Goal: Communication & Community: Answer question/provide support

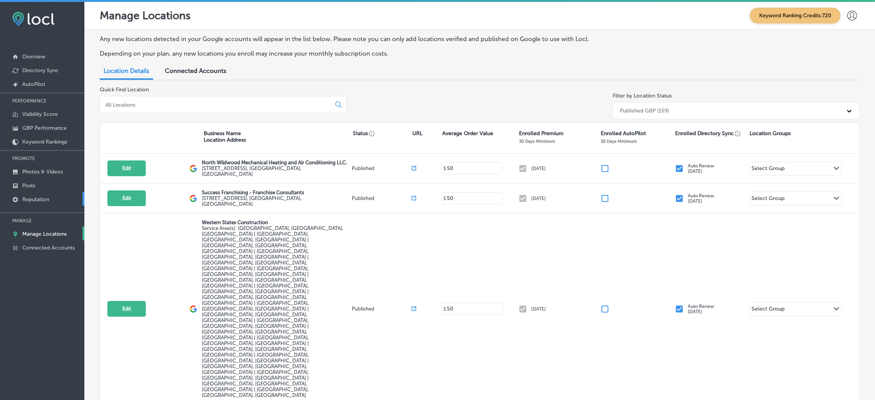
click at [45, 196] on p "Reputation" at bounding box center [35, 199] width 27 height 7
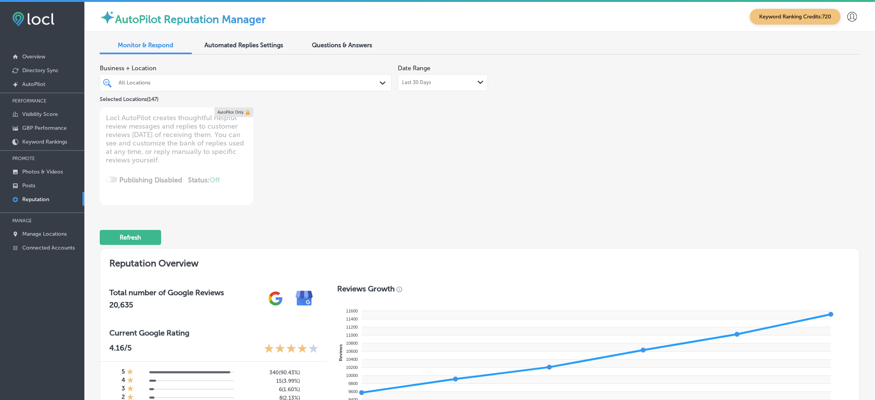
click at [247, 82] on div "All Locations" at bounding box center [250, 82] width 262 height 7
click at [574, 145] on div "Business + Location All Locations Path Created with Sketch. Selected Locations …" at bounding box center [480, 133] width 760 height 144
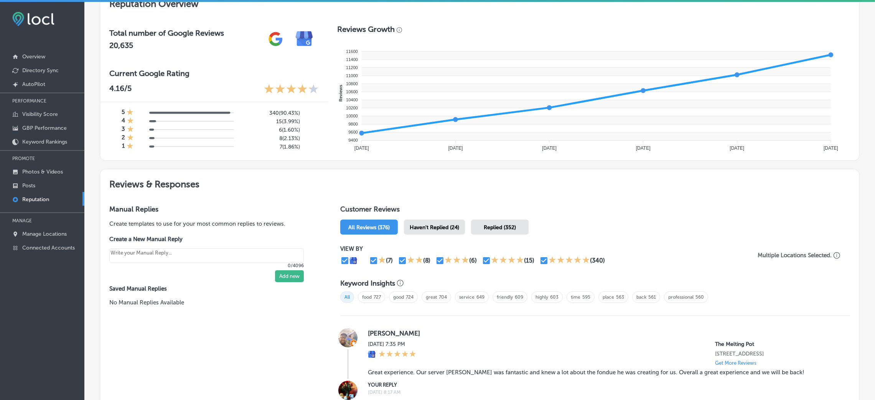
scroll to position [287, 0]
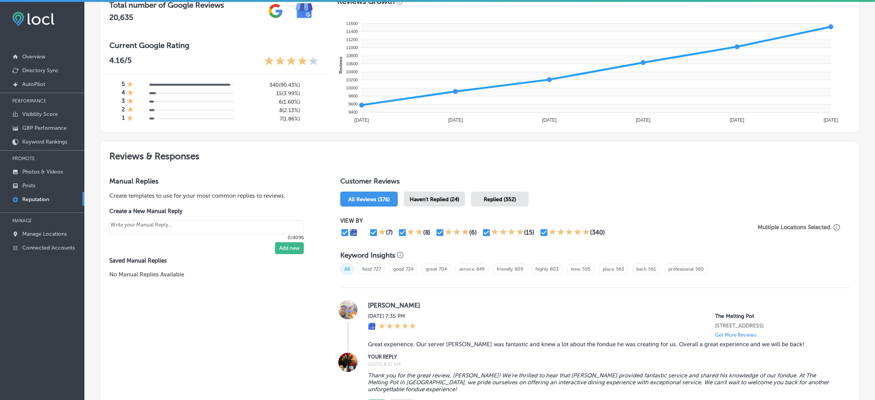
click at [446, 198] on span "Haven't Replied (24)" at bounding box center [435, 199] width 50 height 7
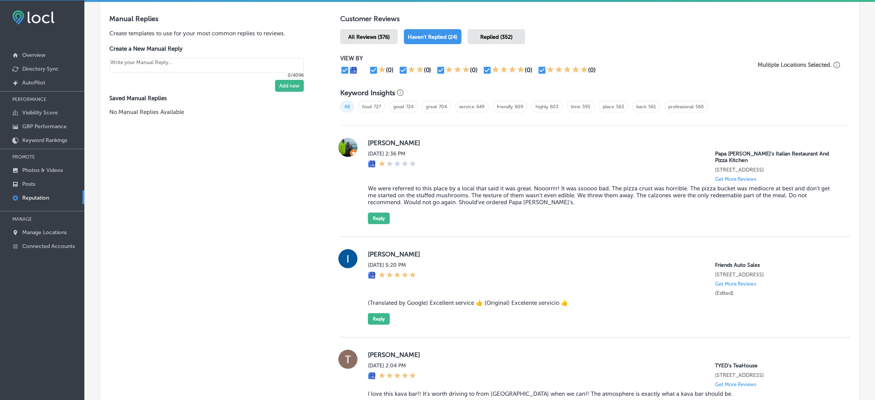
scroll to position [461, 0]
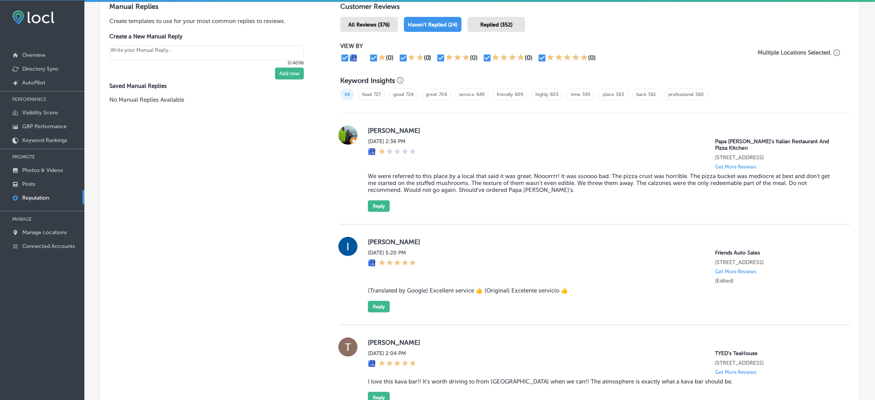
click at [434, 184] on blockquote "We were referred to this place by a local that said it was great. Nooorrrr! It …" at bounding box center [603, 183] width 470 height 21
click at [434, 183] on blockquote "We were referred to this place by a local that said it was great. Nooorrrr! It …" at bounding box center [603, 183] width 470 height 21
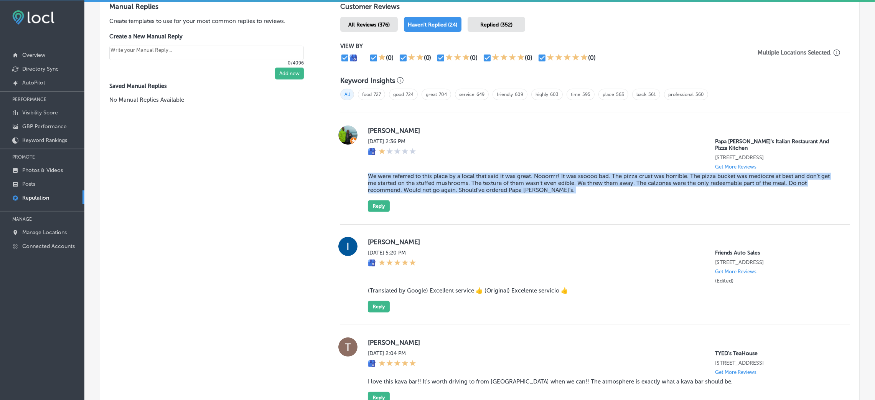
click at [434, 183] on blockquote "We were referred to this place by a local that said it was great. Nooorrrr! It …" at bounding box center [603, 183] width 470 height 21
copy blockquote "We were referred to this place by a local that said it was great. Nooorrrr! It …"
click at [422, 183] on blockquote "We were referred to this place by a local that said it was great. Nooorrrr! It …" at bounding box center [603, 183] width 470 height 21
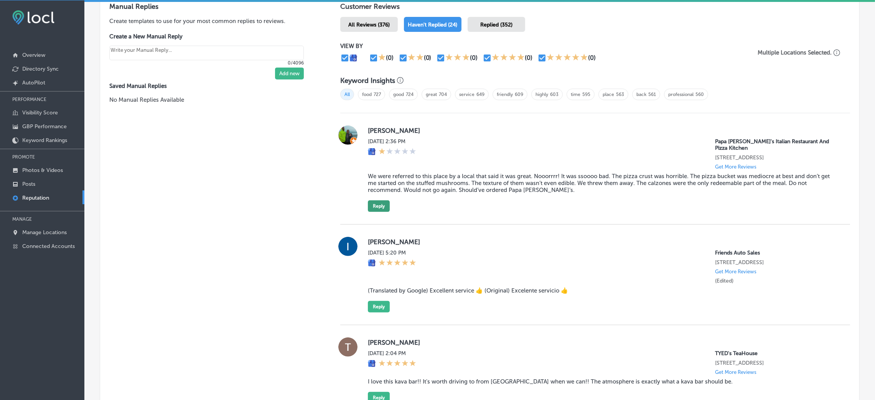
click at [366, 207] on div "[PERSON_NAME] [DATE] 2:36 PM Papa [PERSON_NAME]'s Italian Restaurant And Pizza …" at bounding box center [595, 168] width 510 height 86
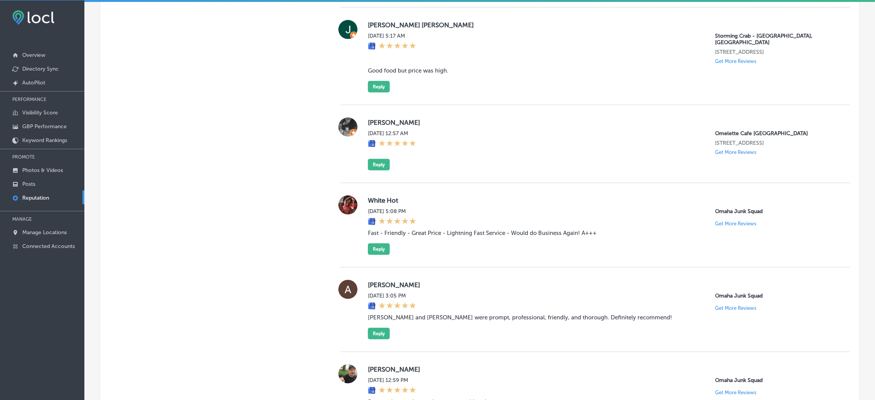
scroll to position [921, 0]
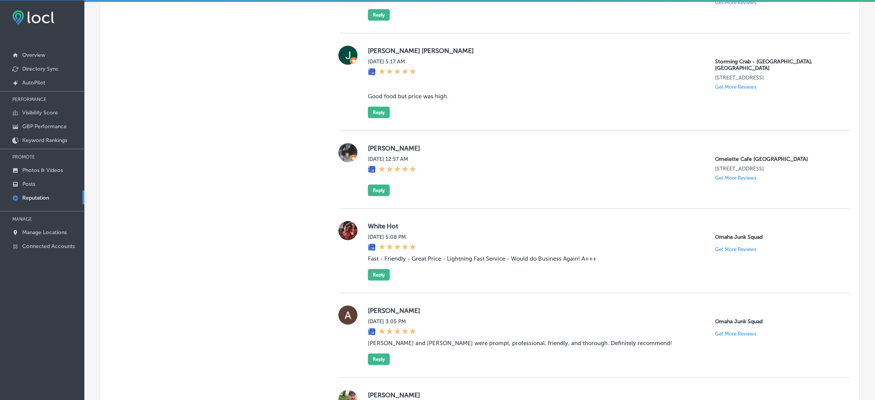
click at [419, 93] on blockquote "Good food but price was high." at bounding box center [603, 96] width 470 height 7
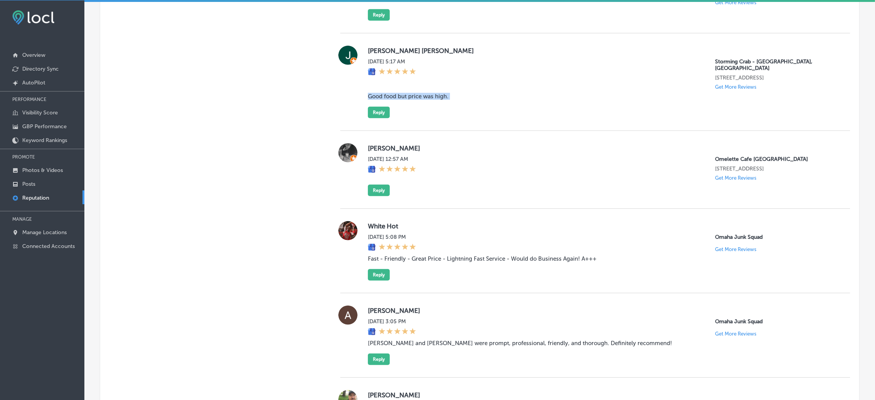
copy blockquote "Good food but price was high."
click at [373, 107] on button "Reply" at bounding box center [379, 113] width 22 height 12
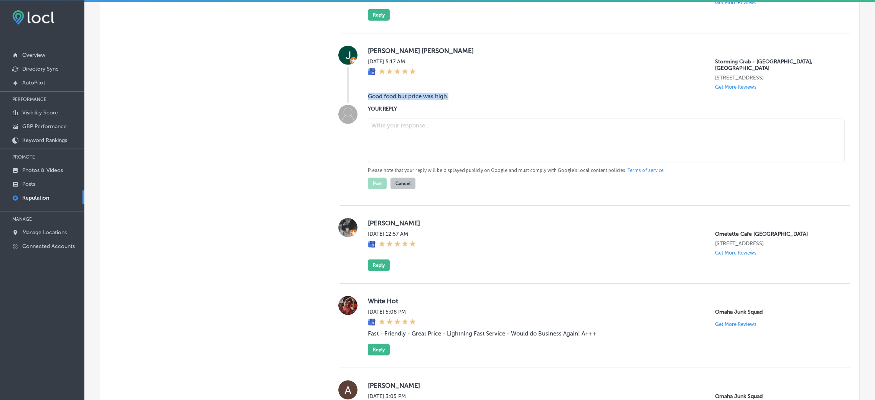
type textarea "x"
click at [448, 123] on textarea at bounding box center [606, 141] width 477 height 44
paste textarea "Thank you for your feedback, [Reviewer Name]! We're glad you enjoyed the food a…"
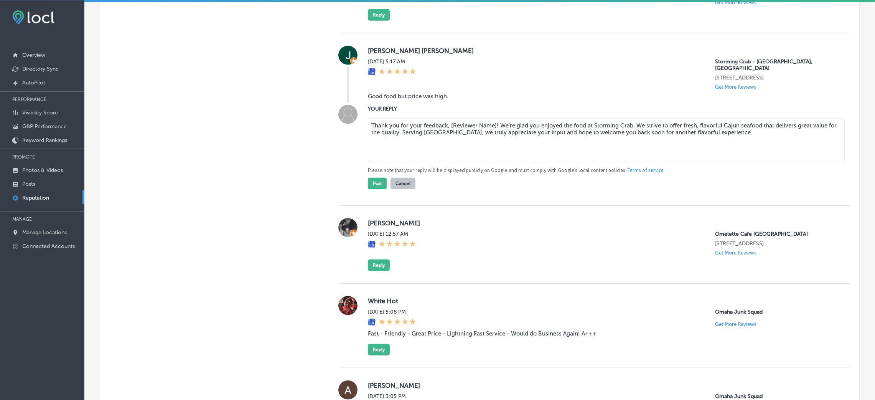
drag, startPoint x: 448, startPoint y: 123, endPoint x: 493, endPoint y: 121, distance: 44.9
click at [493, 121] on textarea "Thank you for your feedback, [Reviewer Name]! We're glad you enjoyed the food a…" at bounding box center [606, 141] width 477 height 44
type textarea "Thank you for your feedback, [PERSON_NAME]! We're glad you enjoyed the food at …"
click at [381, 178] on button "Post" at bounding box center [377, 184] width 19 height 12
type textarea "x"
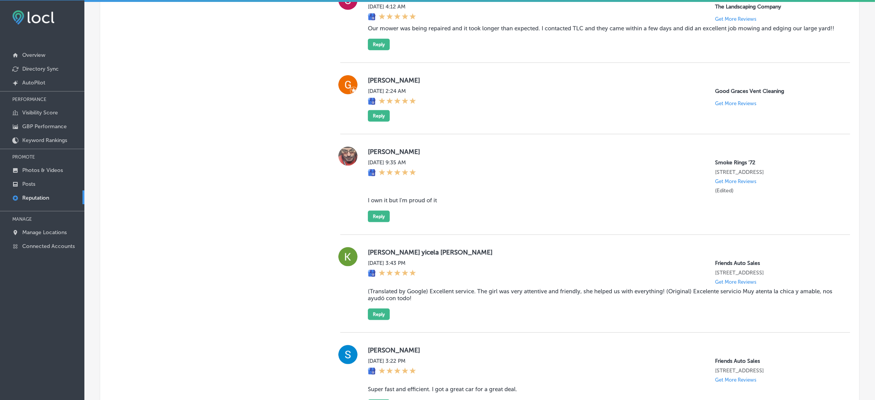
scroll to position [1496, 0]
click at [417, 31] on blockquote "Our mower was being repaired and it took longer than expected. I contacted TLC …" at bounding box center [603, 28] width 470 height 7
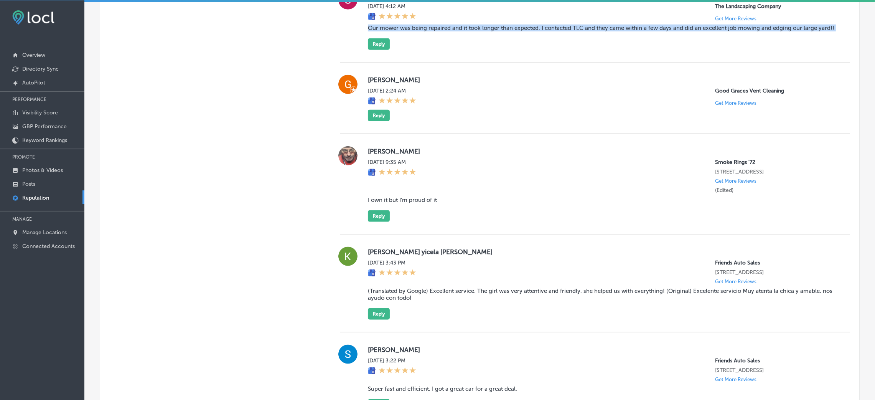
click at [417, 31] on blockquote "Our mower was being repaired and it took longer than expected. I contacted TLC …" at bounding box center [603, 28] width 470 height 7
copy blockquote "Our mower was being repaired and it took longer than expected. I contacted TLC …"
click at [446, 50] on div "[PERSON_NAME] [DATE] 4:12 AM The Landscaping Company Get More Reviews Our mower…" at bounding box center [603, 19] width 470 height 59
click at [376, 50] on button "Reply" at bounding box center [379, 44] width 22 height 12
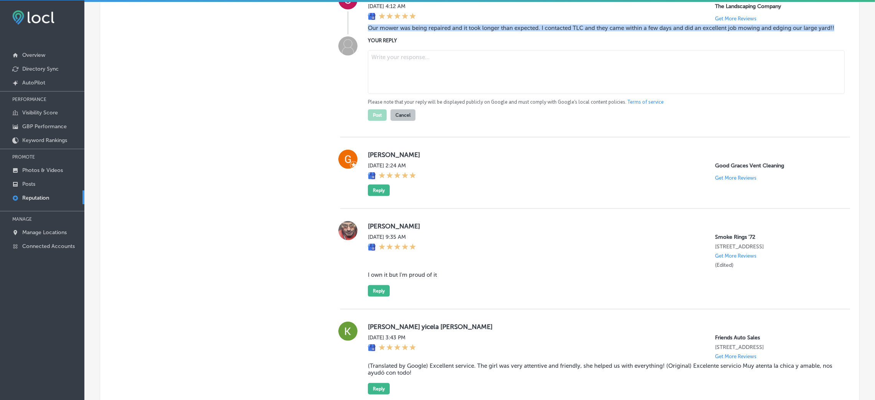
click at [447, 74] on textarea at bounding box center [606, 72] width 477 height 44
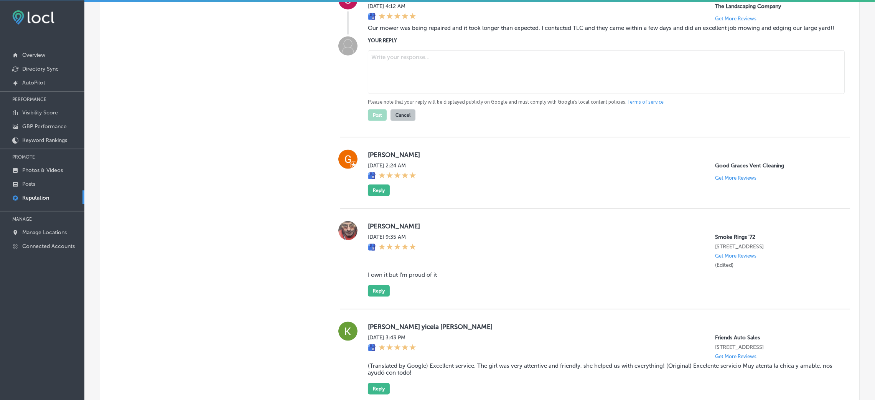
click at [439, 89] on textarea at bounding box center [606, 72] width 477 height 44
click at [776, 93] on textarea at bounding box center [606, 72] width 477 height 44
click at [423, 35] on div "[PERSON_NAME] [DATE] 4:12 AM The Landscaping Company Get More Reviews Our mower…" at bounding box center [603, 12] width 470 height 44
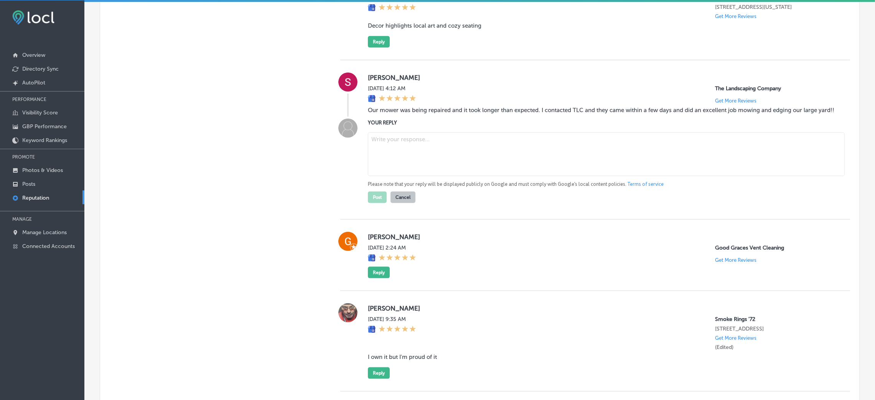
scroll to position [1439, 0]
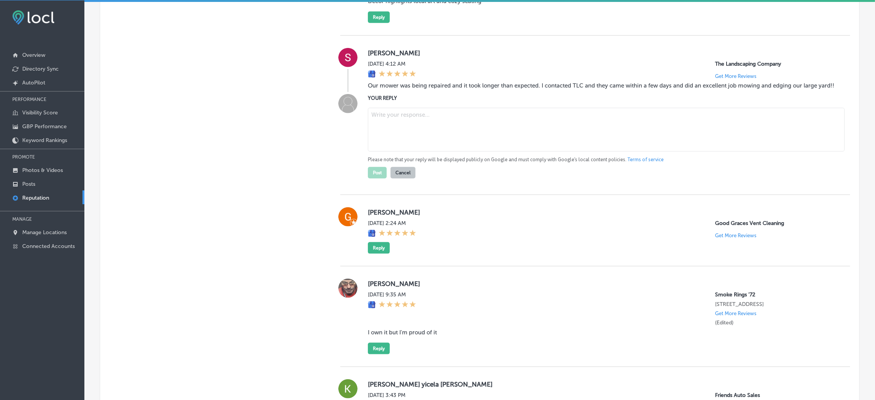
click at [464, 145] on textarea at bounding box center [606, 130] width 477 height 44
click at [462, 152] on textarea at bounding box center [606, 130] width 477 height 44
click at [418, 152] on textarea at bounding box center [606, 130] width 477 height 44
click at [384, 89] on blockquote "Our mower was being repaired and it took longer than expected. I contacted TLC …" at bounding box center [603, 85] width 470 height 7
click at [429, 142] on textarea at bounding box center [606, 130] width 477 height 44
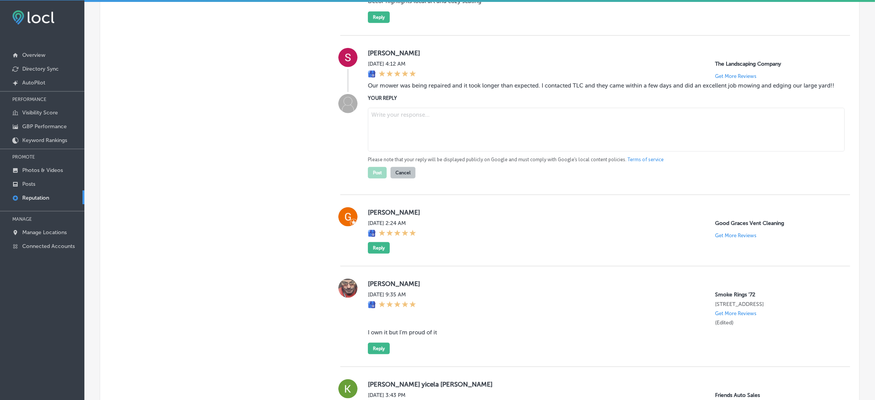
paste textarea "ChatGPT said: Thank you for your kind words! We're so glad The Landscaping Comp…"
type textarea "ChatGPT said: Thank you for your kind words! We're so glad The Landscaping Comp…"
click at [379, 142] on textarea at bounding box center [606, 130] width 477 height 44
paste textarea "ChatGPT said: Thank you for your kind words! We're so glad The Landscaping Comp…"
type textarea "ChatGPT said: Thank you for your kind words! We're so glad The Landscaping Comp…"
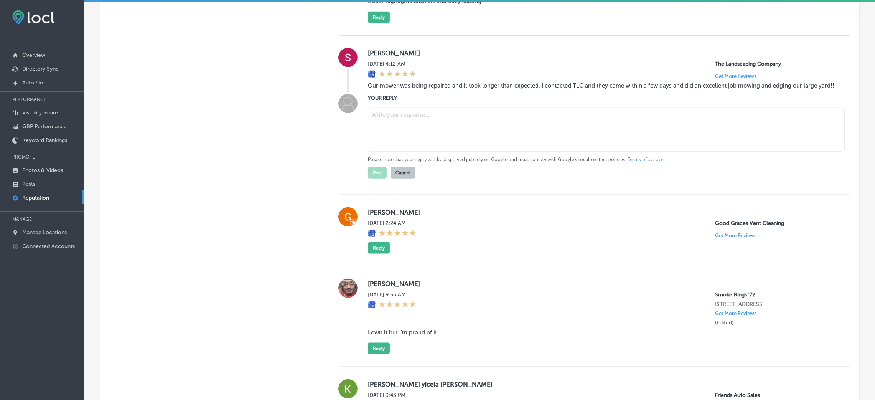
click at [498, 148] on textarea at bounding box center [606, 130] width 477 height 44
paste textarea "Thank you for your kind words! We're so glad The Landscaping Company could assi…"
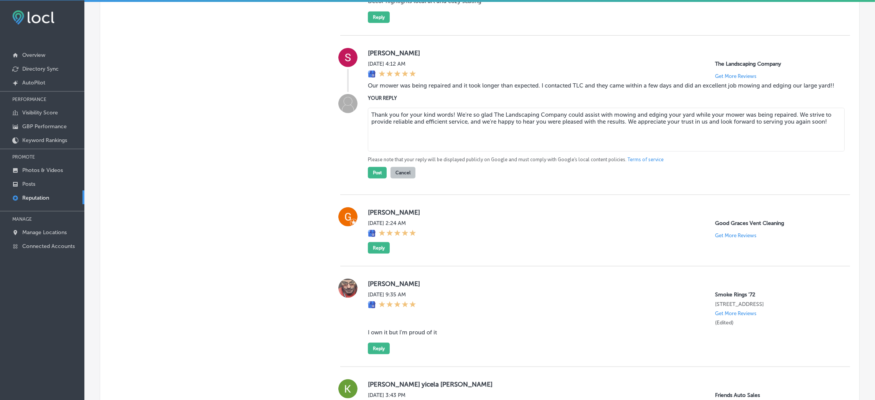
click at [449, 137] on textarea "Thank you for your kind words! We're so glad The Landscaping Company could assi…" at bounding box center [606, 130] width 477 height 44
type textarea "Thank you for your kind words, [PERSON_NAME]! We're so glad The Landscaping Com…"
click at [379, 178] on button "Post" at bounding box center [377, 173] width 19 height 12
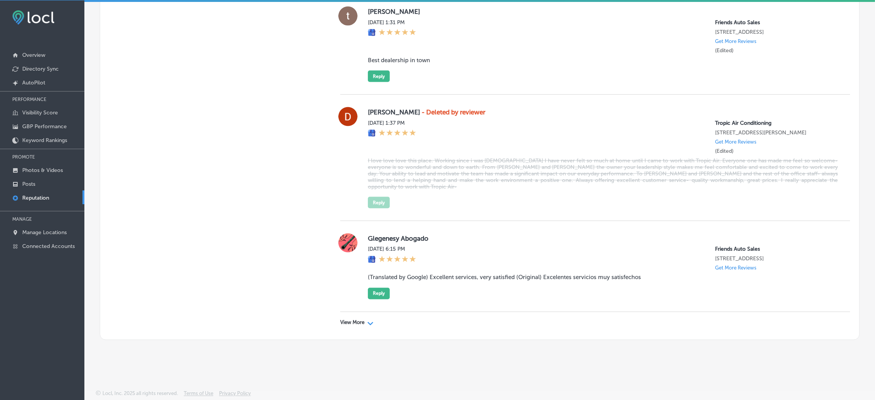
scroll to position [1961, 0]
click at [340, 322] on p "View More" at bounding box center [352, 323] width 24 height 6
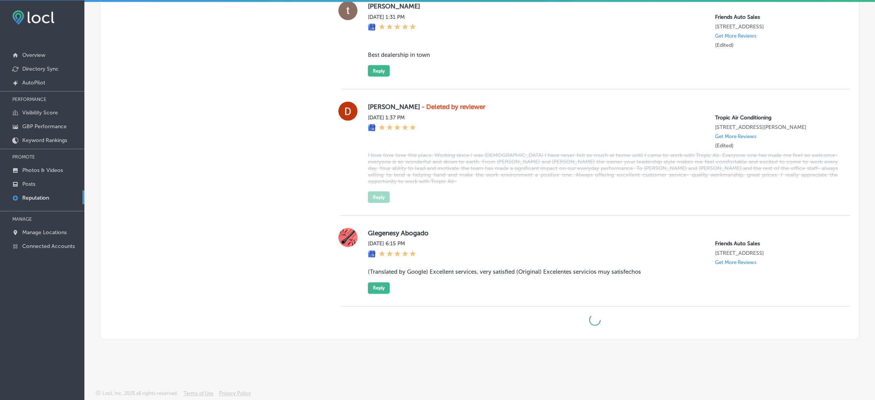
type textarea "x"
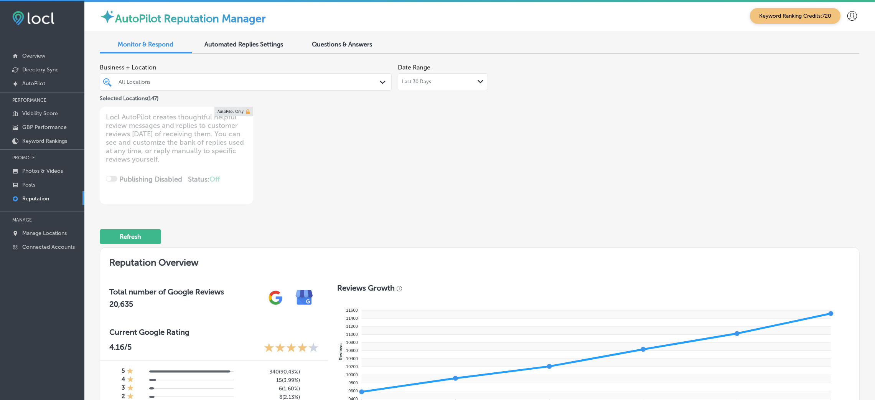
scroll to position [0, 0]
click at [349, 38] on div "Questions & Answers" at bounding box center [342, 46] width 92 height 17
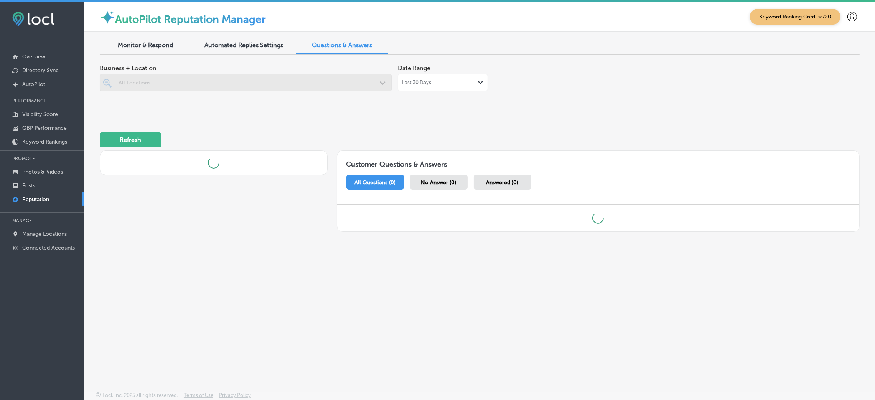
click at [290, 82] on div at bounding box center [246, 82] width 292 height 17
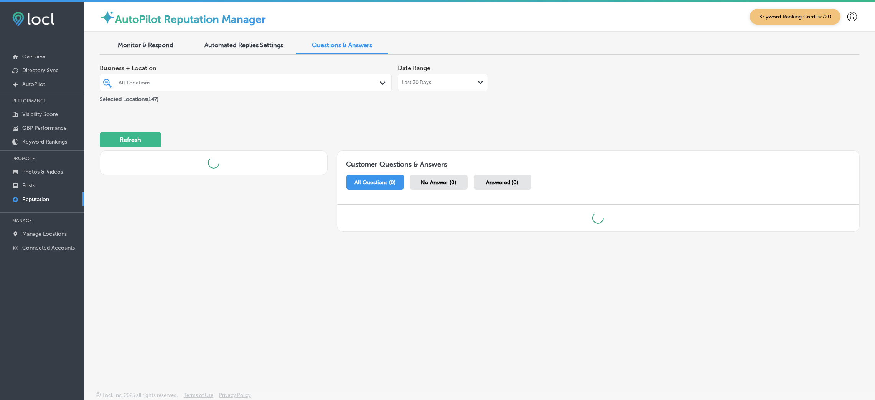
click at [335, 93] on div "Selected Locations ( 147 )" at bounding box center [246, 98] width 292 height 10
click at [336, 84] on div "All Locations" at bounding box center [250, 82] width 262 height 7
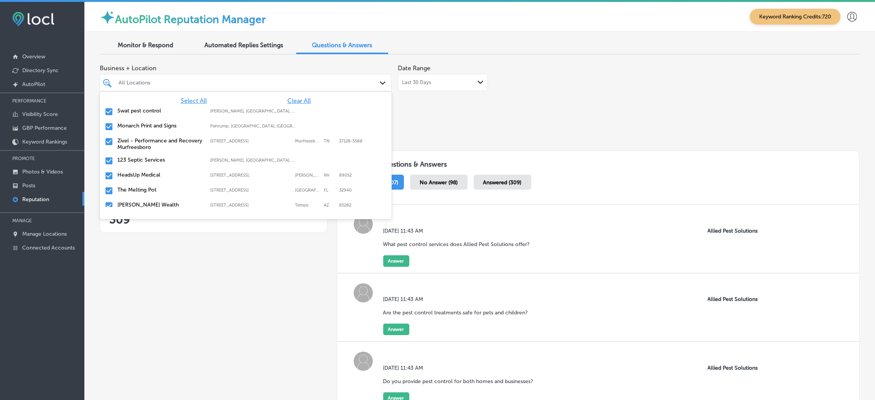
click at [290, 100] on span "Clear All" at bounding box center [298, 100] width 23 height 7
click at [186, 105] on div "Swat pest control [PERSON_NAME], [GEOGRAPHIC_DATA], [GEOGRAPHIC_DATA] | Hosston…" at bounding box center [246, 111] width 292 height 15
click at [191, 99] on span "Select All" at bounding box center [194, 100] width 26 height 7
click at [514, 73] on div "Business + Location option focused, 2 of 148. 148 results available. Use Up and…" at bounding box center [328, 82] width 456 height 43
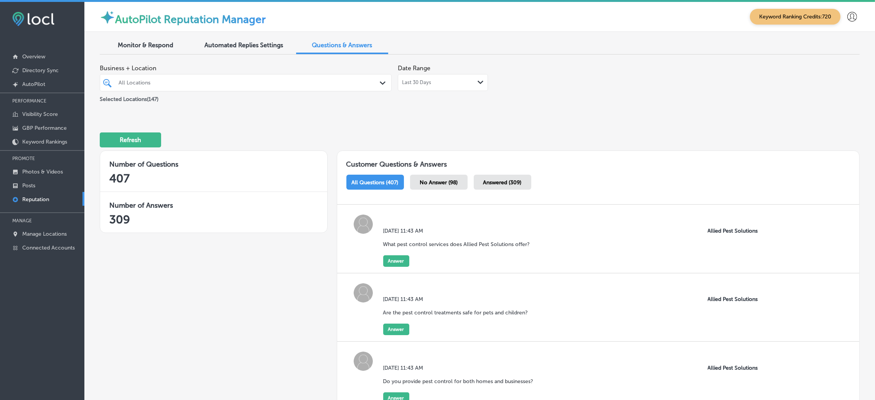
click at [447, 179] on span "No Answer (98)" at bounding box center [439, 182] width 38 height 7
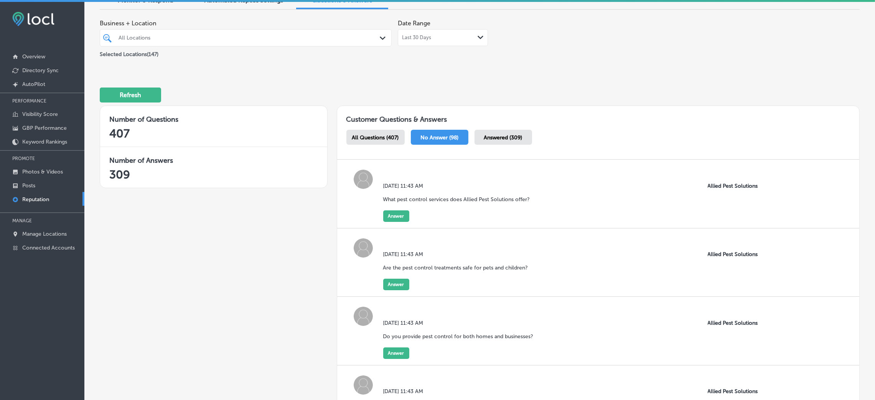
scroll to position [58, 0]
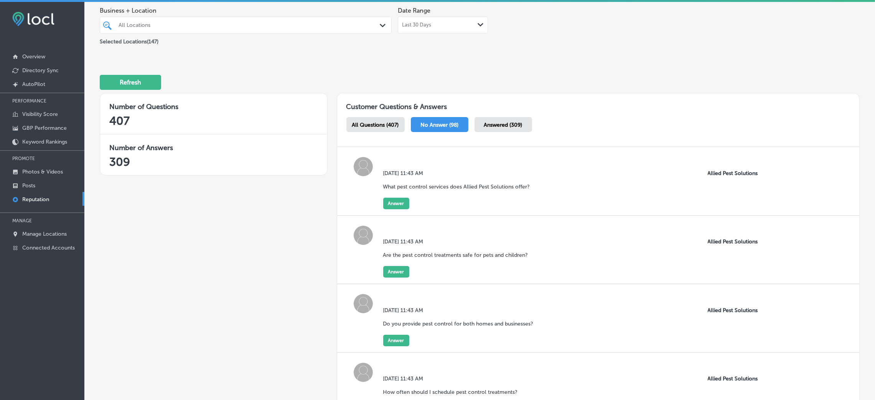
click at [430, 184] on p "What pest control services does Allied Pest Solutions offer?" at bounding box center [456, 186] width 147 height 7
click at [401, 198] on button "Answer" at bounding box center [396, 204] width 26 height 12
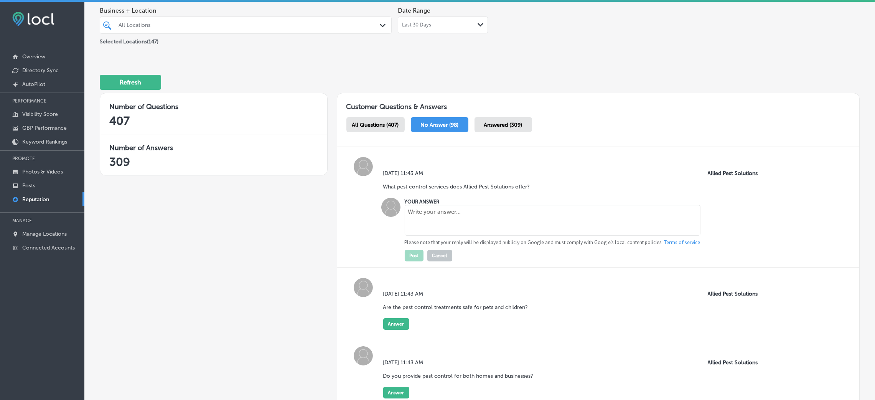
click at [425, 225] on textarea at bounding box center [553, 220] width 296 height 31
paste textarea "Allied Pest Solutions offers a wide range of pest control services, including b…"
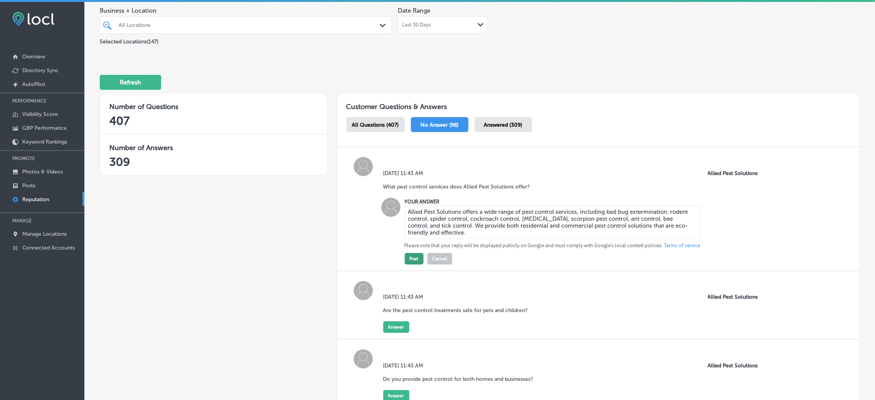
type textarea "Allied Pest Solutions offers a wide range of pest control services, including b…"
click at [409, 257] on button "Post" at bounding box center [414, 259] width 19 height 12
click at [401, 327] on button "Answer" at bounding box center [396, 327] width 26 height 12
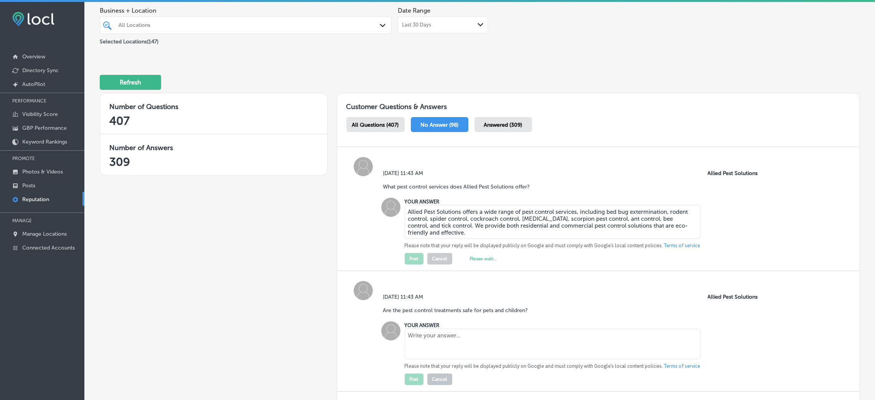
click at [428, 342] on textarea at bounding box center [553, 343] width 296 height 31
paste textarea "Yes, at Allied Pest Solutions, we prioritize the safety of your family, pets, a…"
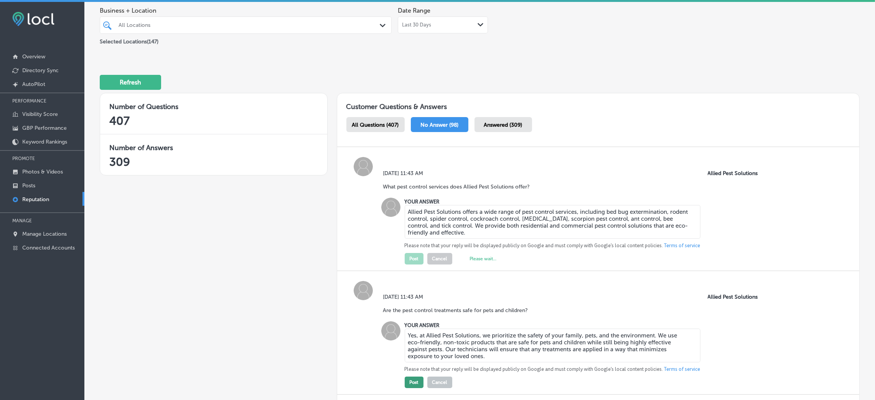
type textarea "Yes, at Allied Pest Solutions, we prioritize the safety of your family, pets, a…"
click at [415, 380] on button "Post" at bounding box center [414, 382] width 19 height 12
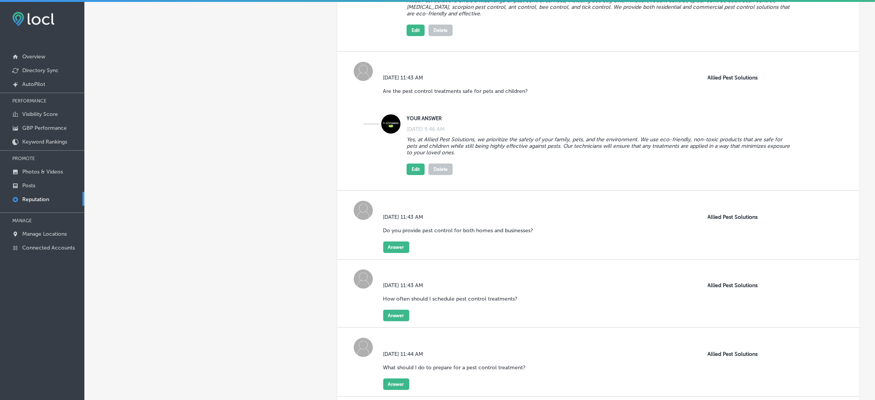
scroll to position [345, 0]
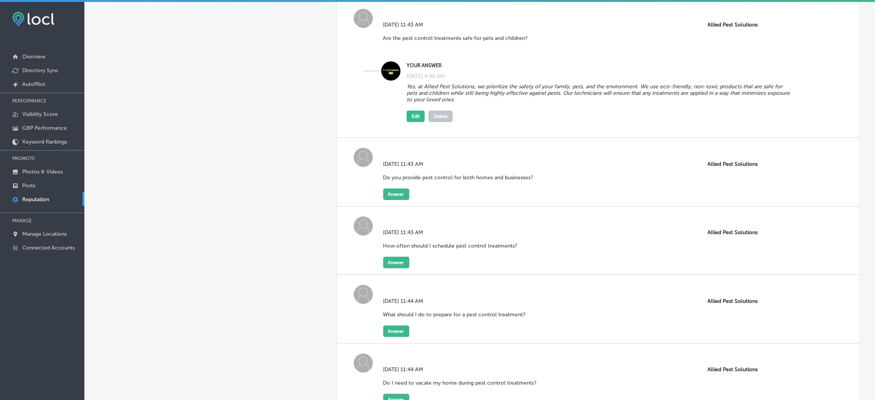
click at [386, 187] on div "[DATE] 11:43 AM Do you provide pest control for both homes and businesses?" at bounding box center [461, 175] width 156 height 28
click at [399, 195] on button "Answer" at bounding box center [396, 194] width 26 height 12
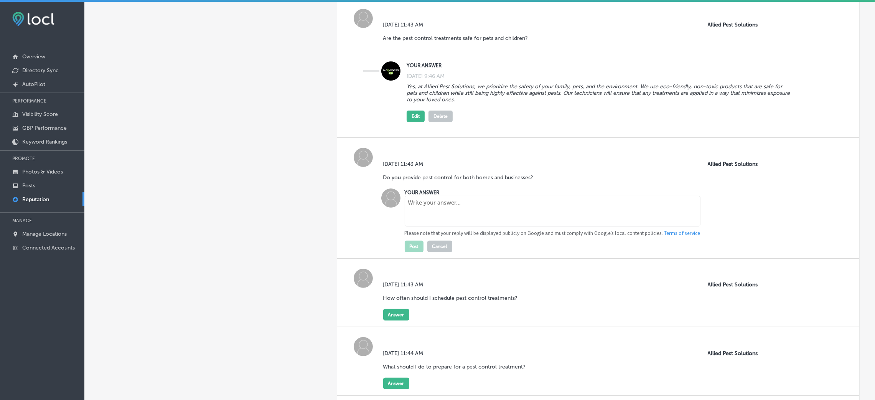
click at [429, 220] on textarea at bounding box center [553, 211] width 296 height 31
paste textarea "Yes, Allied Pest Solutions offers comprehensive pest control services for both …"
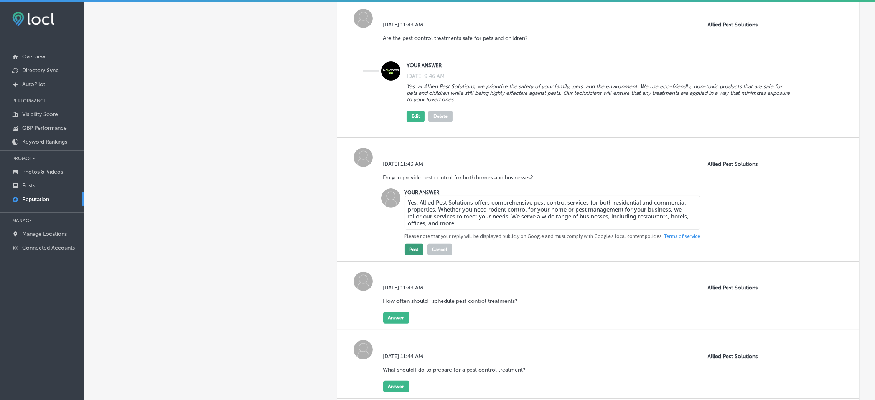
type textarea "Yes, Allied Pest Solutions offers comprehensive pest control services for both …"
click at [409, 246] on button "Post" at bounding box center [414, 250] width 19 height 12
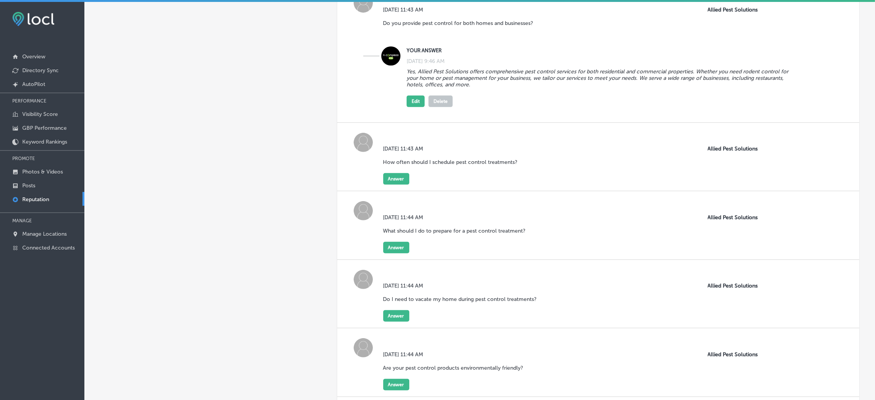
scroll to position [518, 0]
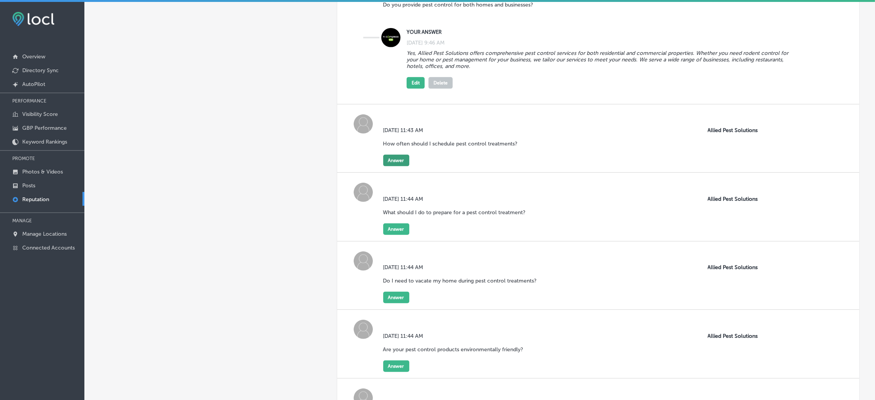
click at [394, 160] on button "Answer" at bounding box center [396, 161] width 26 height 12
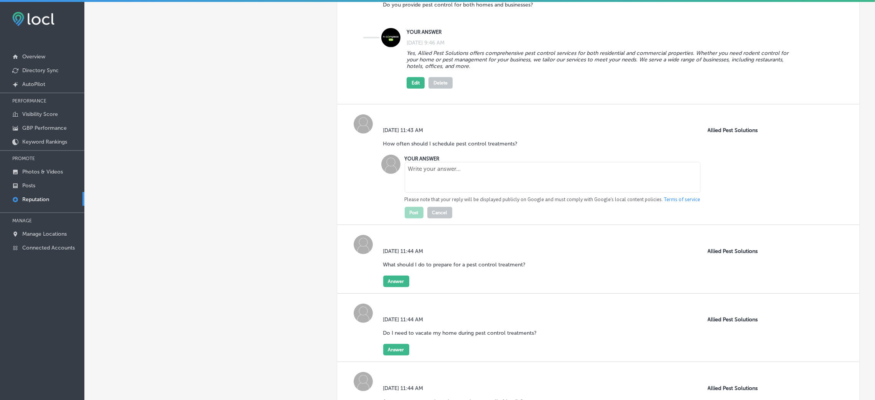
click at [415, 179] on textarea at bounding box center [553, 177] width 296 height 31
paste textarea "The frequency of pest control treatments depends on the type of pest and the le…"
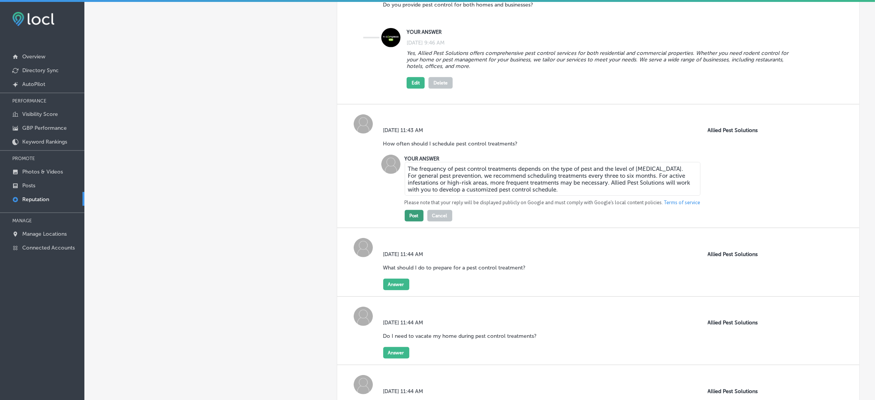
type textarea "The frequency of pest control treatments depends on the type of pest and the le…"
click at [417, 211] on button "Post" at bounding box center [414, 216] width 19 height 12
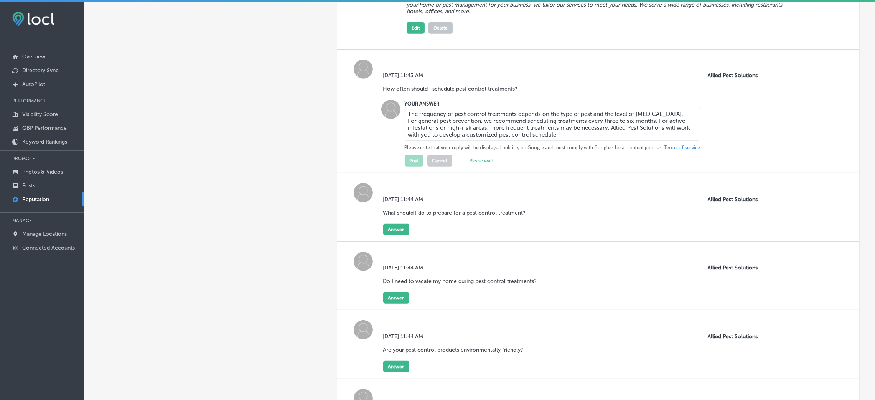
scroll to position [575, 0]
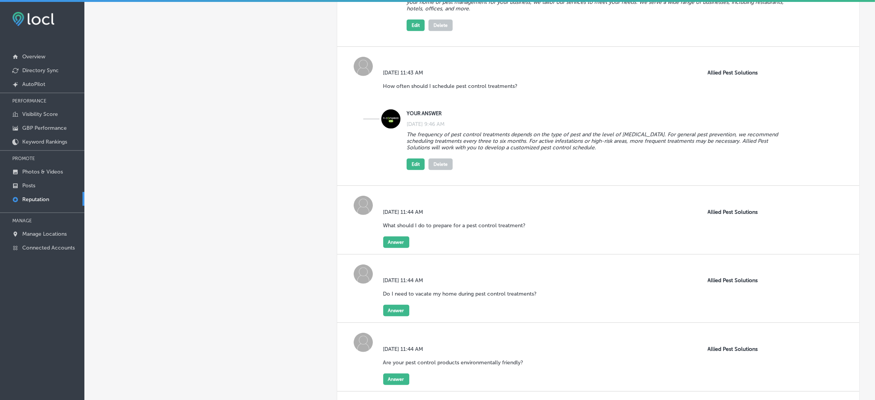
click at [396, 228] on p "What should I do to prepare for a pest control treatment?" at bounding box center [454, 225] width 143 height 7
click at [397, 243] on button "Answer" at bounding box center [396, 242] width 26 height 12
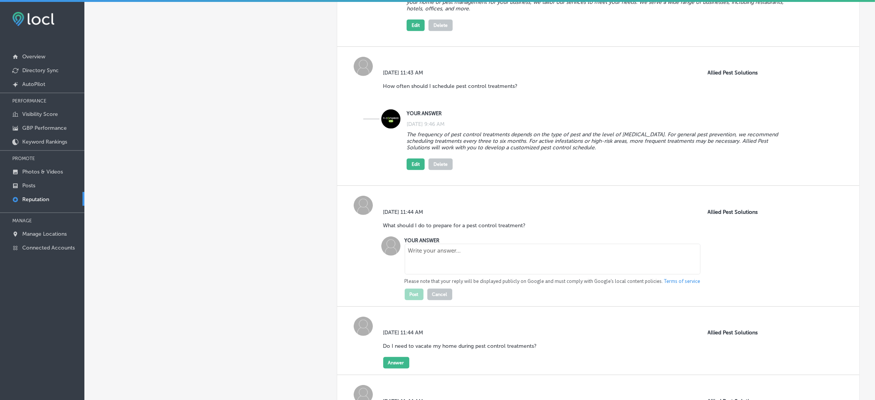
click at [423, 262] on textarea at bounding box center [553, 259] width 296 height 31
paste textarea "Before your treatment, clear any areas where pests are likely to hide, such as …"
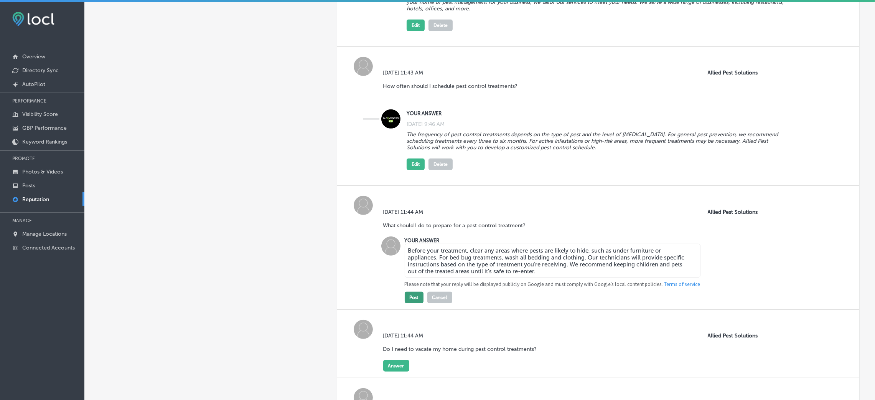
type textarea "Before your treatment, clear any areas where pests are likely to hide, such as …"
click at [413, 292] on button "Post" at bounding box center [414, 298] width 19 height 12
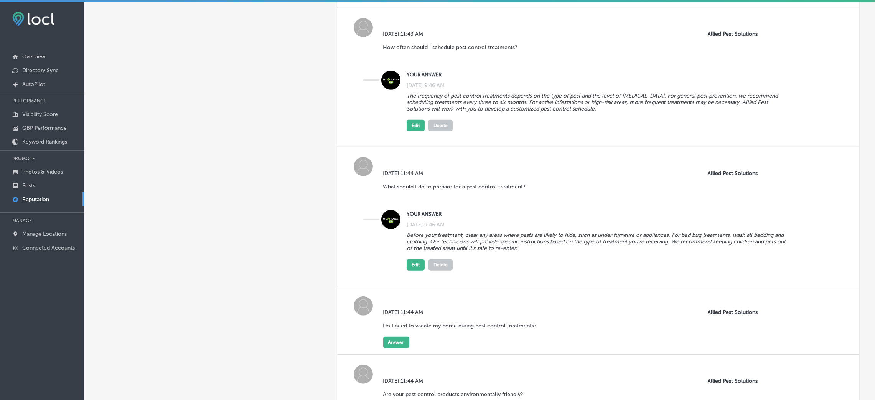
scroll to position [690, 0]
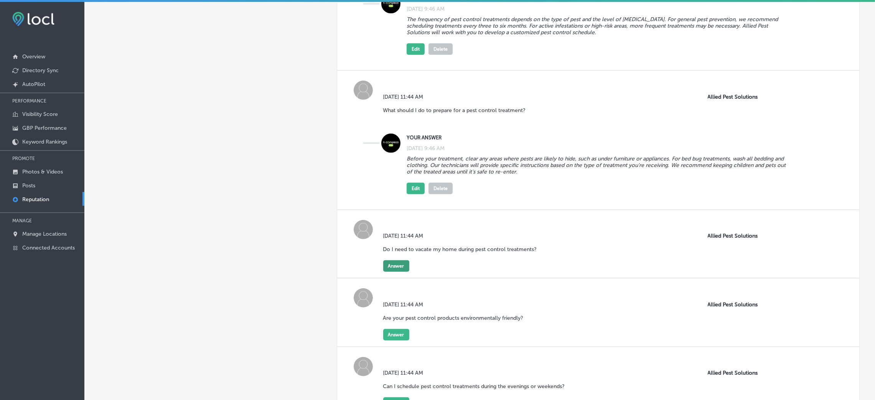
click at [391, 265] on button "Answer" at bounding box center [396, 266] width 26 height 12
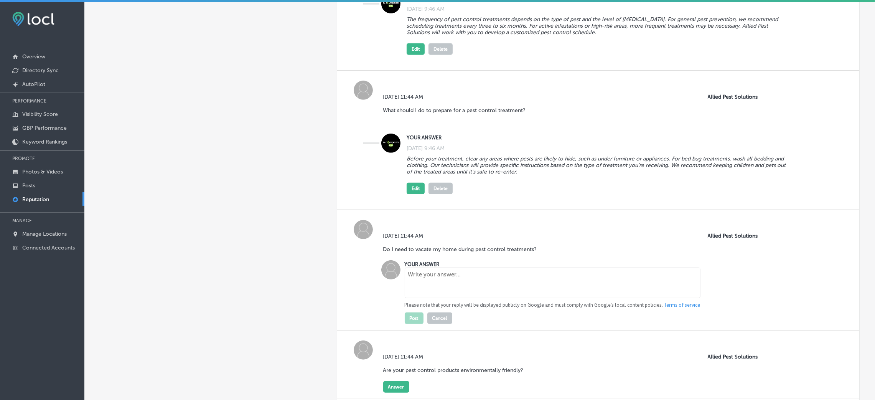
click at [426, 280] on textarea at bounding box center [553, 282] width 296 height 31
paste textarea "Depending on the type of treatment, you may need to vacate your home for a shor…"
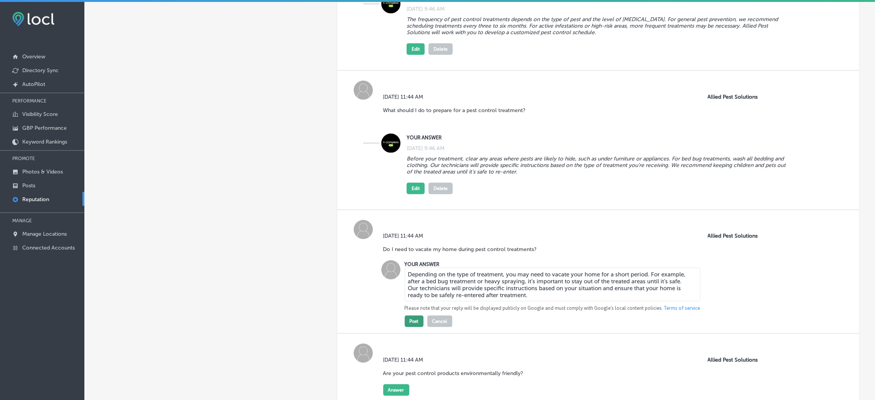
type textarea "Depending on the type of treatment, you may need to vacate your home for a shor…"
click at [409, 326] on button "Post" at bounding box center [414, 321] width 19 height 12
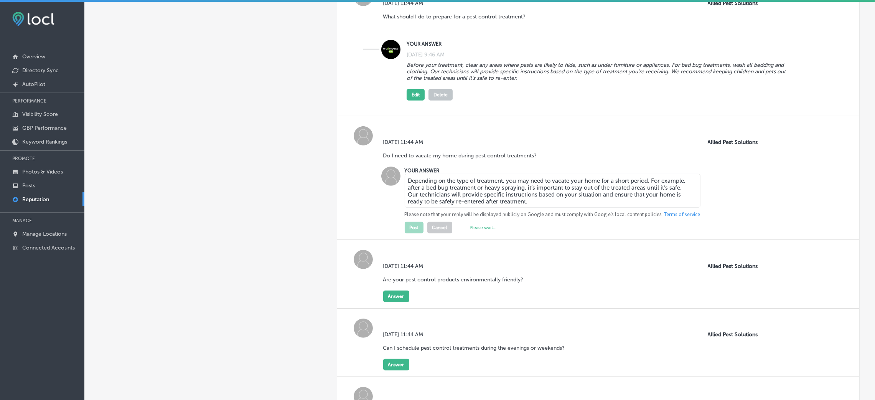
scroll to position [863, 0]
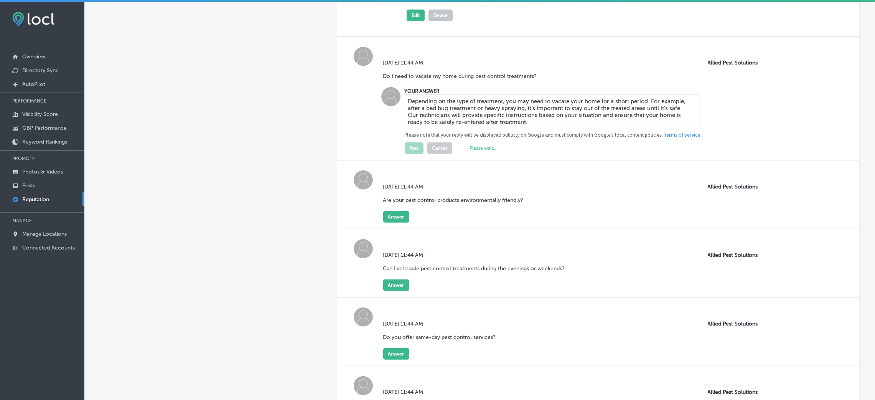
click at [388, 210] on div "[DATE] 11:44 AM Are your pest control products environmentally friendly?" at bounding box center [456, 197] width 146 height 28
click at [399, 219] on button "Answer" at bounding box center [396, 217] width 26 height 12
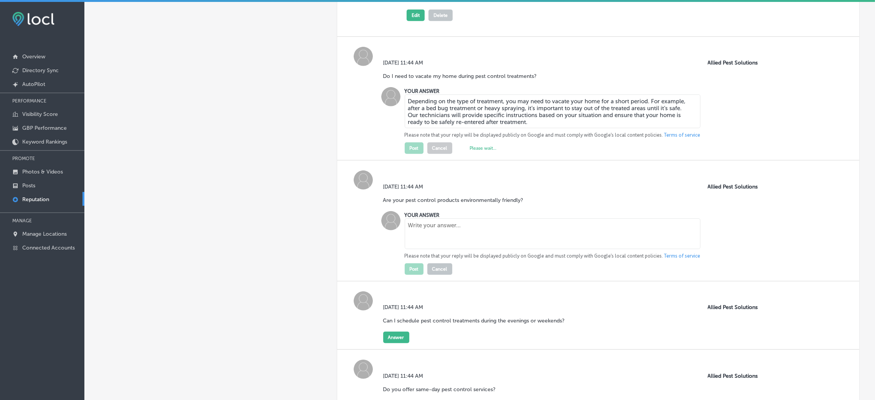
click at [426, 249] on textarea at bounding box center [553, 233] width 296 height 31
paste textarea "Yes, we prioritize environmentally friendly, non-toxic pest control methods. Al…"
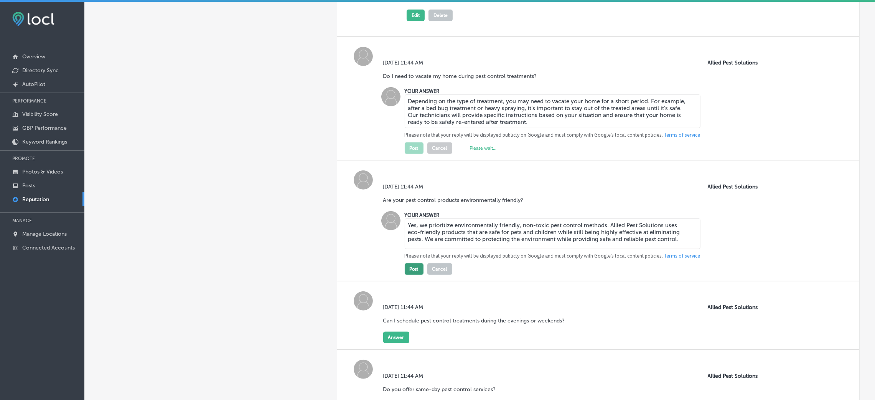
type textarea "Yes, we prioritize environmentally friendly, non-toxic pest control methods. Al…"
click at [408, 271] on button "Post" at bounding box center [414, 269] width 19 height 12
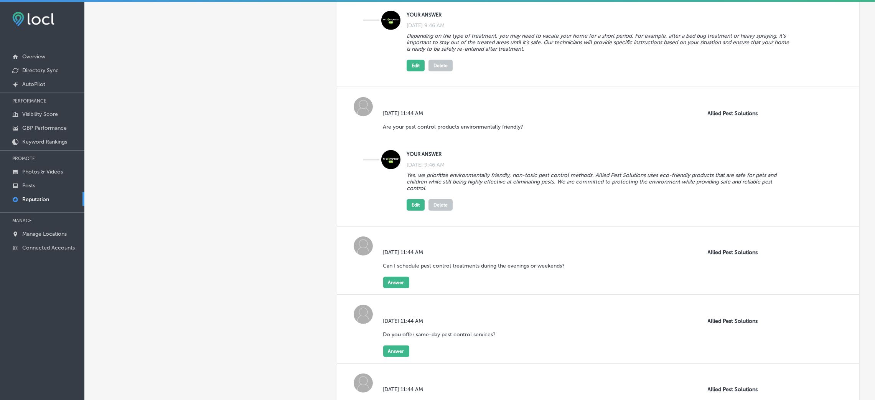
scroll to position [979, 0]
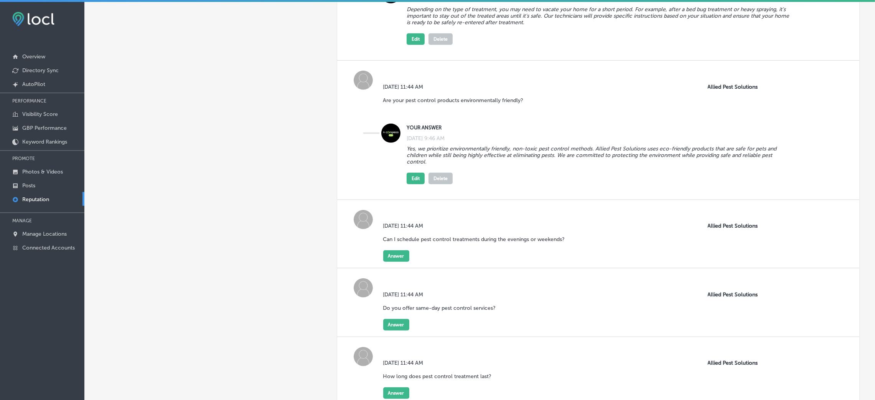
click at [391, 262] on div "[DATE] 11:44 AM Can I schedule pest control treatments during the evenings or w…" at bounding box center [598, 234] width 523 height 69
click at [393, 260] on button "Answer" at bounding box center [396, 256] width 26 height 12
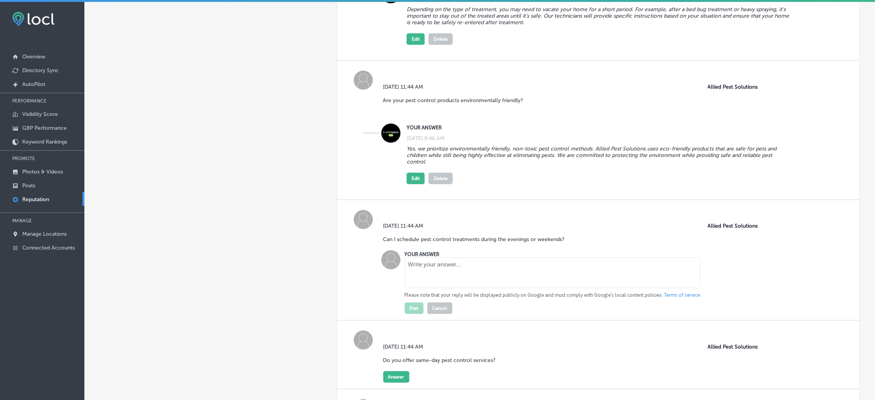
click at [416, 268] on textarea at bounding box center [553, 273] width 296 height 31
paste textarea "Yes, we understand that your time is valuable, so we offer flexible scheduling …"
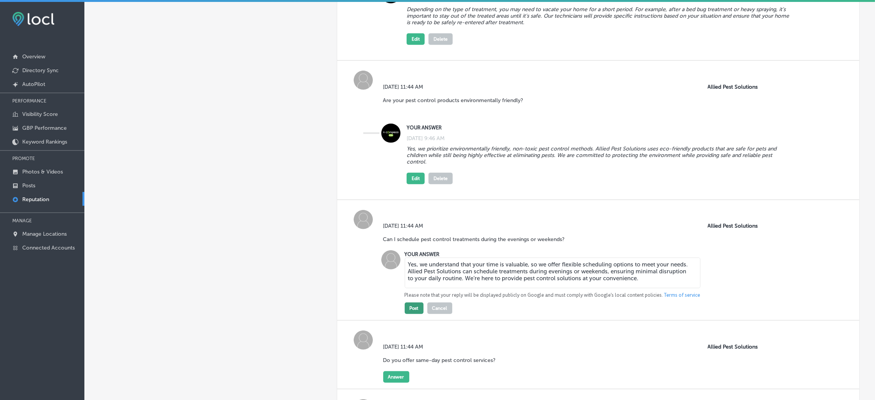
type textarea "Yes, we understand that your time is valuable, so we offer flexible scheduling …"
click at [415, 309] on button "Post" at bounding box center [414, 308] width 19 height 12
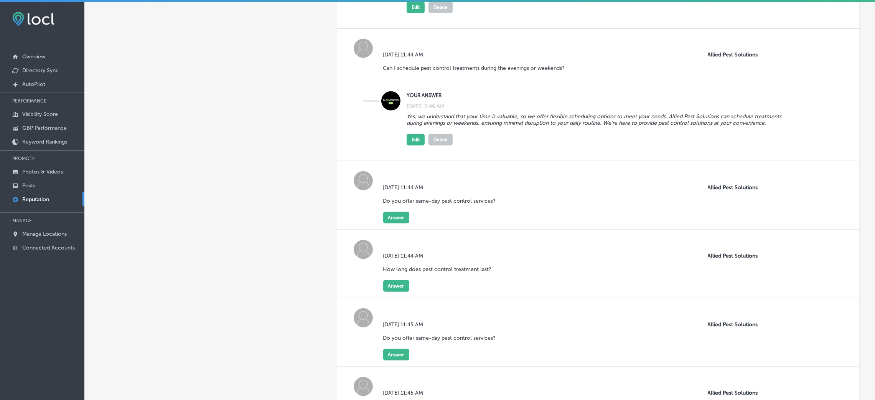
scroll to position [1151, 0]
click at [399, 214] on button "Answer" at bounding box center [396, 217] width 26 height 12
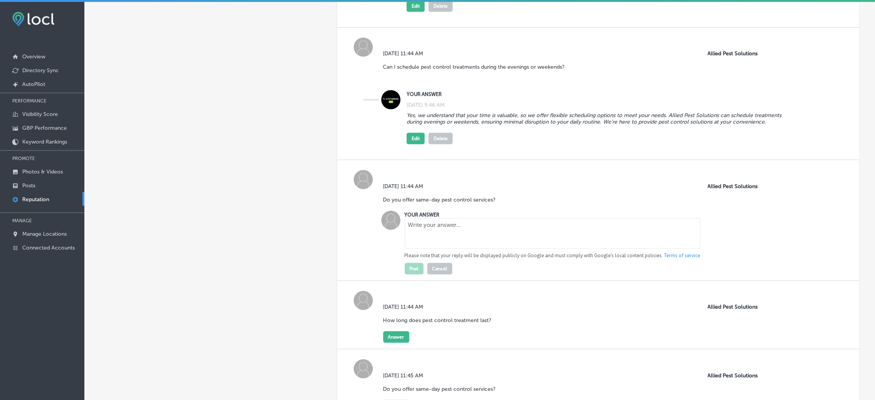
click at [432, 243] on textarea at bounding box center [553, 233] width 296 height 31
paste textarea "In many cases, Allied Pest Solutions offers same-day pest control services. If …"
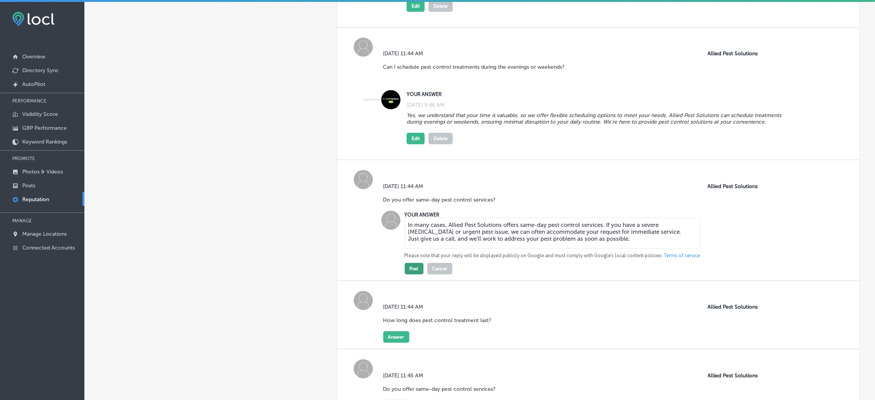
type textarea "In many cases, Allied Pest Solutions offers same-day pest control services. If …"
click at [409, 265] on button "Post" at bounding box center [414, 269] width 19 height 12
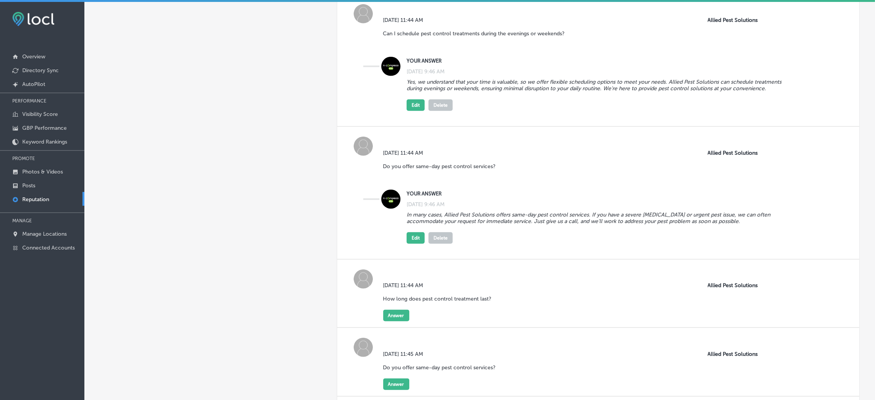
scroll to position [1266, 0]
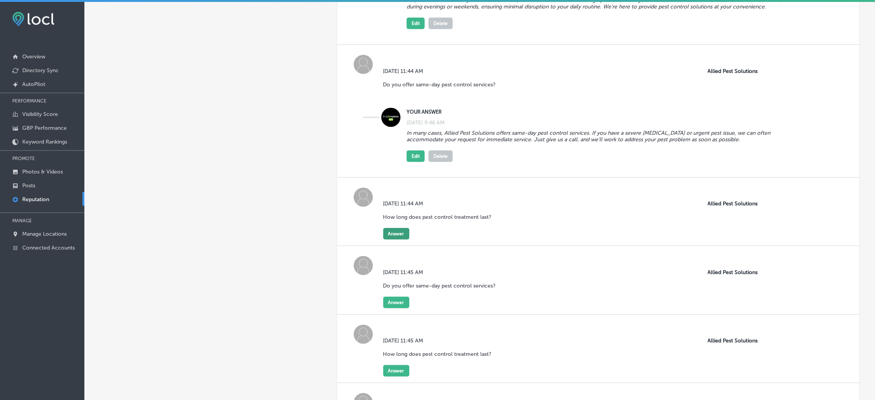
click at [390, 234] on button "Answer" at bounding box center [396, 234] width 26 height 12
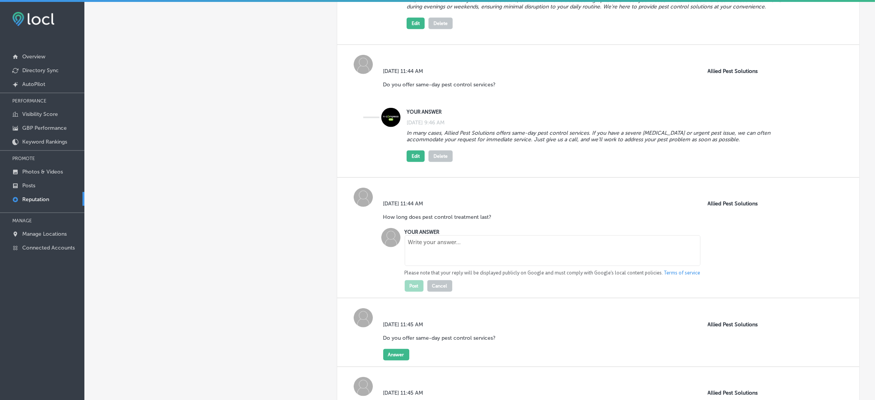
click at [422, 249] on textarea at bounding box center [553, 250] width 296 height 31
paste textarea "The duration of pest control treatments varies depending on the type of pest an…"
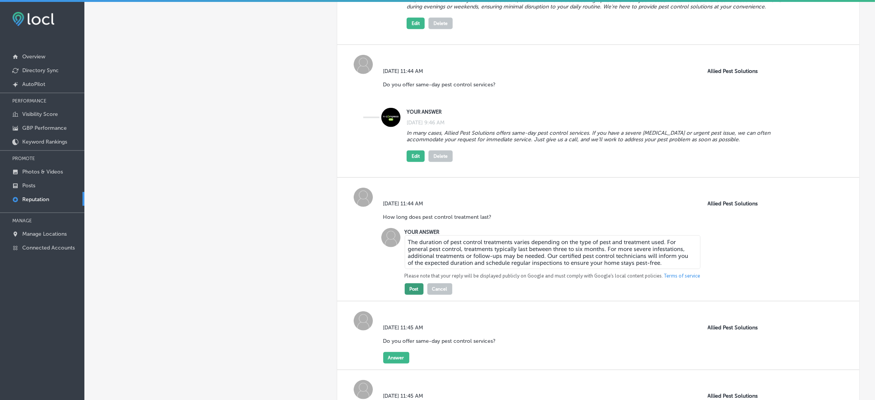
type textarea "The duration of pest control treatments varies depending on the type of pest an…"
click at [416, 286] on button "Post" at bounding box center [414, 289] width 19 height 12
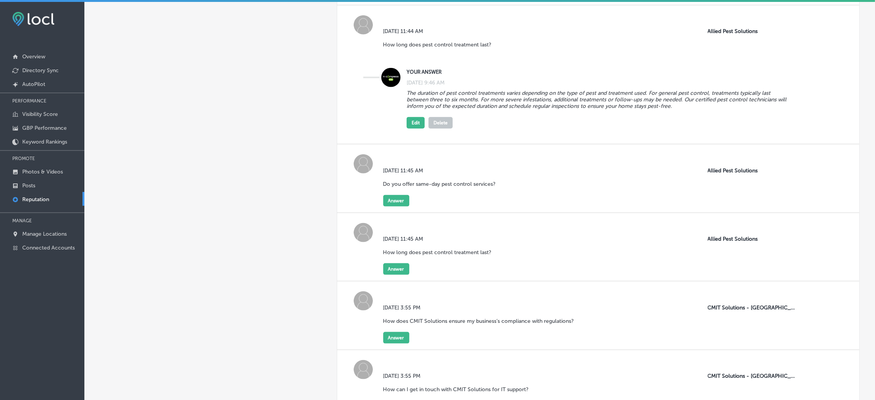
scroll to position [1439, 0]
click at [403, 204] on button "Answer" at bounding box center [396, 201] width 26 height 12
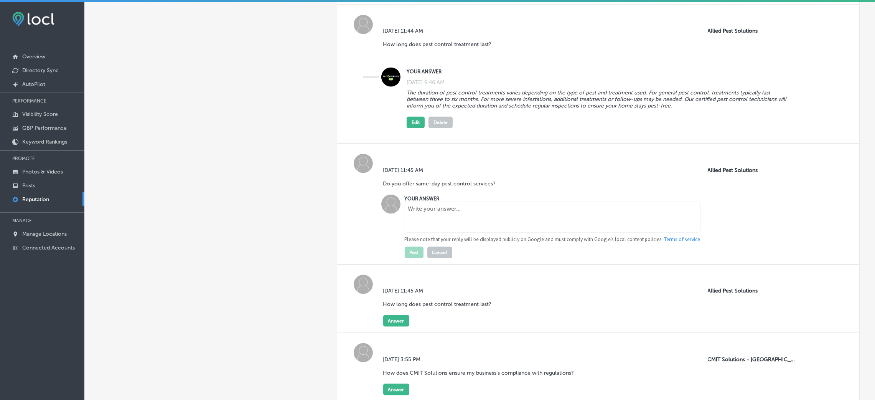
click at [429, 218] on textarea at bounding box center [553, 217] width 296 height 31
paste textarea "In many cases, Allied Pest Solutions offers same-day pest control services. If …"
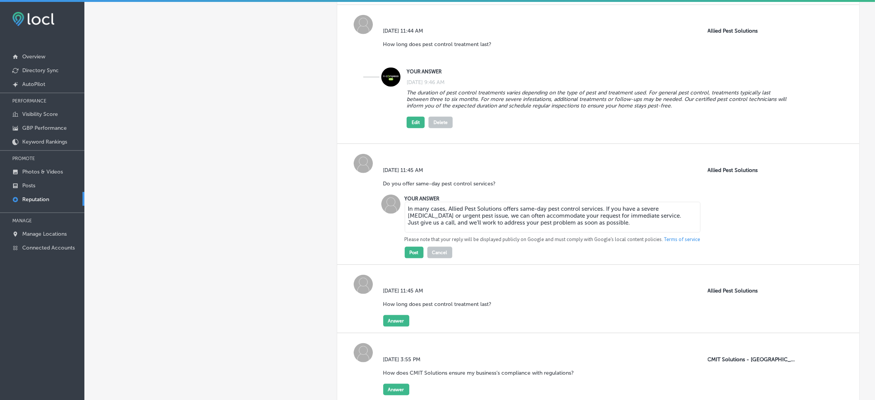
type textarea "In many cases, Allied Pest Solutions offers same-day pest control services. If …"
click at [413, 253] on button "Post" at bounding box center [414, 253] width 19 height 12
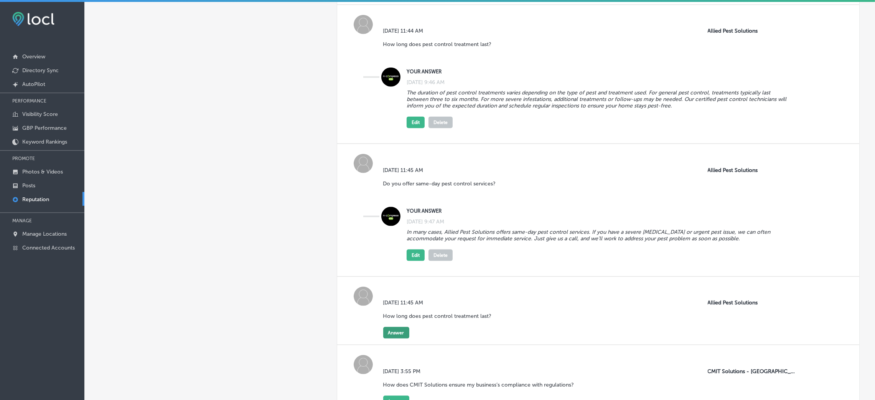
click at [397, 330] on button "Answer" at bounding box center [396, 333] width 26 height 12
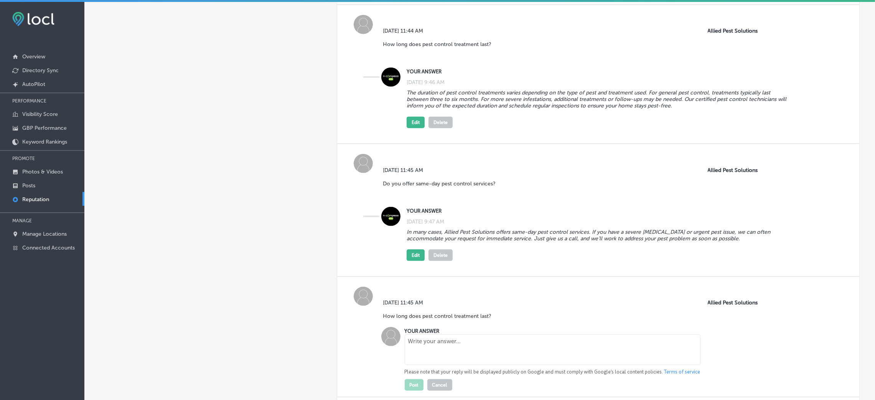
click at [472, 335] on textarea at bounding box center [553, 349] width 296 height 31
paste textarea "The duration of pest control treatments varies depending on the type of pest an…"
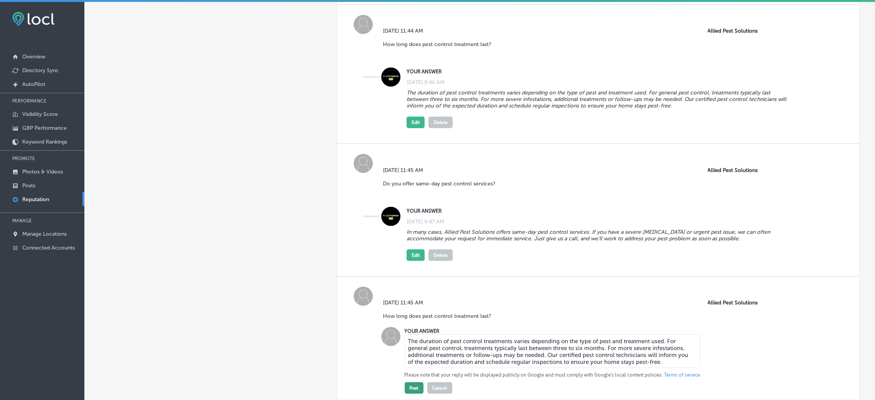
type textarea "The duration of pest control treatments varies depending on the type of pest an…"
click at [408, 388] on button "Post" at bounding box center [414, 388] width 19 height 12
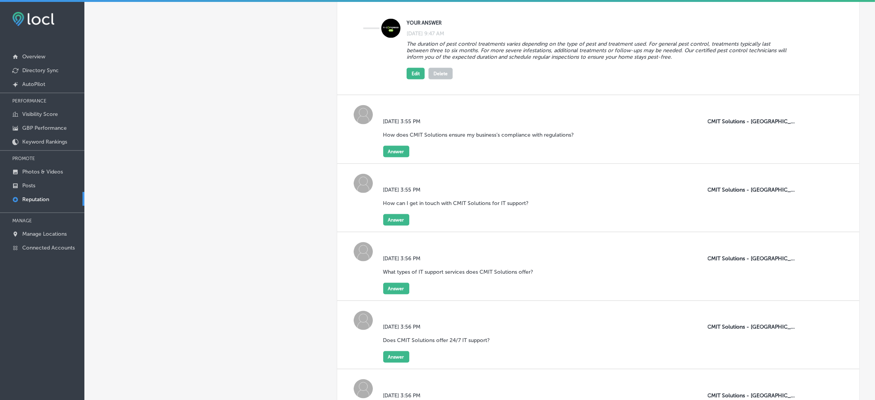
scroll to position [1784, 0]
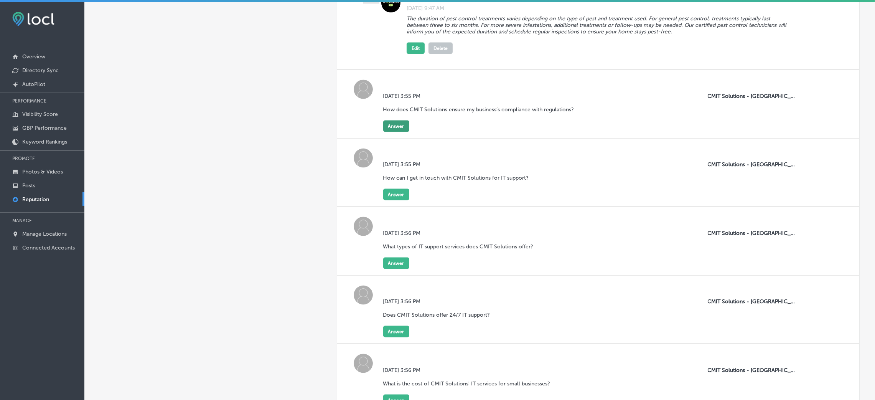
click at [403, 127] on button "Answer" at bounding box center [396, 126] width 26 height 12
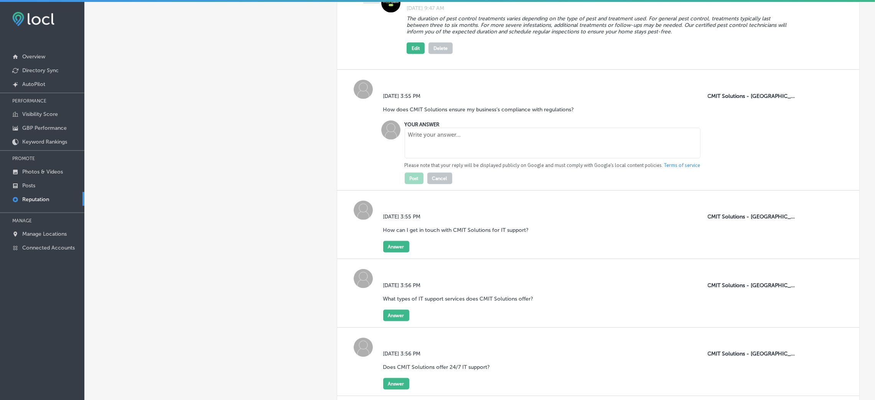
click at [418, 146] on textarea at bounding box center [553, 143] width 296 height 31
paste textarea "CMIT Solutions helps businesses stay compliant with industry-specific data prot…"
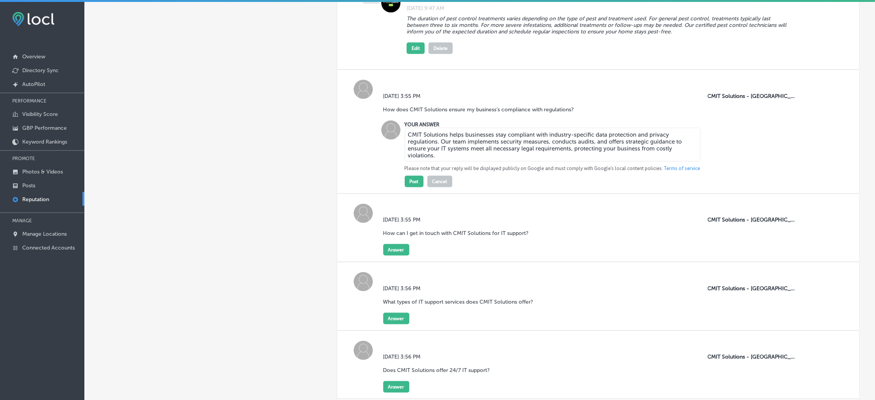
type textarea "CMIT Solutions helps businesses stay compliant with industry-specific data prot…"
click at [418, 183] on button "Post" at bounding box center [414, 182] width 19 height 12
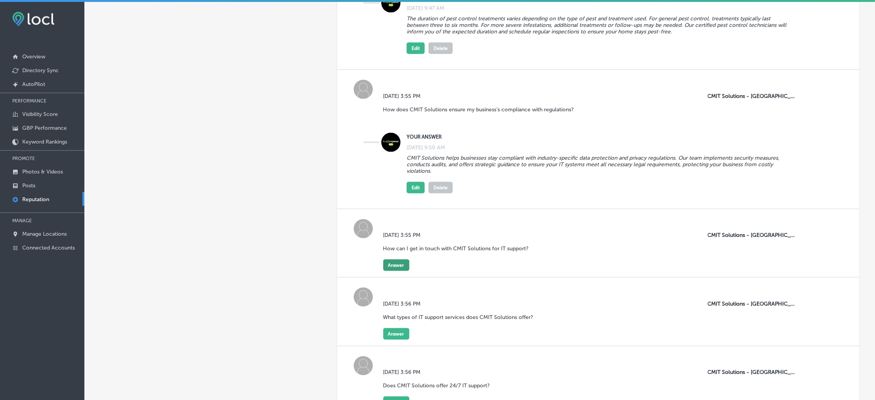
click at [388, 271] on button "Answer" at bounding box center [396, 265] width 26 height 12
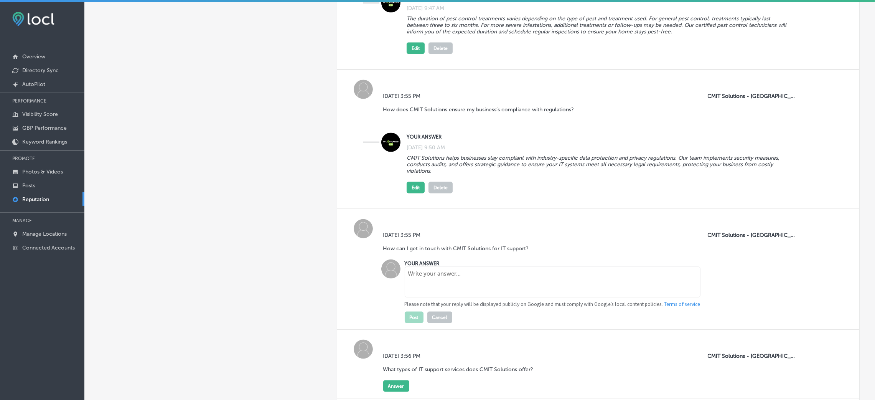
click at [448, 276] on textarea at bounding box center [553, 282] width 296 height 31
paste textarea "You can contact CMIT Solutions through our website or by calling our office. We…"
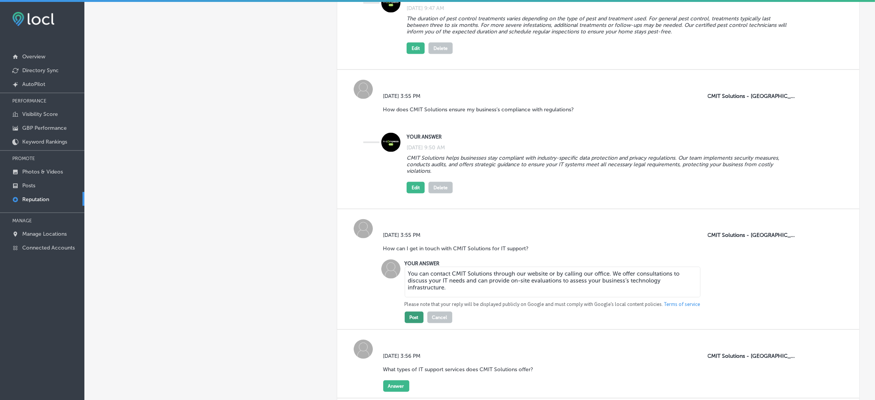
type textarea "You can contact CMIT Solutions through our website or by calling our office. We…"
click at [409, 322] on button "Post" at bounding box center [414, 318] width 19 height 12
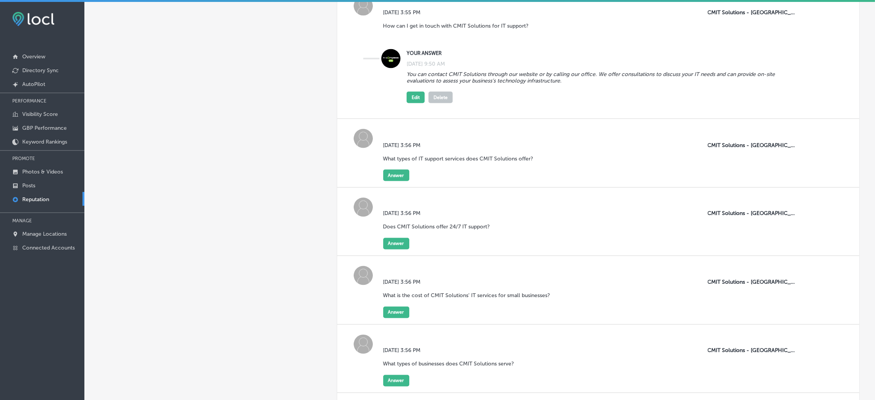
scroll to position [2014, 0]
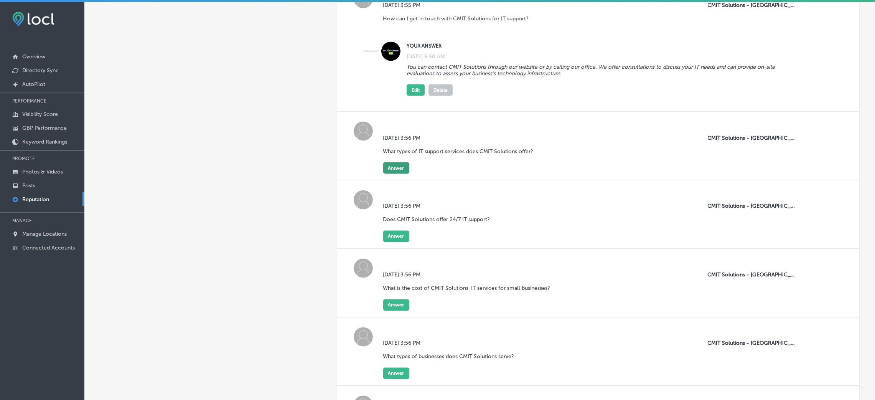
click at [392, 174] on button "Answer" at bounding box center [396, 168] width 26 height 12
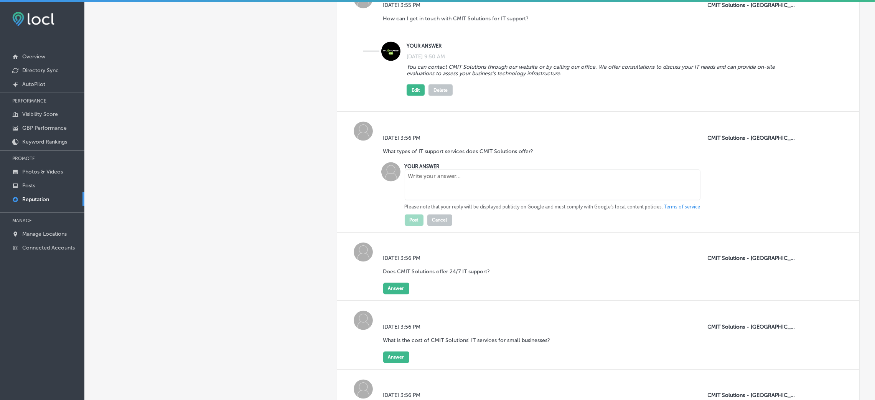
click at [417, 188] on textarea at bounding box center [553, 185] width 296 height 31
paste textarea "CMIT Solutions offers on-demand IT support that addresses issues quickly to min…"
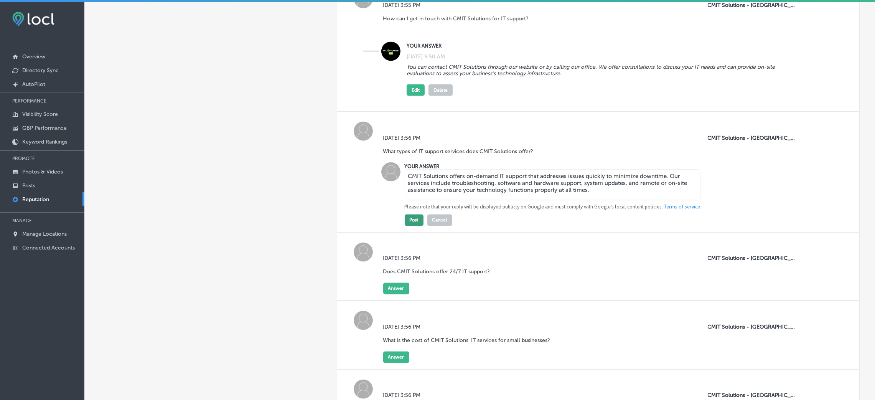
type textarea "CMIT Solutions offers on-demand IT support that addresses issues quickly to min…"
click at [416, 224] on button "Post" at bounding box center [414, 221] width 19 height 12
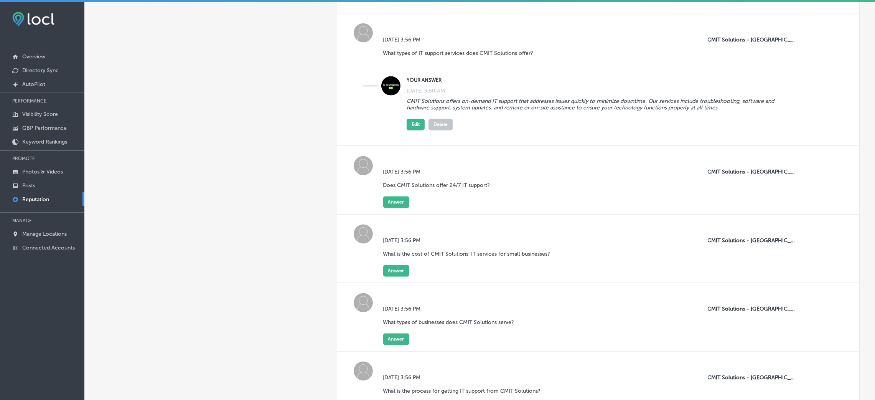
scroll to position [2129, 0]
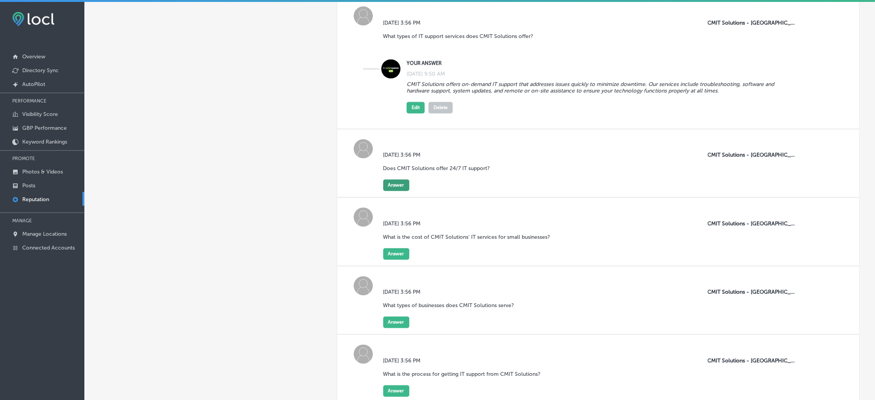
click at [397, 184] on button "Answer" at bounding box center [396, 186] width 26 height 12
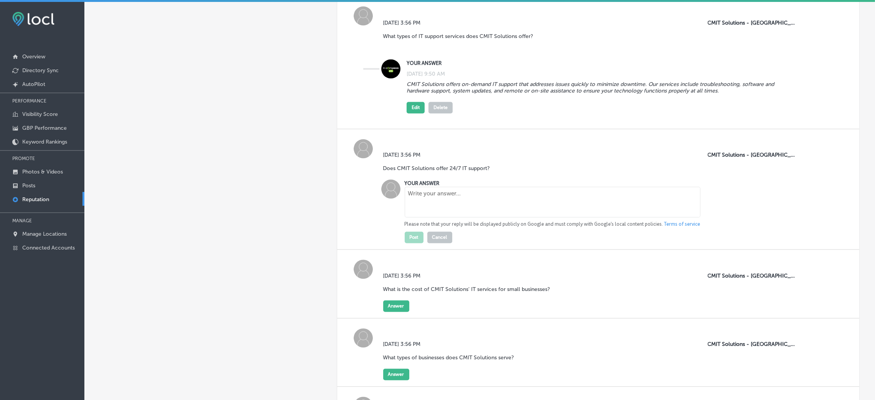
drag, startPoint x: 397, startPoint y: 184, endPoint x: 424, endPoint y: 204, distance: 33.2
click at [424, 204] on textarea at bounding box center [553, 202] width 296 height 31
paste textarea "Yes, we offer round-the-clock IT support with continuous monitoring. Our team p…"
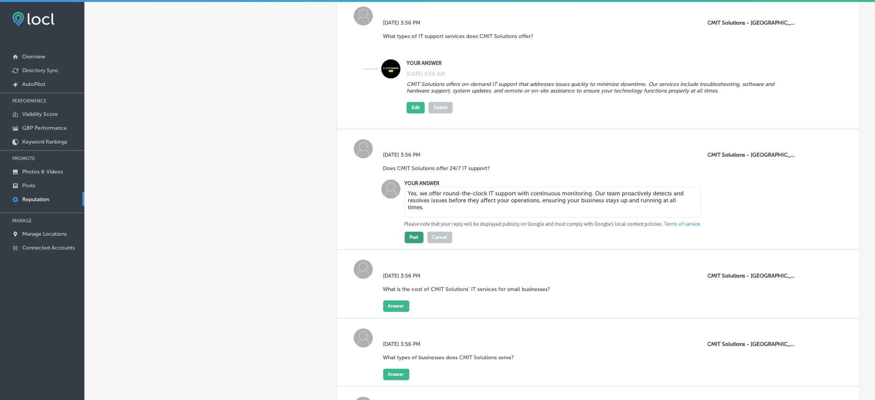
type textarea "Yes, we offer round-the-clock IT support with continuous monitoring. Our team p…"
click at [414, 238] on button "Post" at bounding box center [414, 238] width 19 height 12
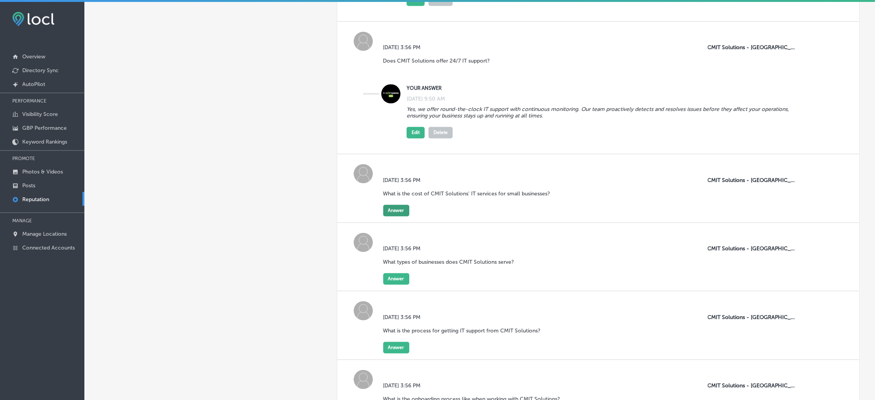
scroll to position [2245, 0]
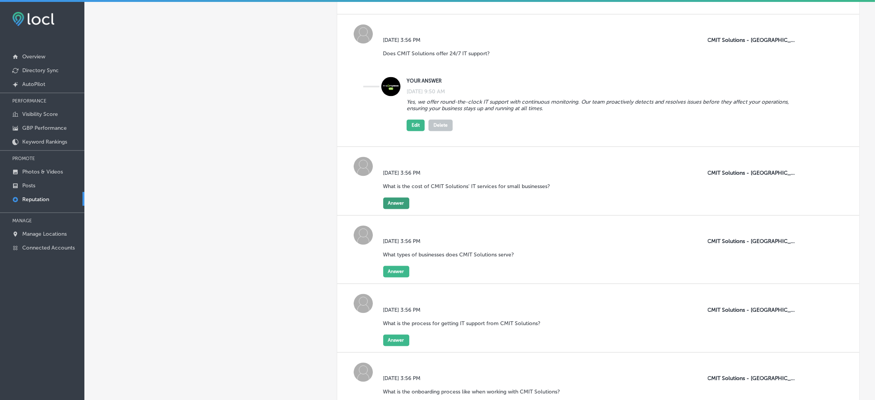
click at [399, 208] on button "Answer" at bounding box center [396, 203] width 26 height 12
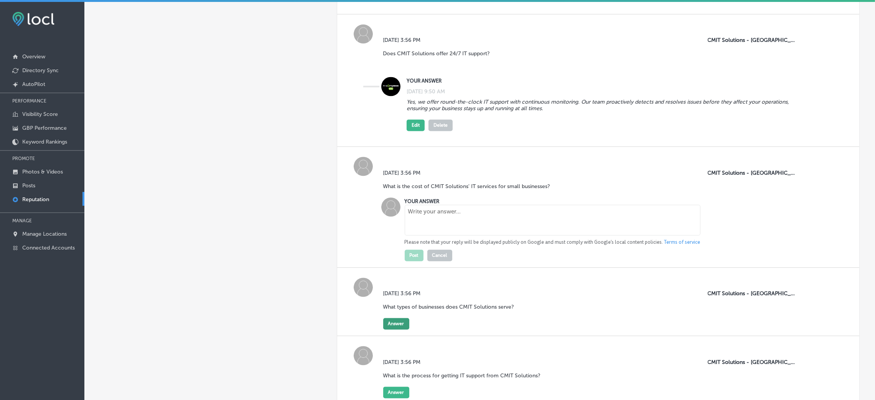
click at [392, 328] on button "Answer" at bounding box center [396, 324] width 26 height 12
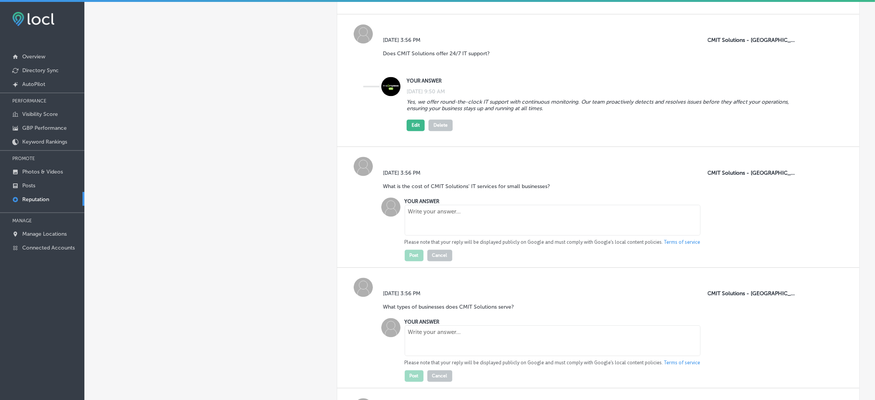
click at [436, 340] on textarea at bounding box center [553, 340] width 296 height 31
paste textarea "We specialize in supporting small and mid-sized businesses across a variety of …"
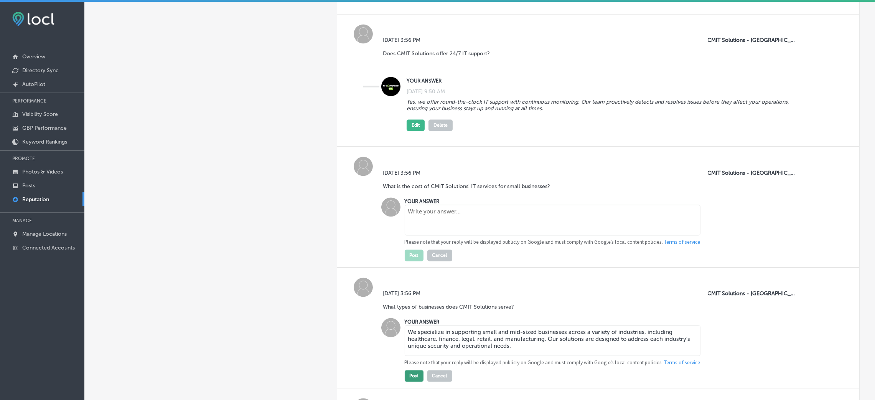
type textarea "We specialize in supporting small and mid-sized businesses across a variety of …"
click at [409, 379] on button "Post" at bounding box center [414, 376] width 19 height 12
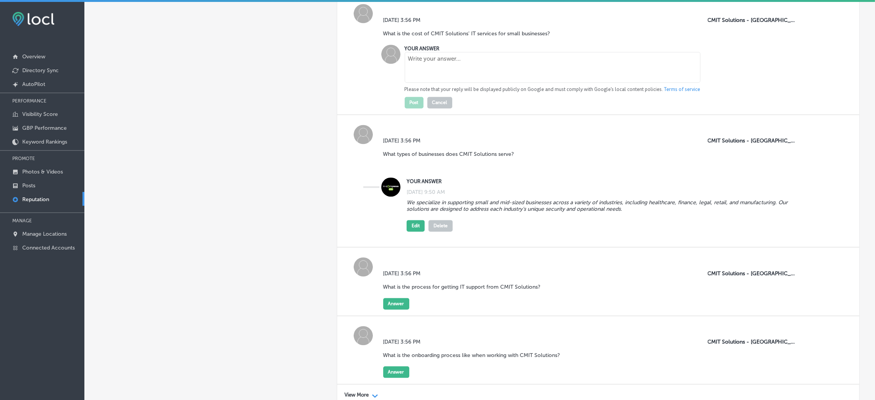
scroll to position [2417, 0]
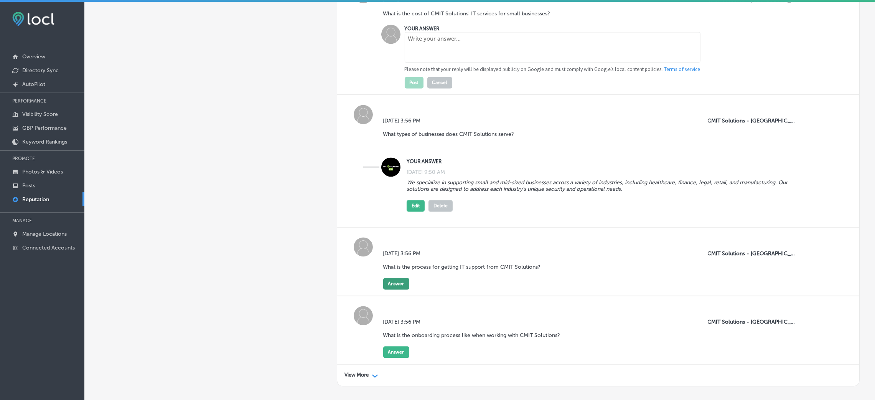
click at [396, 287] on button "Answer" at bounding box center [396, 284] width 26 height 12
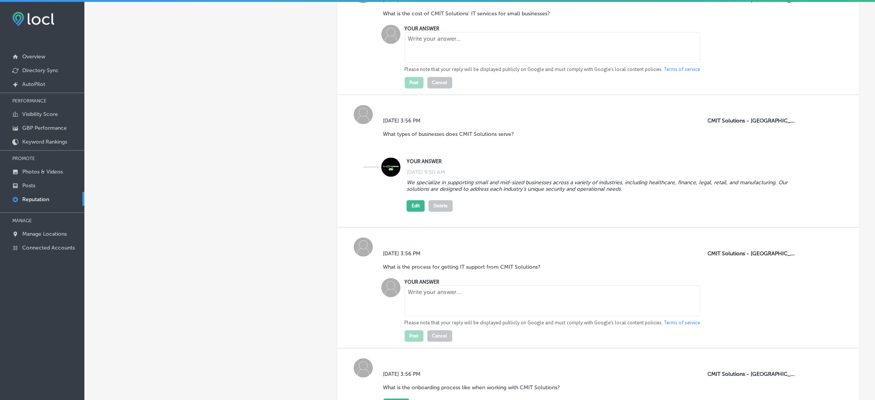
click at [423, 305] on textarea at bounding box center [553, 300] width 296 height 31
paste textarea "The process begins with an initial consultation to discuss your IT goals and ch…"
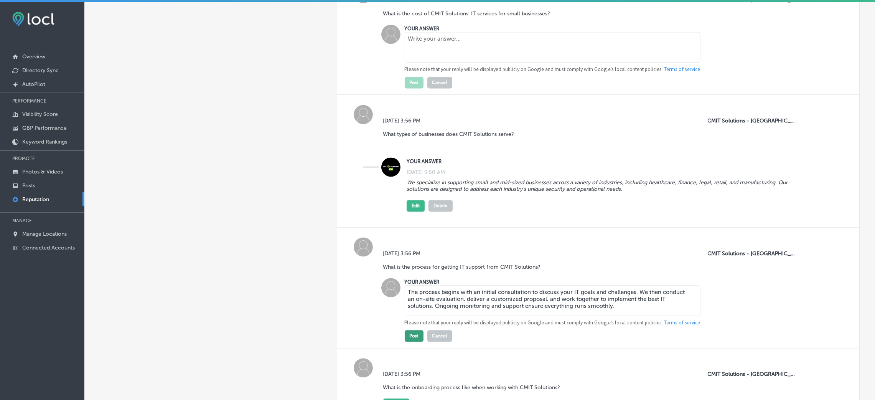
type textarea "The process begins with an initial consultation to discuss your IT goals and ch…"
click at [411, 341] on button "Post" at bounding box center [414, 336] width 19 height 12
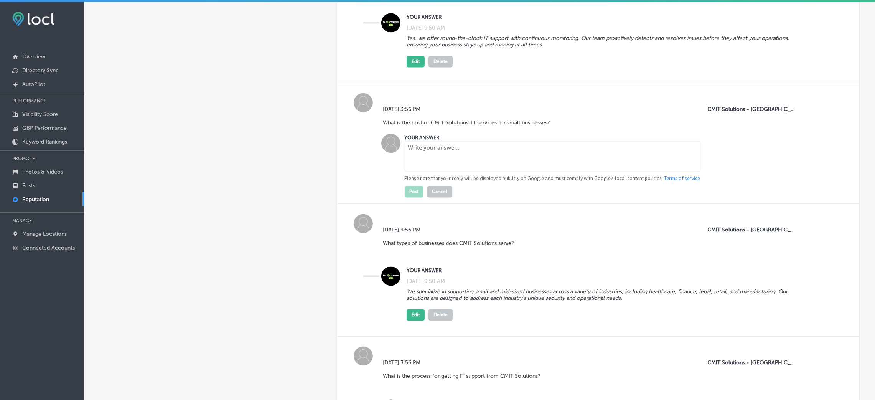
scroll to position [2302, 0]
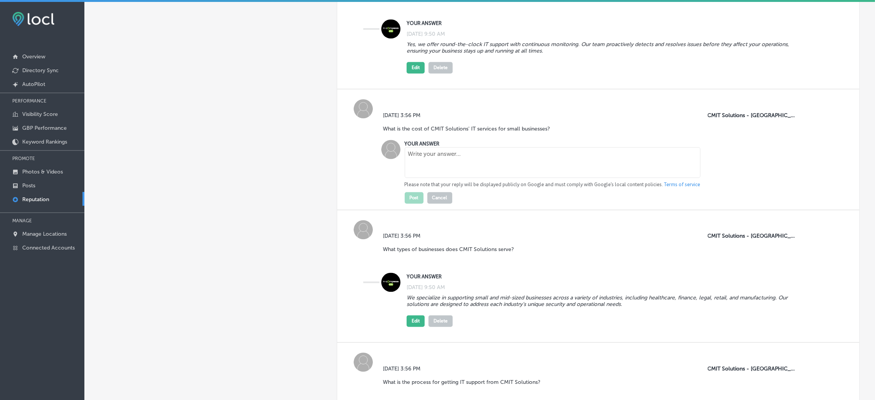
click at [439, 161] on textarea at bounding box center [553, 162] width 296 height 31
paste textarea "The cost of IT services from CMIT Solutions varies based on the size and specif…"
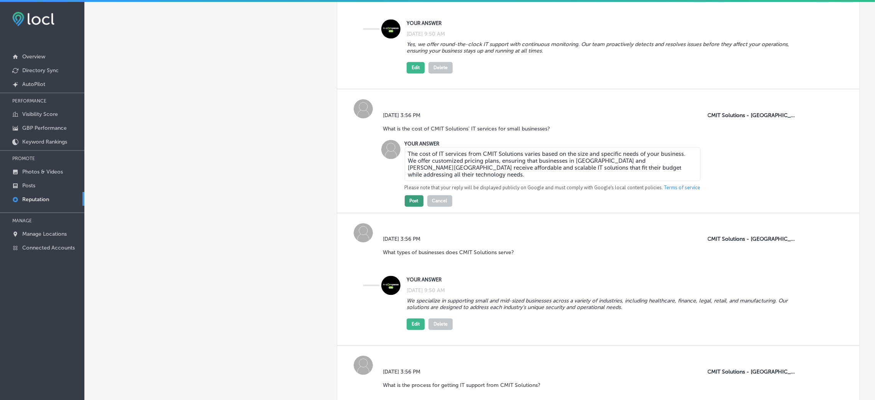
type textarea "The cost of IT services from CMIT Solutions varies based on the size and specif…"
click at [413, 200] on button "Post" at bounding box center [414, 201] width 19 height 12
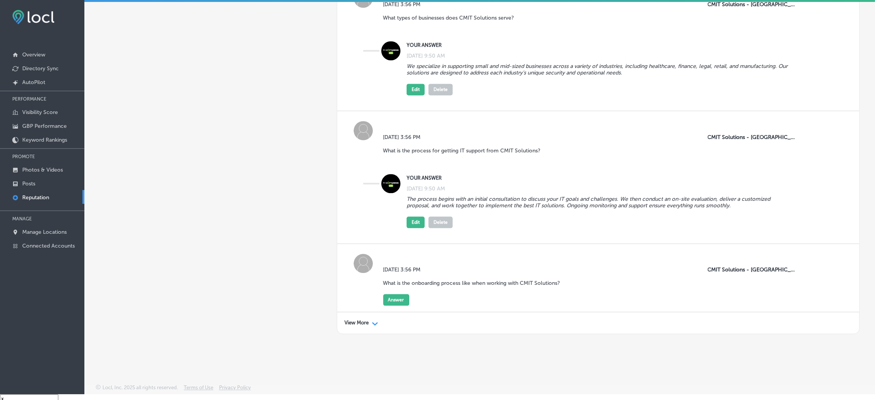
scroll to position [11, 0]
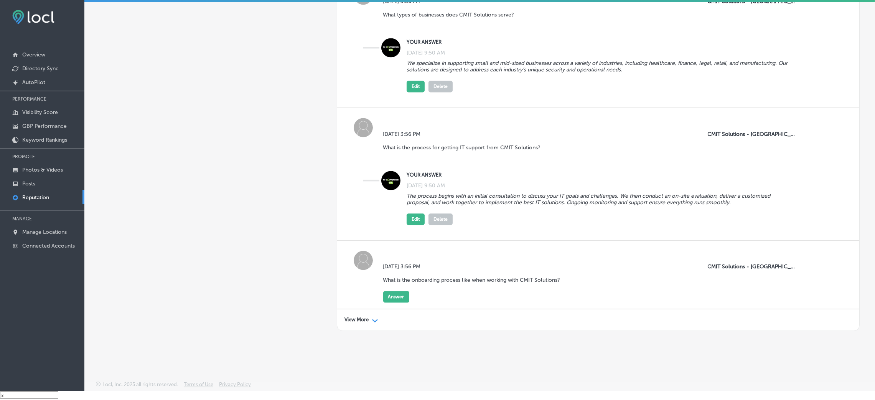
click at [372, 317] on div "Path Created with Sketch." at bounding box center [375, 320] width 6 height 6
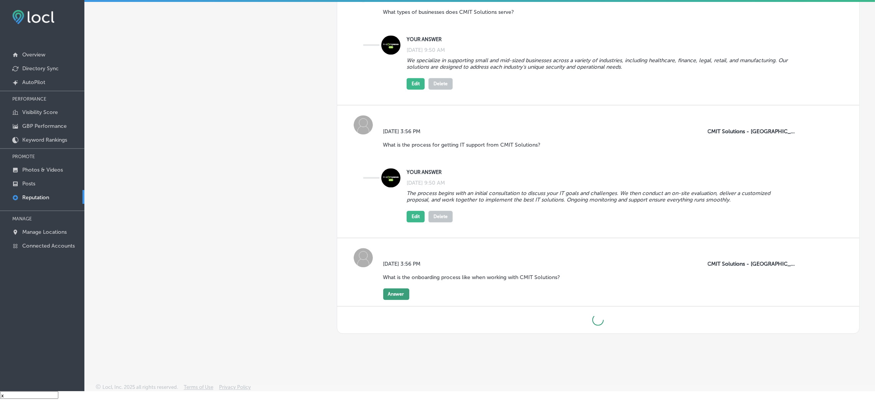
click at [404, 292] on button "Answer" at bounding box center [396, 294] width 26 height 12
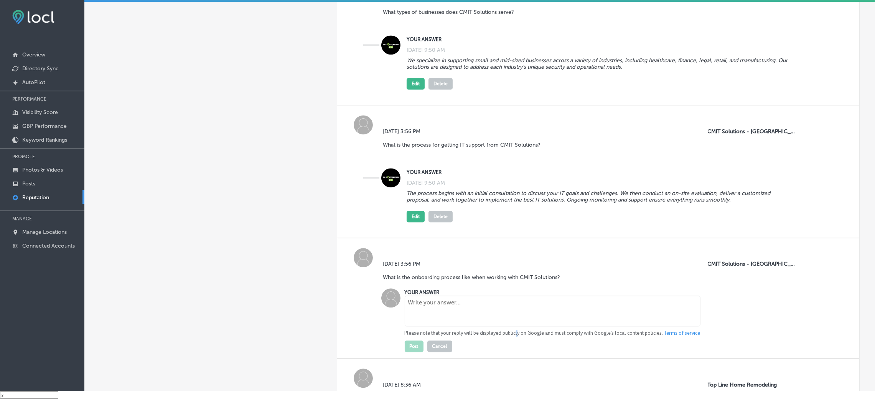
click at [514, 333] on p "Please note that your reply will be displayed publicly on Google and must compl…" at bounding box center [553, 333] width 296 height 7
click at [483, 314] on textarea at bounding box center [553, 310] width 296 height 31
paste textarea "The onboarding process at CMIT Solutions starts with an initial consultation to…"
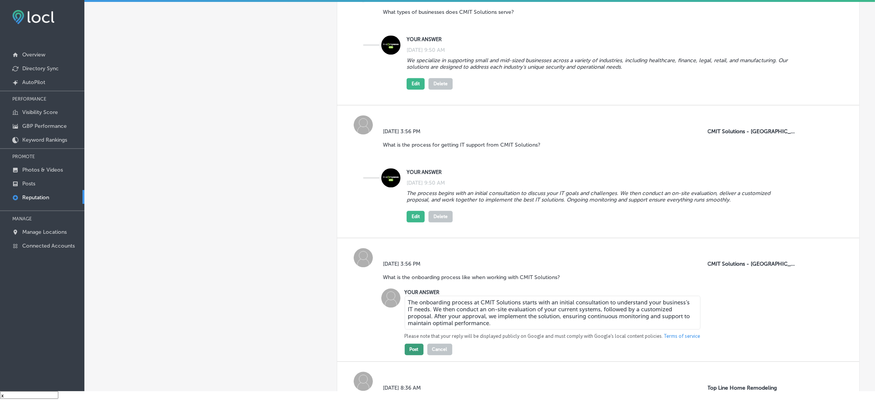
type textarea "The onboarding process at CMIT Solutions starts with an initial consultation to…"
click at [405, 355] on button "Post" at bounding box center [414, 349] width 19 height 12
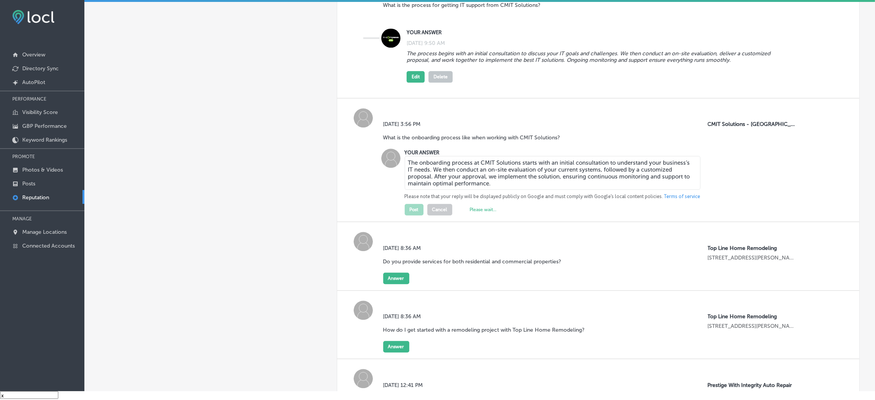
scroll to position [2720, 0]
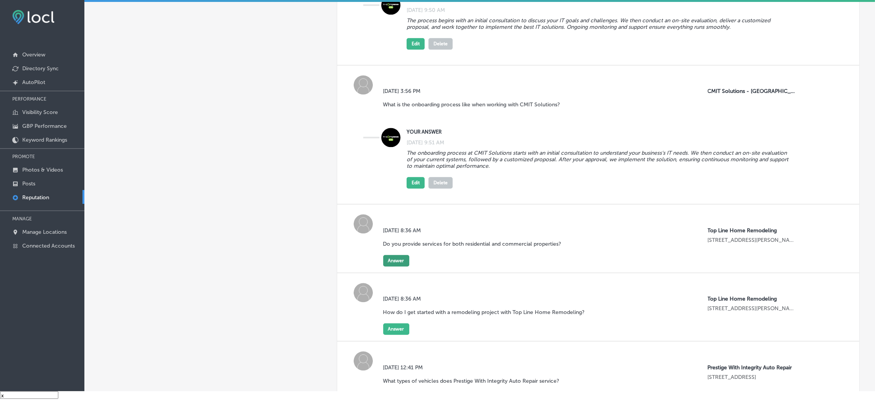
click at [393, 261] on button "Answer" at bounding box center [396, 261] width 26 height 12
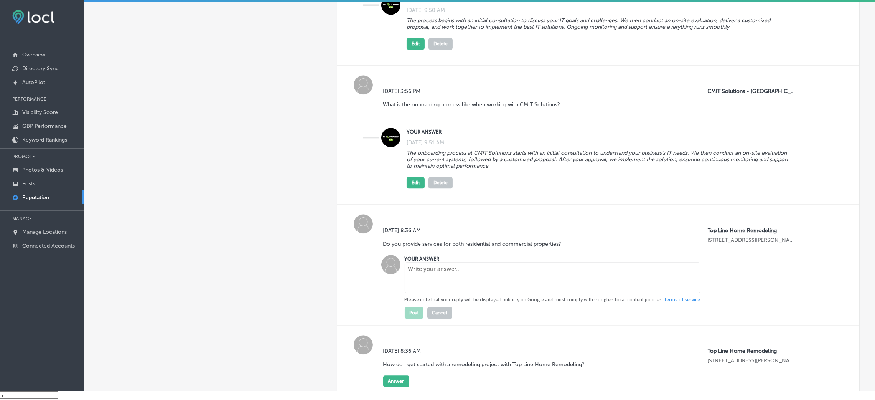
click at [416, 281] on textarea at bounding box center [553, 277] width 296 height 31
paste textarea "After implementation, CMIT Solutions offers continuous IT support through proac…"
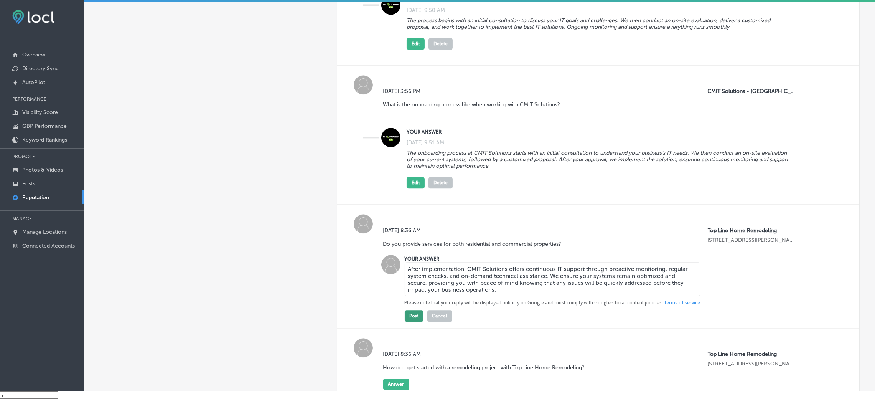
type textarea "After implementation, CMIT Solutions offers continuous IT support through proac…"
click at [411, 319] on button "Post" at bounding box center [414, 316] width 19 height 12
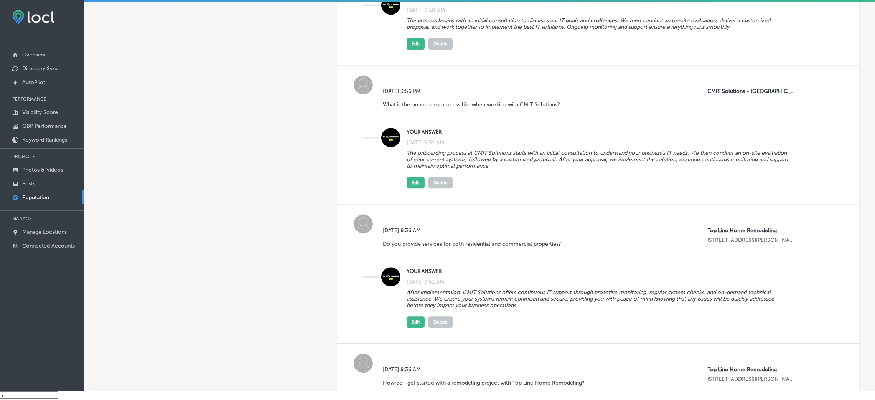
click at [431, 322] on button "Delete" at bounding box center [441, 322] width 24 height 12
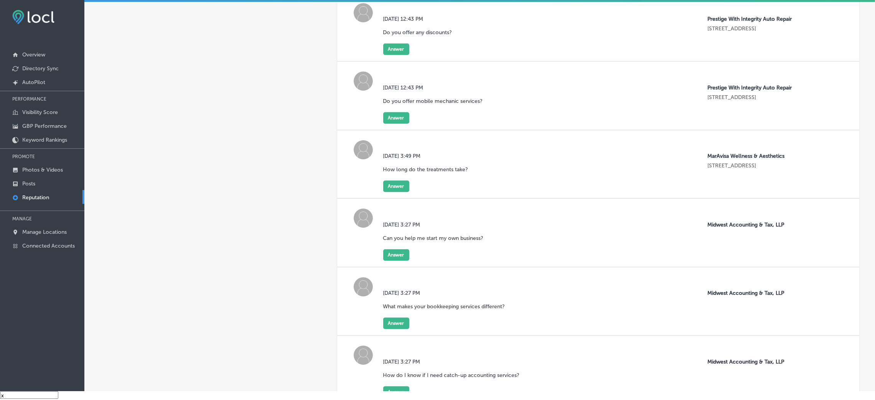
scroll to position [3353, 0]
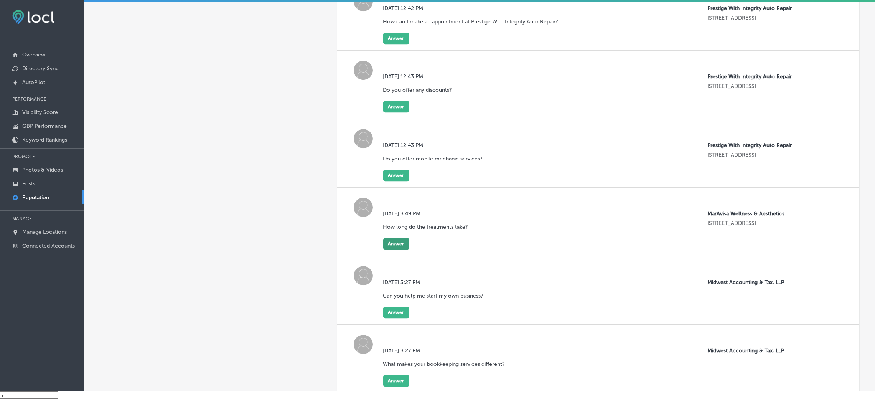
click at [398, 246] on button "Answer" at bounding box center [396, 244] width 26 height 12
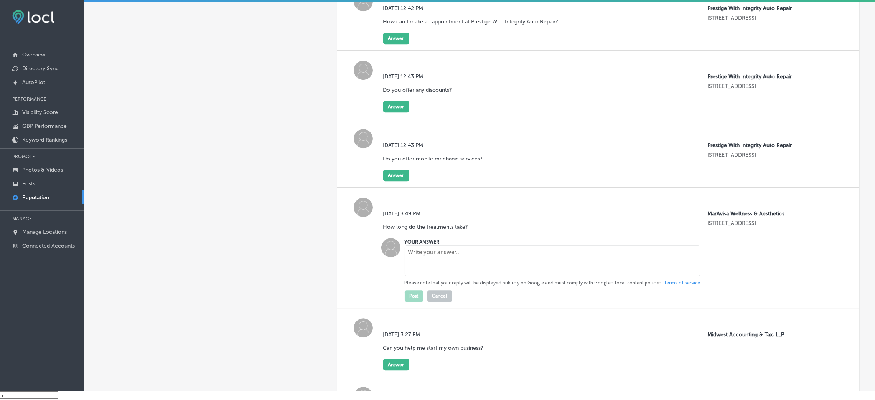
click at [423, 257] on textarea at bounding box center [553, 260] width 296 height 31
paste textarea "Treatment durations vary depending on the service. For example, facial treatmen…"
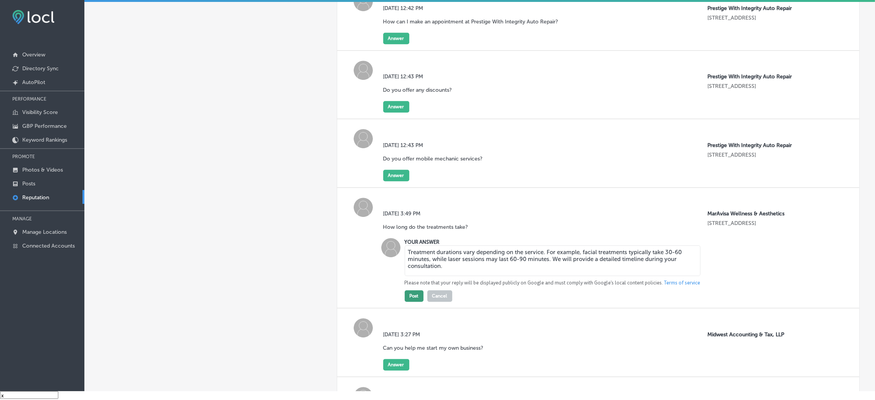
type textarea "Treatment durations vary depending on the service. For example, facial treatmen…"
click at [410, 299] on button "Post" at bounding box center [414, 296] width 19 height 12
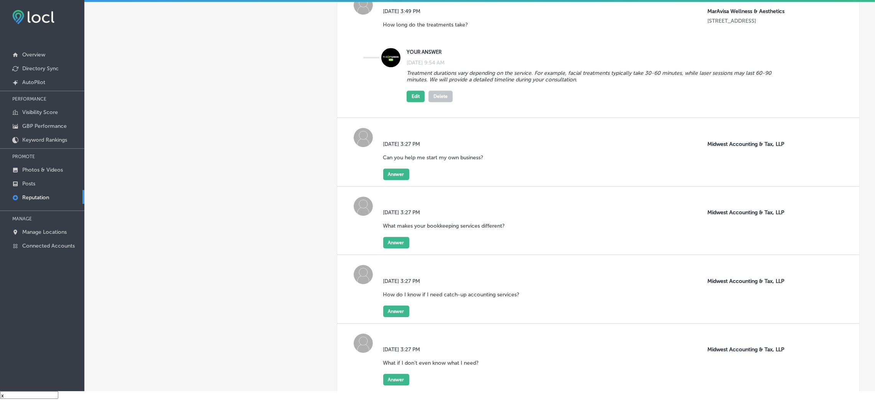
scroll to position [3583, 0]
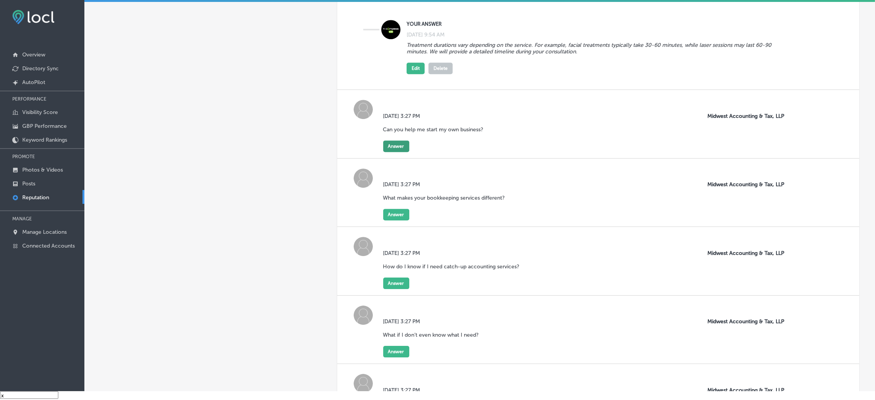
click at [400, 146] on button "Answer" at bounding box center [396, 146] width 26 height 12
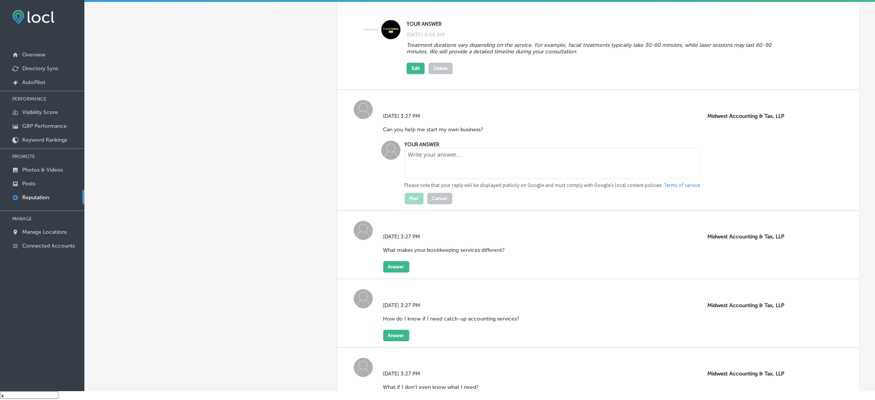
click at [422, 171] on textarea at bounding box center [553, 163] width 296 height 31
paste textarea "Absolutely! We offer business start-up services and consulting to help you esta…"
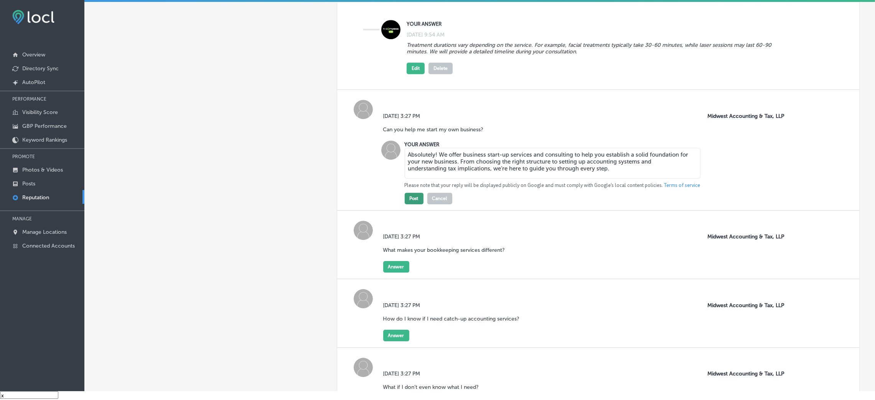
type textarea "Absolutely! We offer business start-up services and consulting to help you esta…"
click at [405, 204] on button "Post" at bounding box center [414, 199] width 19 height 12
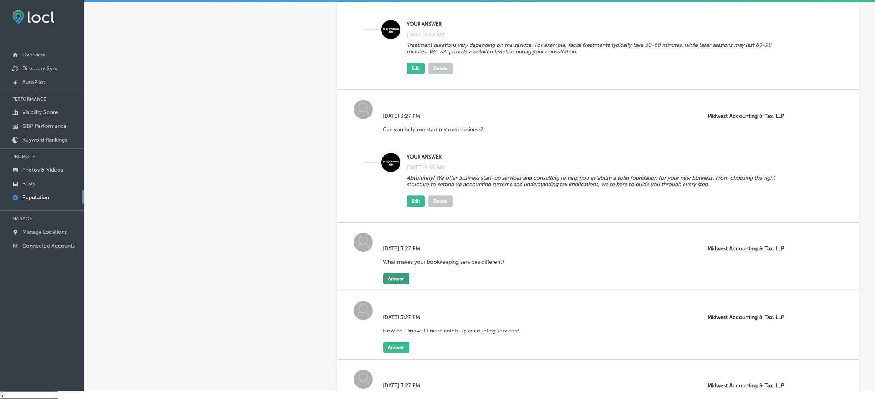
click at [398, 280] on button "Answer" at bounding box center [396, 279] width 26 height 12
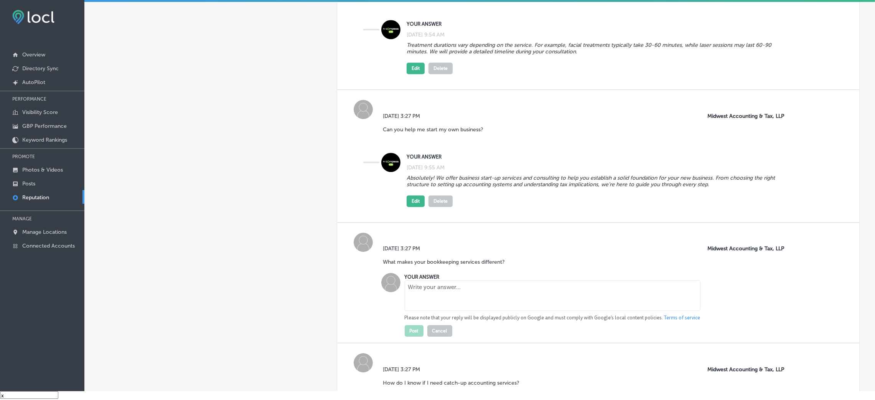
click at [426, 292] on textarea at bounding box center [553, 295] width 296 height 31
paste textarea "Our bookkeeping services are designed to remove the stress from managing your f…"
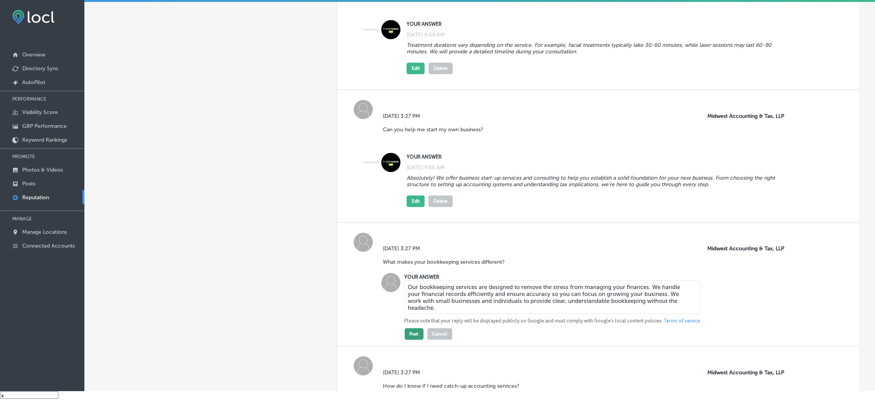
type textarea "Our bookkeeping services are designed to remove the stress from managing your f…"
click at [409, 333] on button "Post" at bounding box center [414, 334] width 19 height 12
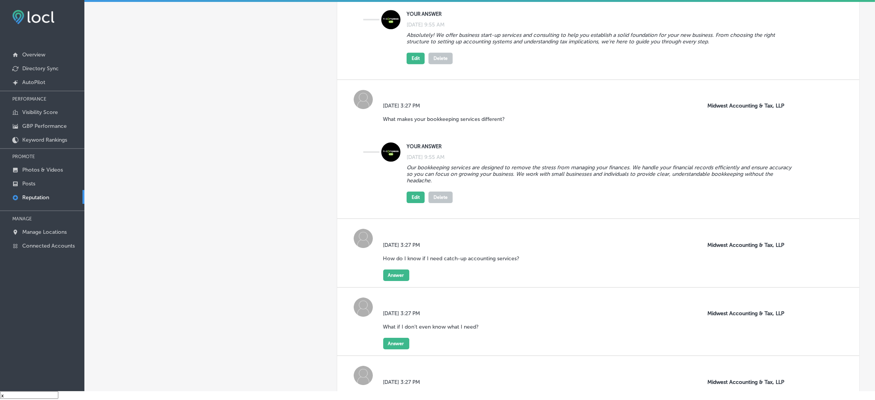
scroll to position [3756, 0]
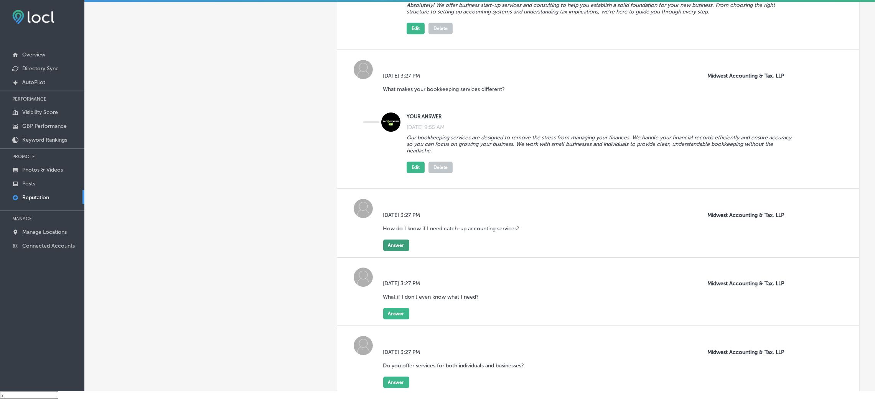
click at [395, 246] on button "Answer" at bounding box center [396, 245] width 26 height 12
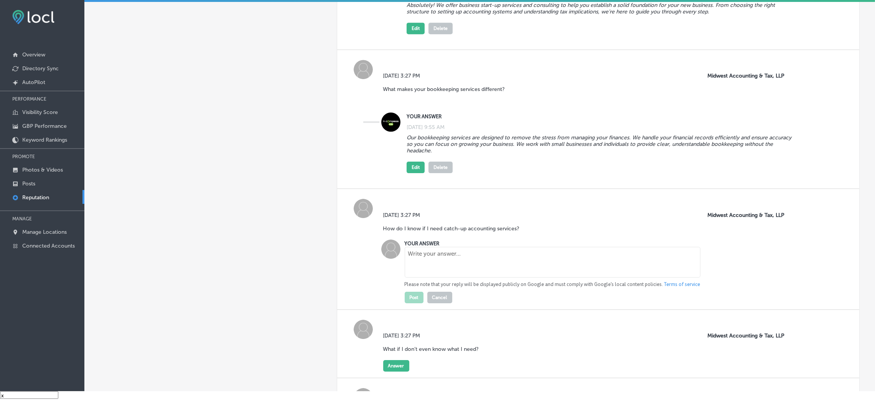
click at [425, 267] on textarea at bounding box center [553, 262] width 296 height 31
paste textarea "If you’ve fallen behind on your financial records or tax filings, our catch-up …"
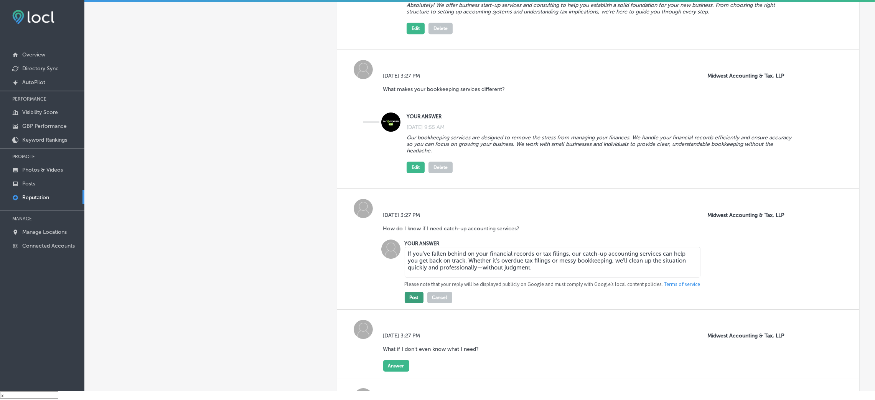
type textarea "If you’ve fallen behind on your financial records or tax filings, our catch-up …"
click at [415, 302] on button "Post" at bounding box center [414, 298] width 19 height 12
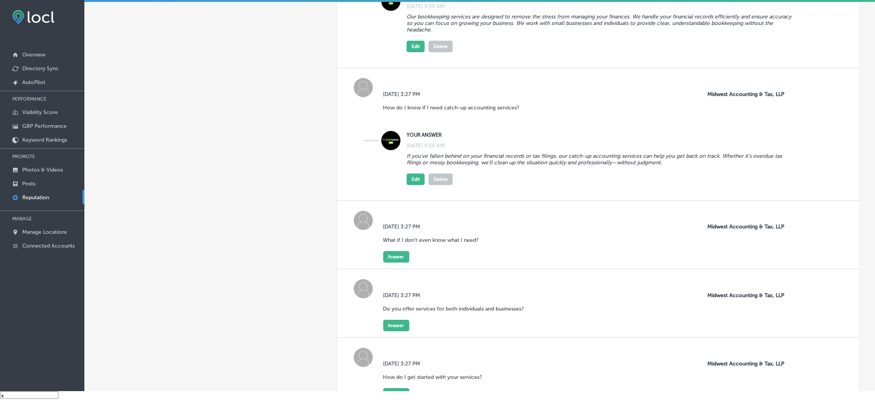
scroll to position [3929, 0]
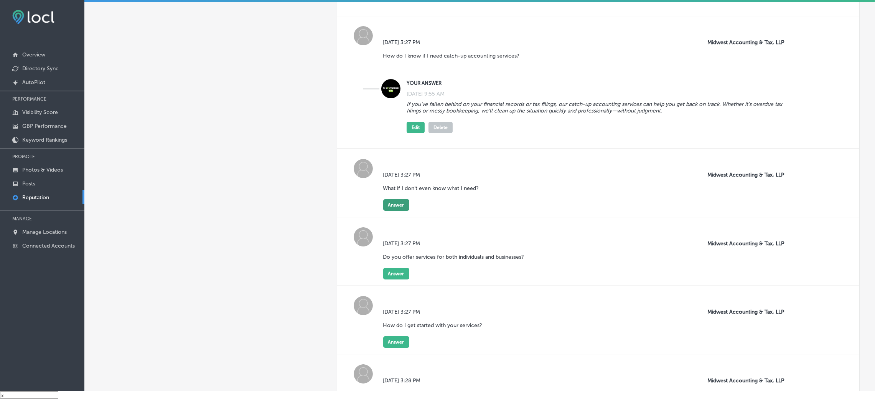
click at [399, 204] on button "Answer" at bounding box center [396, 205] width 26 height 12
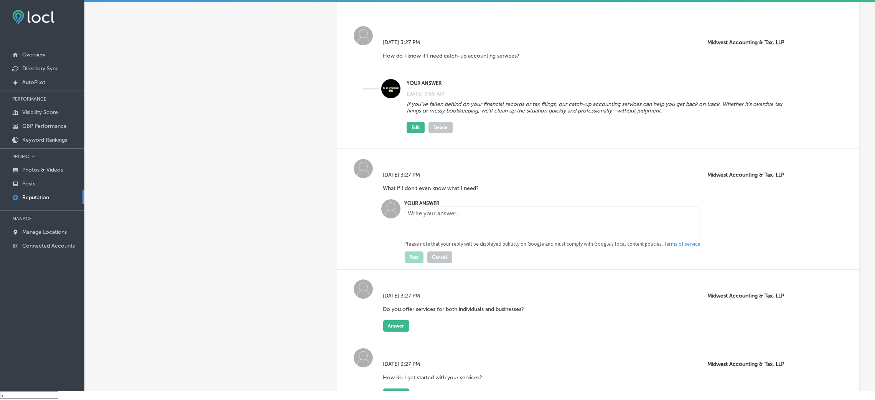
click at [427, 226] on textarea at bounding box center [553, 221] width 296 height 31
paste textarea "That’s totally okay. Most of our clients start there. Just book a free consulta…"
type textarea "That’s totally okay. Most of our clients start there. Just book a free consulta…"
click at [413, 266] on div "[DATE] 3:27 PM What if I don’t even know what I need? Midwest Accounting & Tax,…" at bounding box center [598, 209] width 523 height 121
click at [413, 257] on button "Post" at bounding box center [414, 257] width 19 height 12
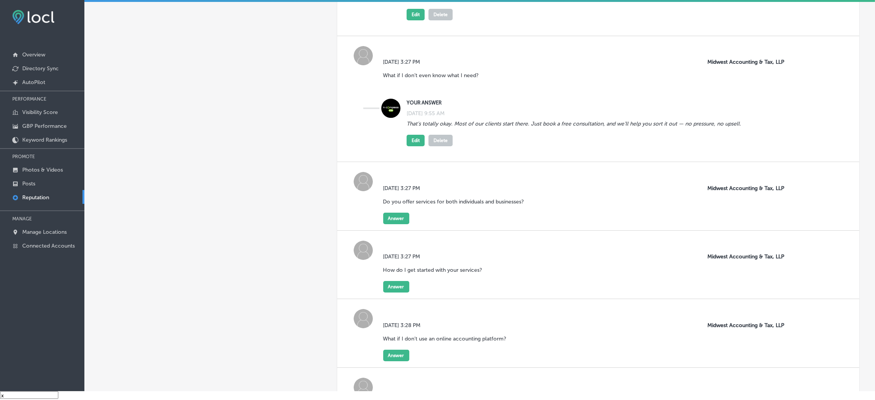
scroll to position [4044, 0]
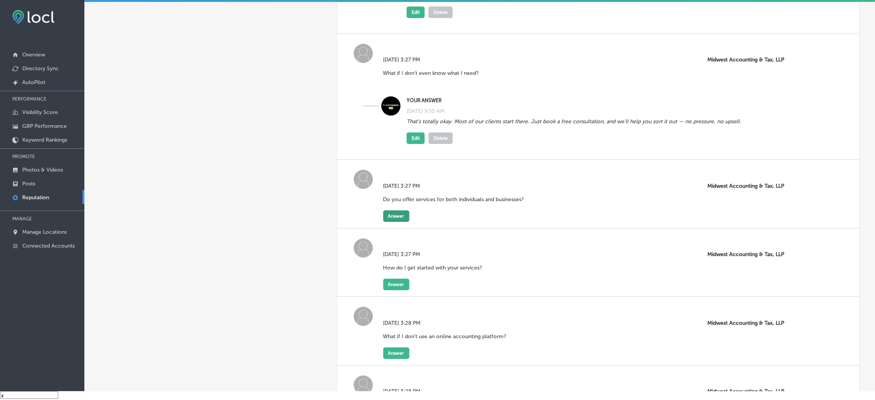
click at [395, 220] on button "Answer" at bounding box center [396, 216] width 26 height 12
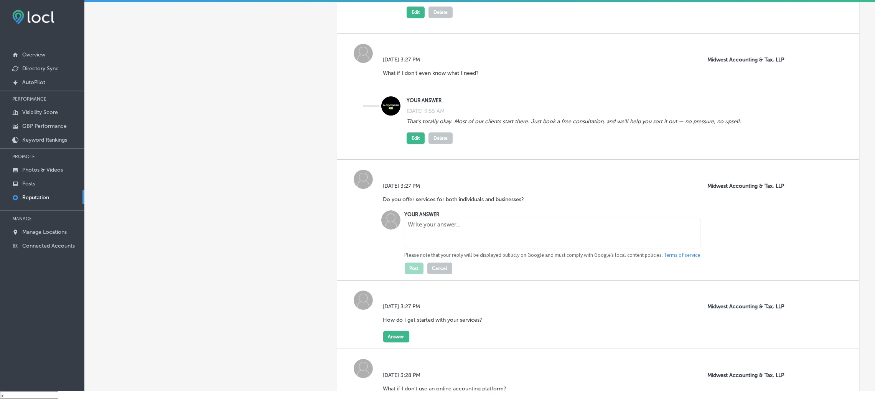
click at [436, 239] on textarea at bounding box center [553, 233] width 296 height 31
paste textarea "Yes, we offer tax services, bookkeeping, and business consulting for both indiv…"
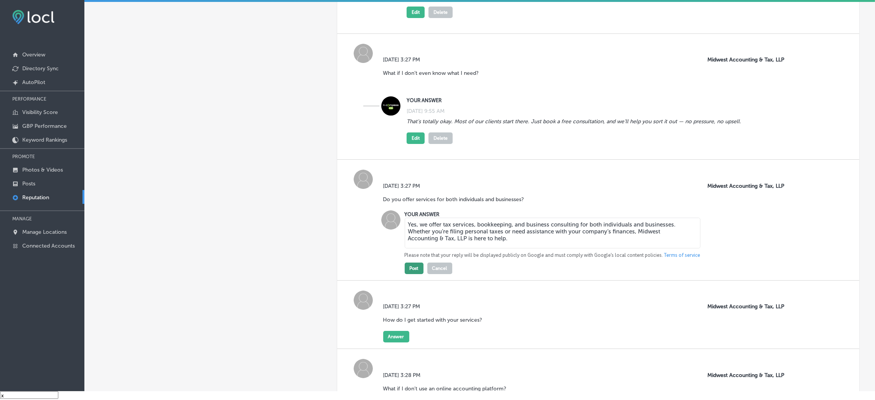
type textarea "Yes, we offer tax services, bookkeeping, and business consulting for both indiv…"
click at [411, 271] on button "Post" at bounding box center [414, 268] width 19 height 12
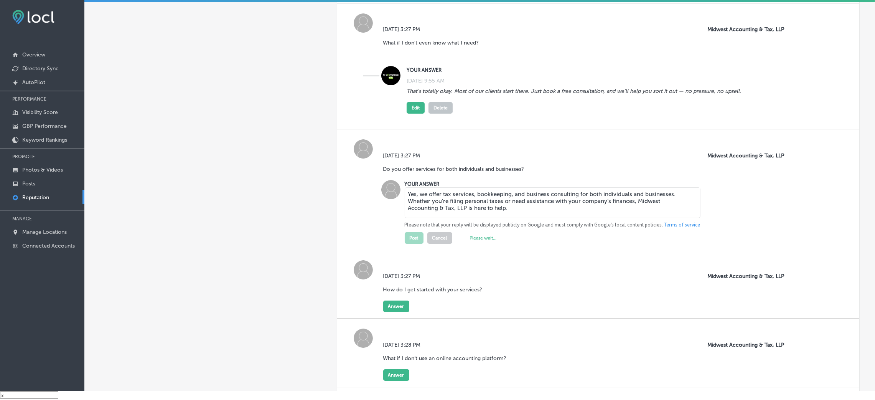
scroll to position [4159, 0]
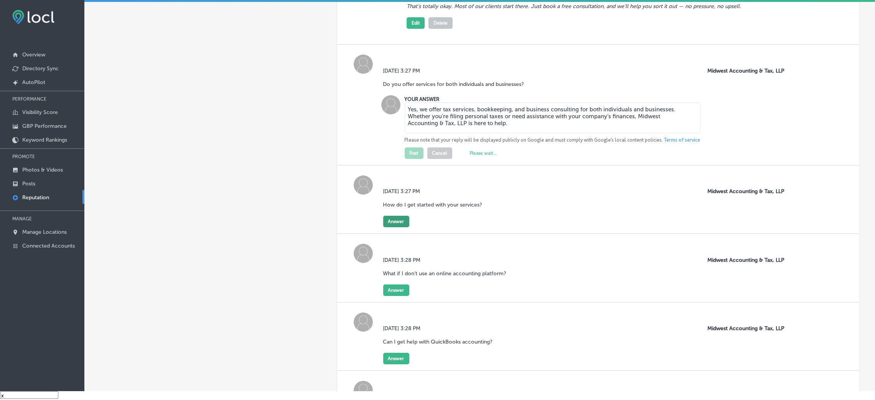
click at [400, 225] on button "Answer" at bounding box center [396, 222] width 26 height 12
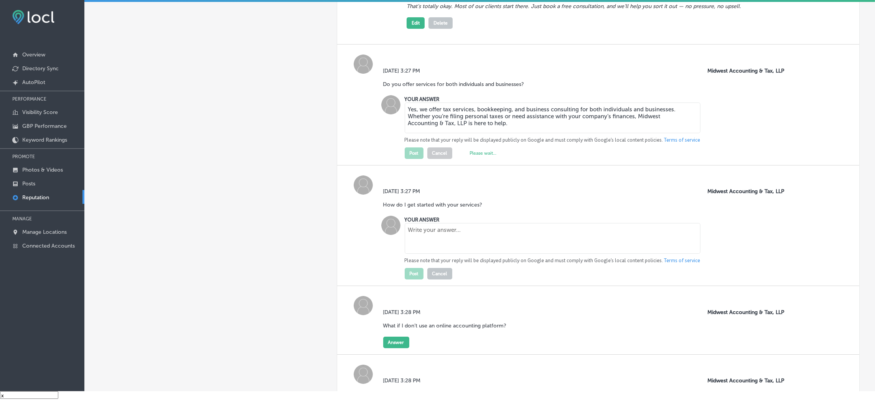
click at [411, 242] on textarea at bounding box center [553, 238] width 296 height 31
paste textarea "Getting started with Midwest Accounting & Tax, LLP is simple. Contact us for a …"
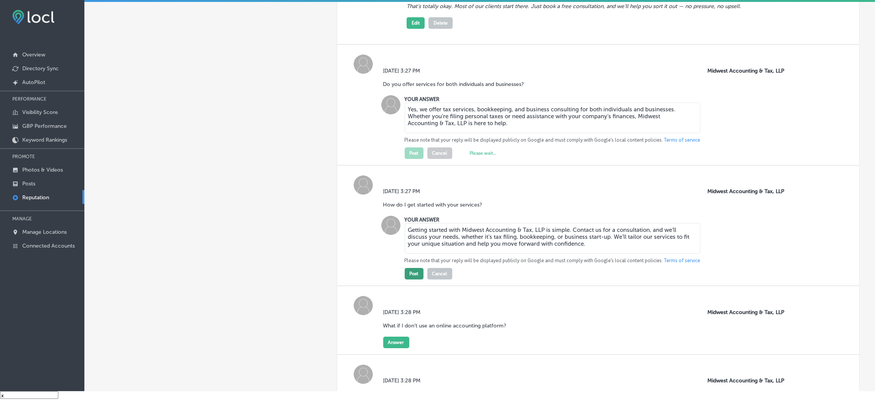
type textarea "Getting started with Midwest Accounting & Tax, LLP is simple. Contact us for a …"
click at [414, 279] on button "Post" at bounding box center [414, 274] width 19 height 12
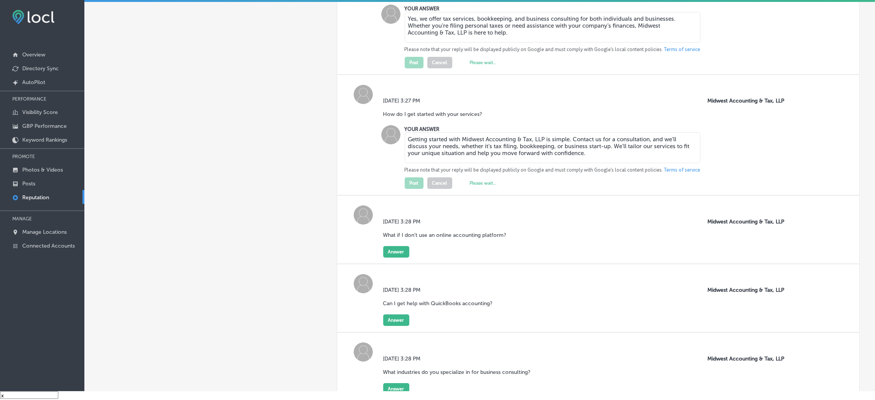
scroll to position [4274, 0]
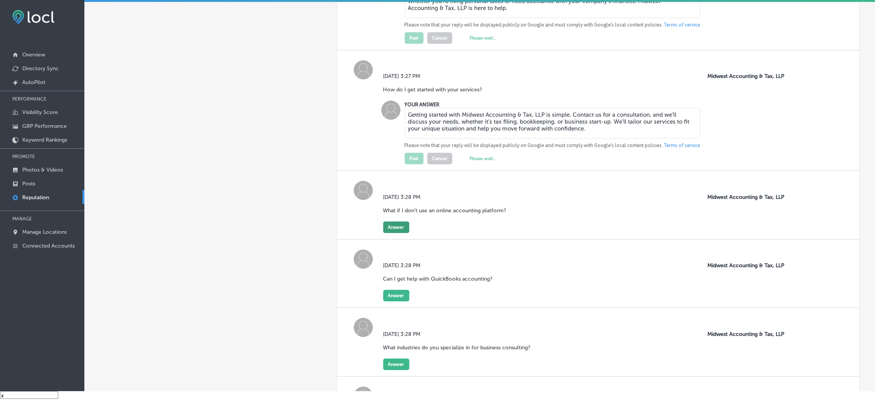
click at [390, 229] on button "Answer" at bounding box center [396, 227] width 26 height 12
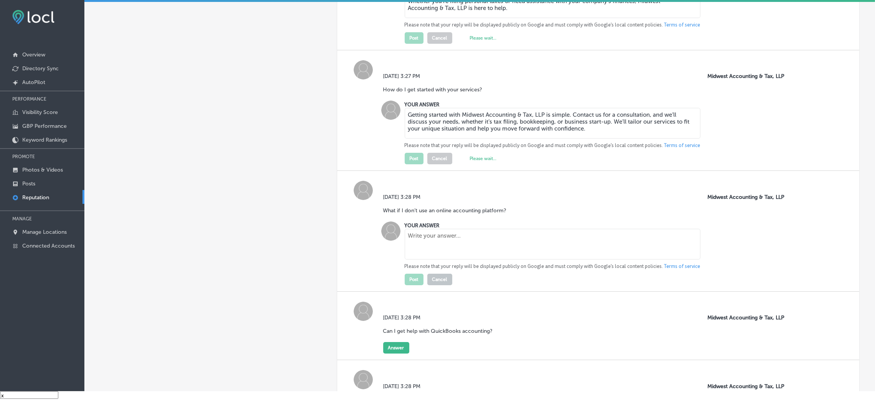
click at [419, 246] on textarea at bounding box center [553, 244] width 296 height 31
paste textarea "Unfortunately, we are unable to provide remote services for software (non-cloud…"
type textarea "Unfortunately, we are unable to provide remote services for software (non-cloud…"
click at [414, 279] on button "Post" at bounding box center [414, 280] width 19 height 12
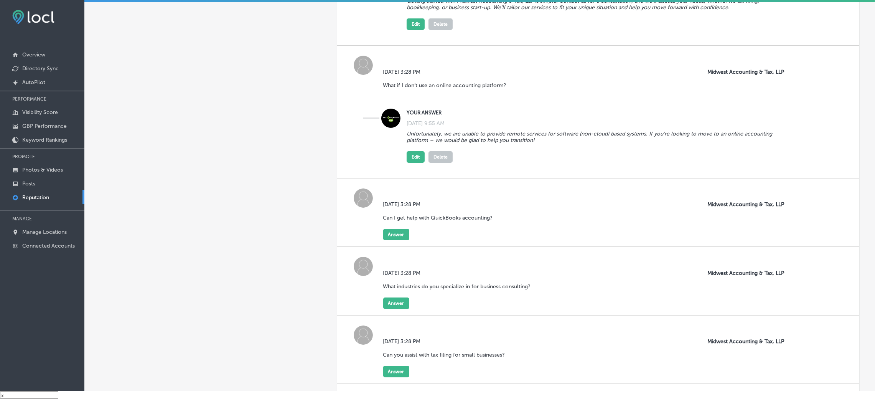
scroll to position [4447, 0]
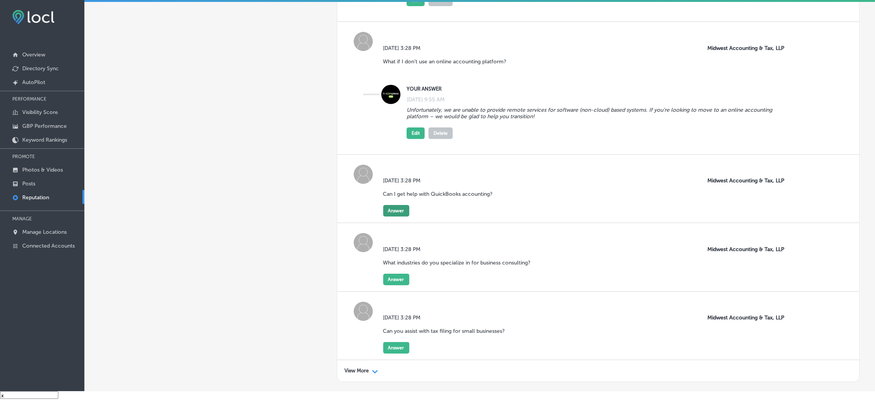
click at [398, 213] on button "Answer" at bounding box center [396, 211] width 26 height 12
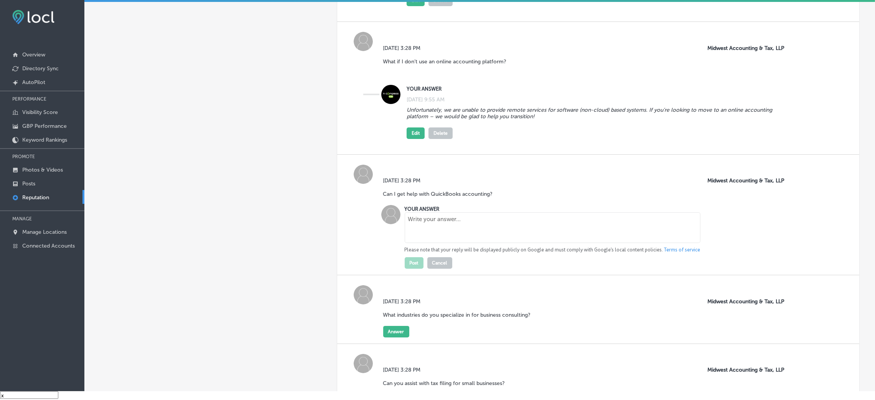
click at [435, 233] on textarea at bounding box center [553, 227] width 296 height 31
paste textarea "Absolutely! We provide QuickBooks accounting support to ensure your financial d…"
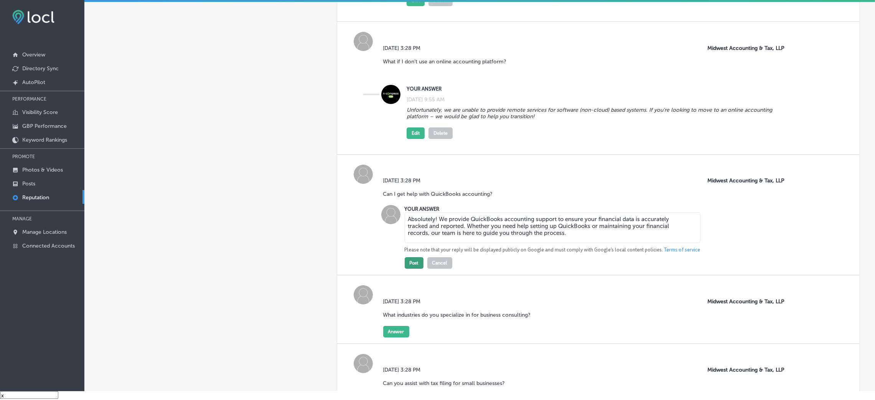
type textarea "Absolutely! We provide QuickBooks accounting support to ensure your financial d…"
click at [415, 266] on button "Post" at bounding box center [414, 263] width 19 height 12
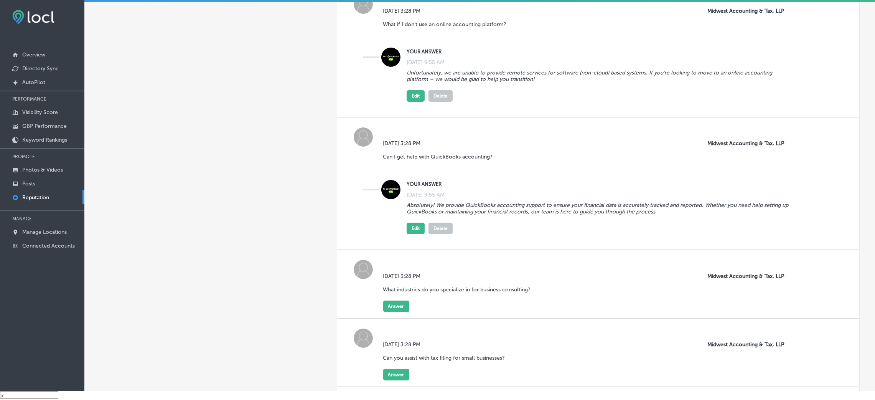
scroll to position [4562, 0]
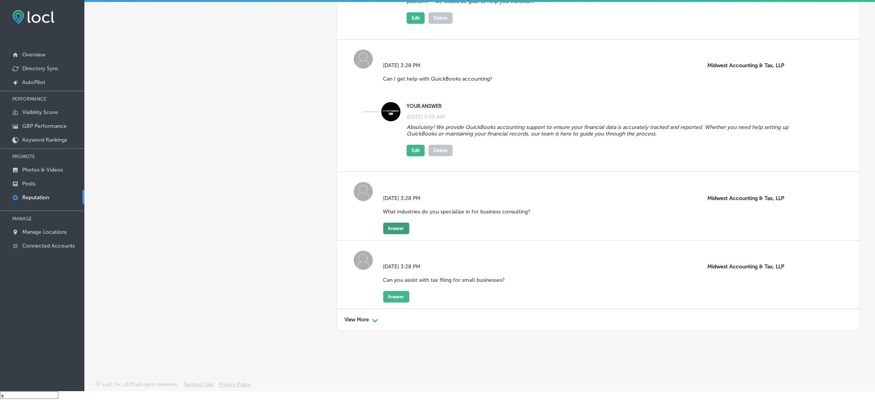
click at [399, 233] on button "Answer" at bounding box center [396, 229] width 26 height 12
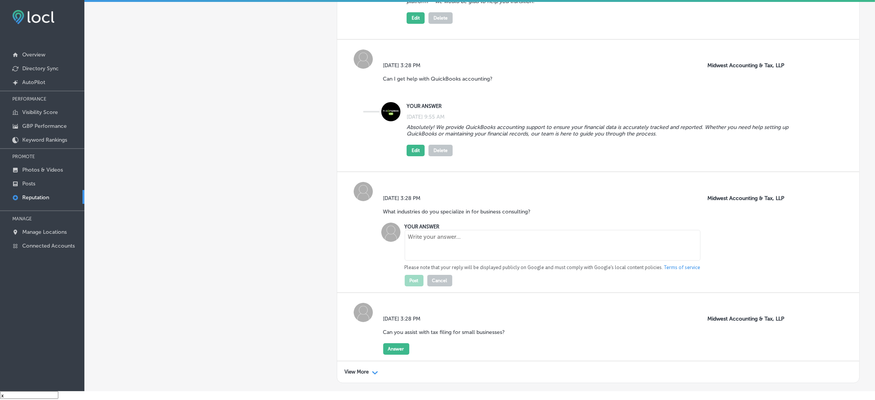
click at [448, 253] on textarea at bounding box center [553, 245] width 296 height 31
paste textarea "At Midwest Accounting & Tax, LLP, we specialize in providing business consultin…"
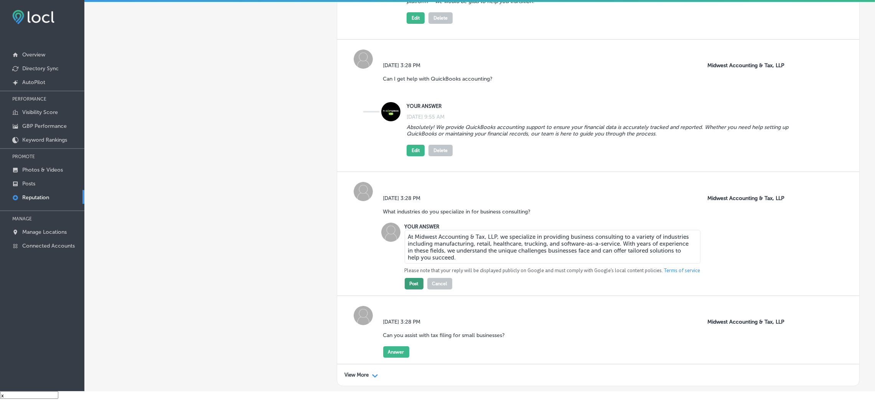
type textarea "At Midwest Accounting & Tax, LLP, we specialize in providing business consultin…"
click at [413, 286] on button "Post" at bounding box center [414, 284] width 19 height 12
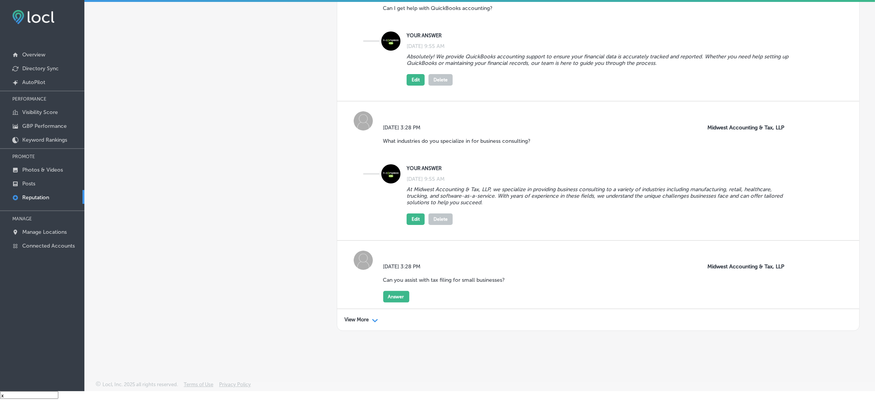
scroll to position [4637, 0]
click at [398, 298] on button "Answer" at bounding box center [396, 297] width 26 height 12
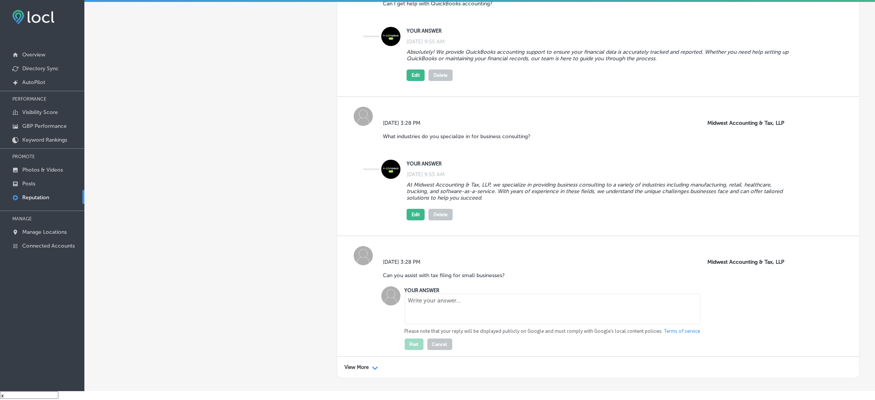
click at [441, 300] on textarea at bounding box center [553, 309] width 296 height 31
paste textarea "Yes, Midwest Accounting & Tax, LLP specializes in small business accounting and…"
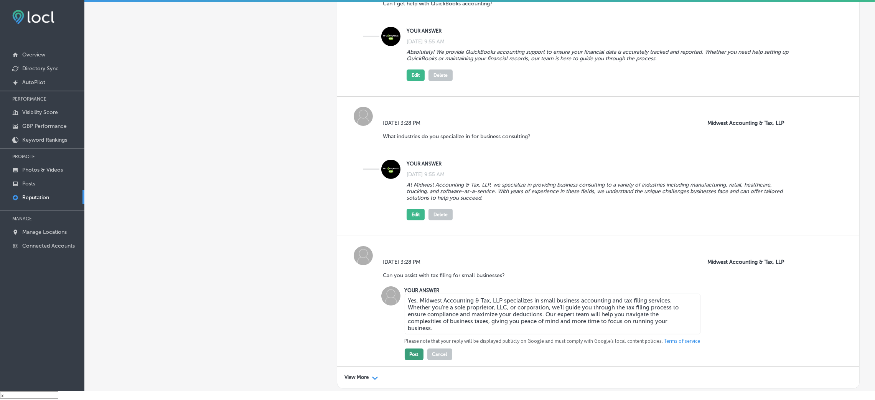
type textarea "Yes, Midwest Accounting & Tax, LLP specializes in small business accounting and…"
click at [418, 358] on button "Post" at bounding box center [414, 354] width 19 height 12
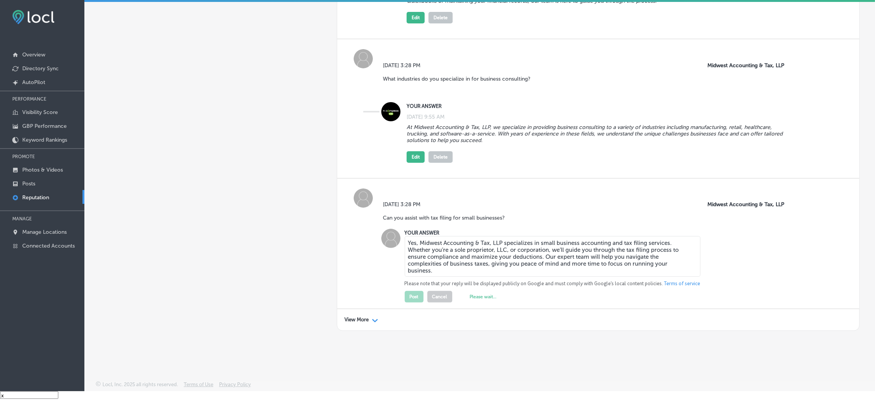
scroll to position [4699, 0]
click at [360, 319] on p "View More" at bounding box center [357, 320] width 24 height 6
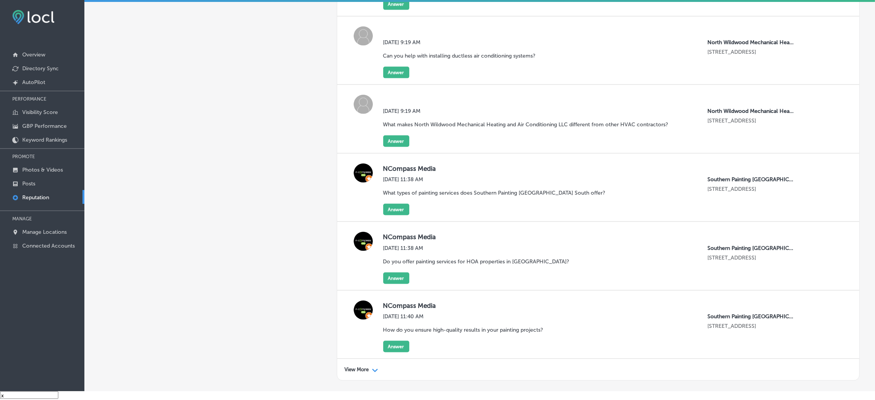
scroll to position [6078, 0]
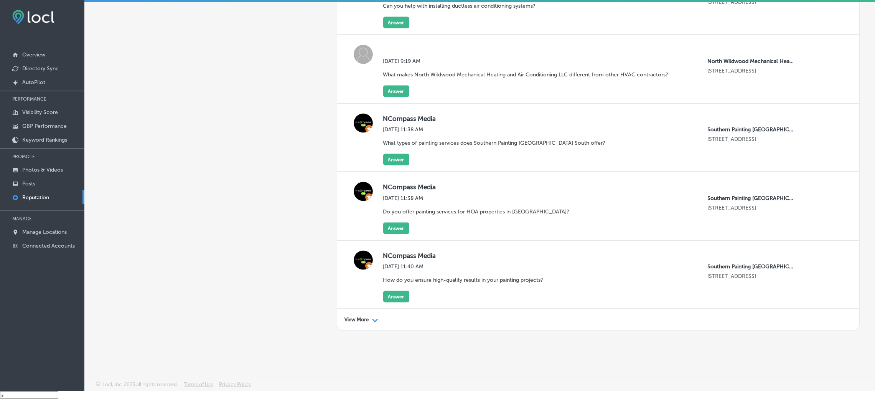
click at [362, 319] on p "View More" at bounding box center [357, 320] width 24 height 6
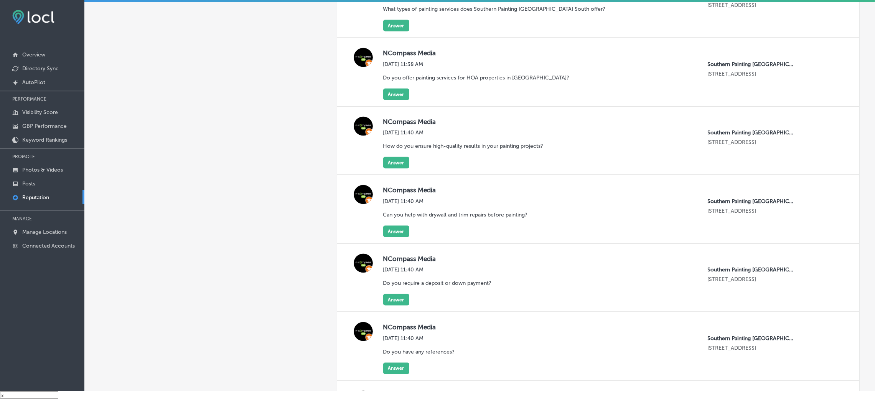
scroll to position [6149, 0]
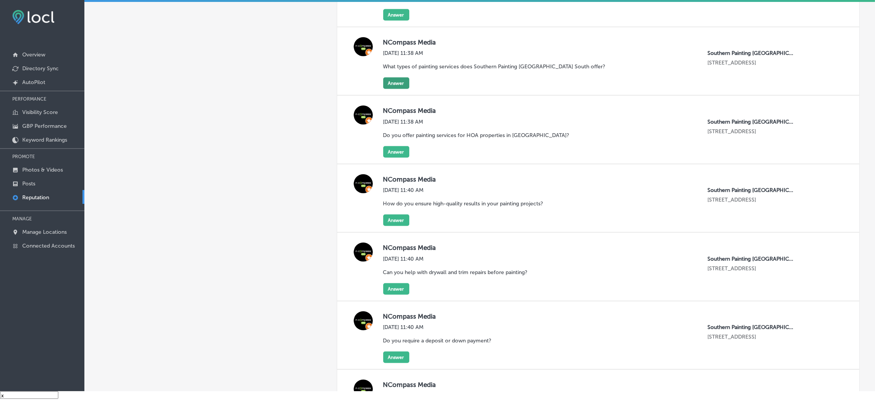
click at [401, 86] on button "Answer" at bounding box center [396, 84] width 26 height 12
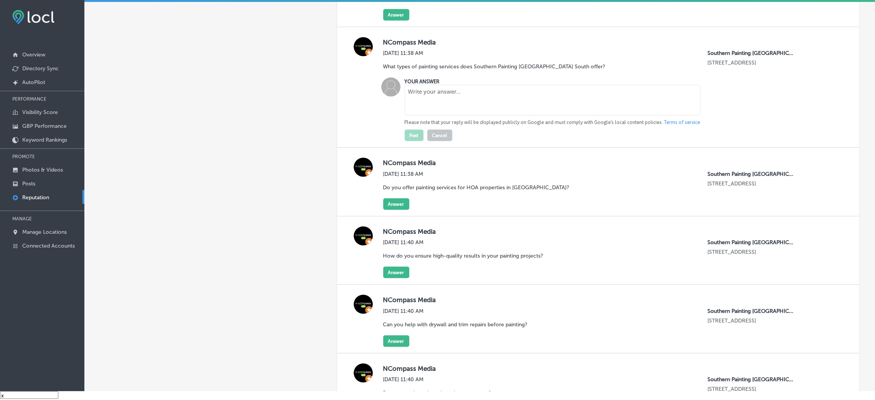
click at [476, 110] on textarea at bounding box center [553, 100] width 296 height 31
paste textarea "Southern Painting [PERSON_NAME] provides expert interior painting, exterior pai…"
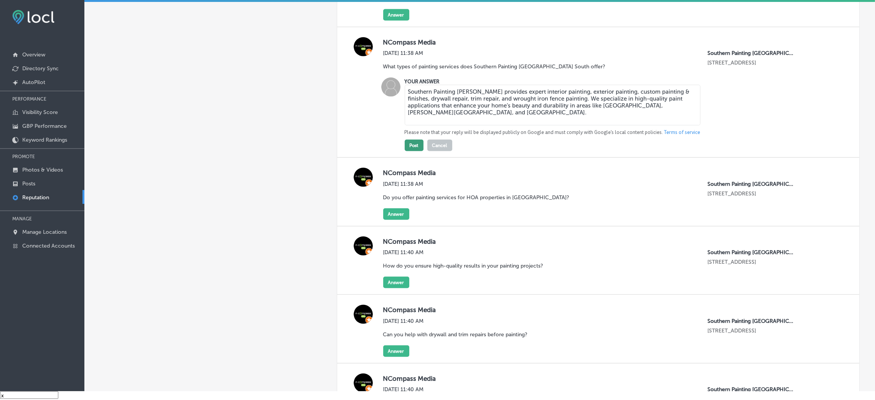
type textarea "Southern Painting [PERSON_NAME] provides expert interior painting, exterior pai…"
click at [413, 149] on button "Post" at bounding box center [414, 146] width 19 height 12
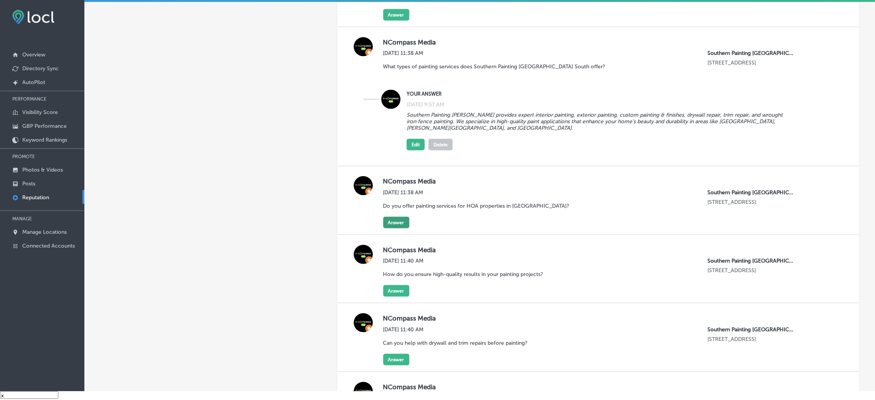
click at [391, 222] on button "Answer" at bounding box center [396, 223] width 26 height 12
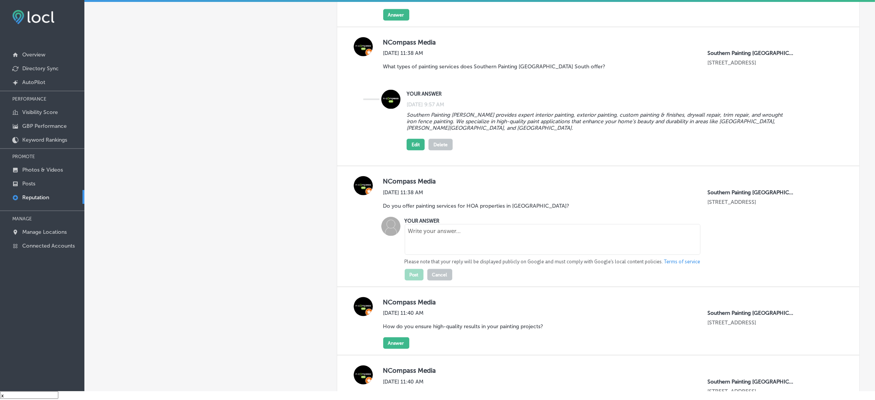
click at [418, 239] on textarea at bounding box center [553, 239] width 296 height 31
paste textarea "Yes, Southern Painting Austin South is experienced in HOA painting projects, pr…"
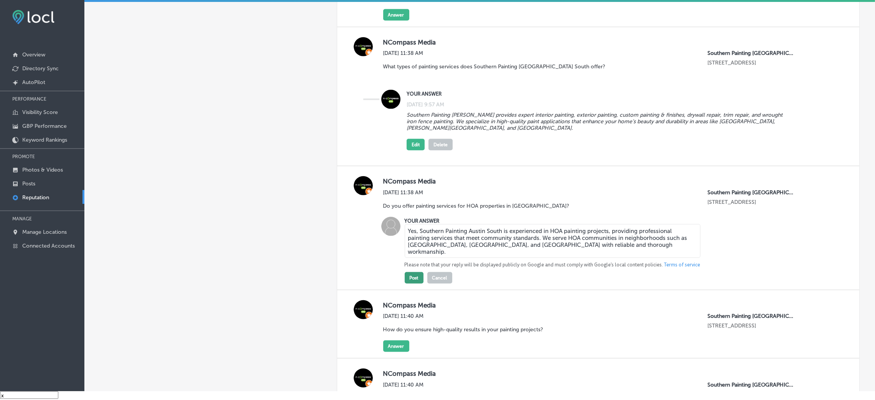
type textarea "Yes, Southern Painting Austin South is experienced in HOA painting projects, pr…"
click at [413, 279] on button "Post" at bounding box center [414, 278] width 19 height 12
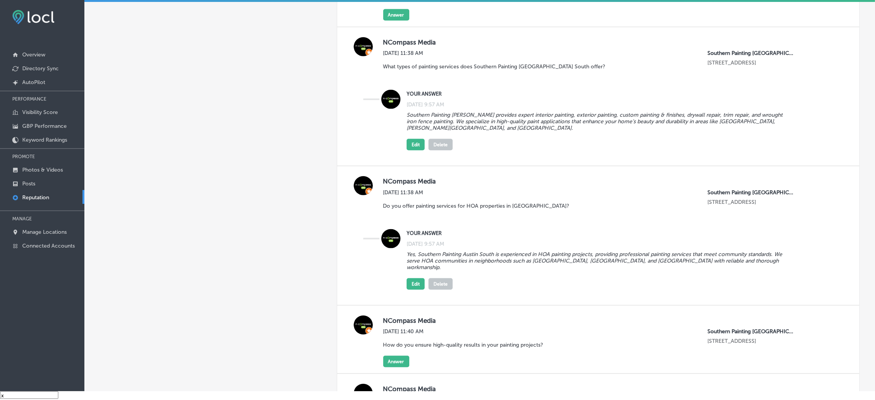
scroll to position [6264, 0]
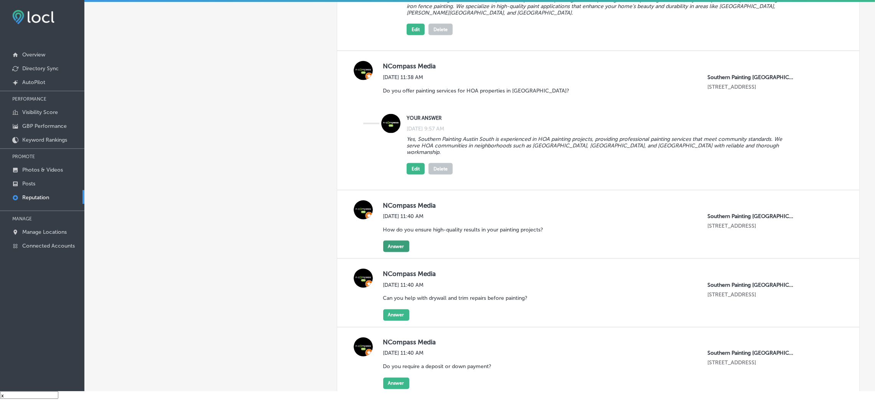
click at [390, 241] on button "Answer" at bounding box center [396, 247] width 26 height 12
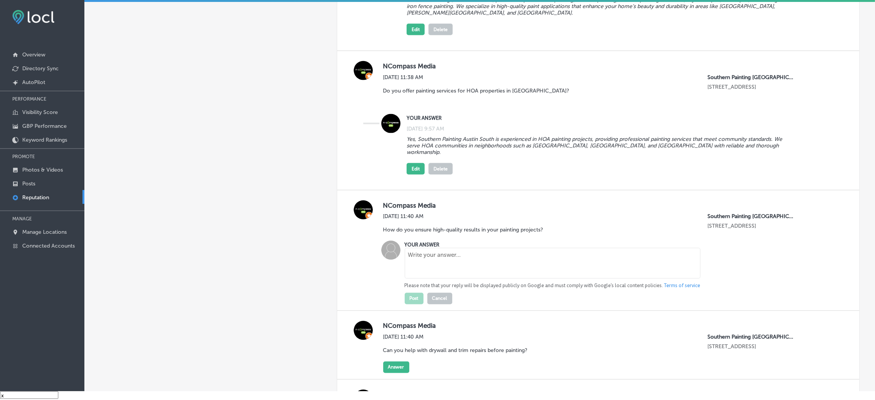
click at [442, 255] on textarea at bounding box center [553, 263] width 296 height 31
paste textarea "We use premium paints, meticulous prep work, and skilled craftsmanship to ensur…"
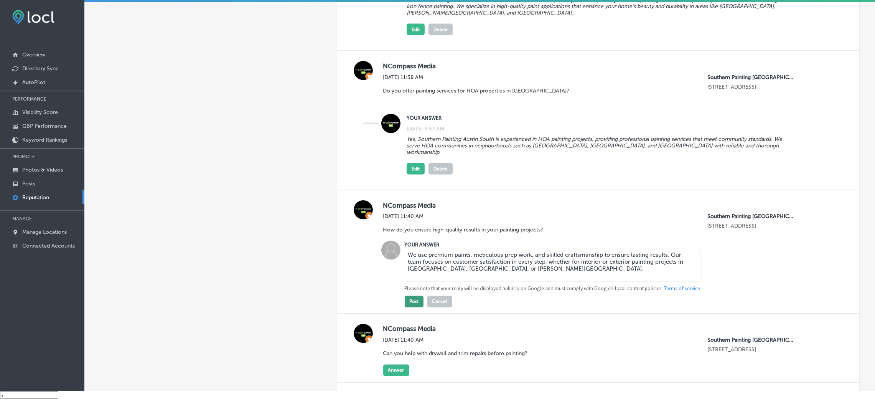
type textarea "We use premium paints, meticulous prep work, and skilled craftsmanship to ensur…"
click at [416, 301] on button "Post" at bounding box center [414, 302] width 19 height 12
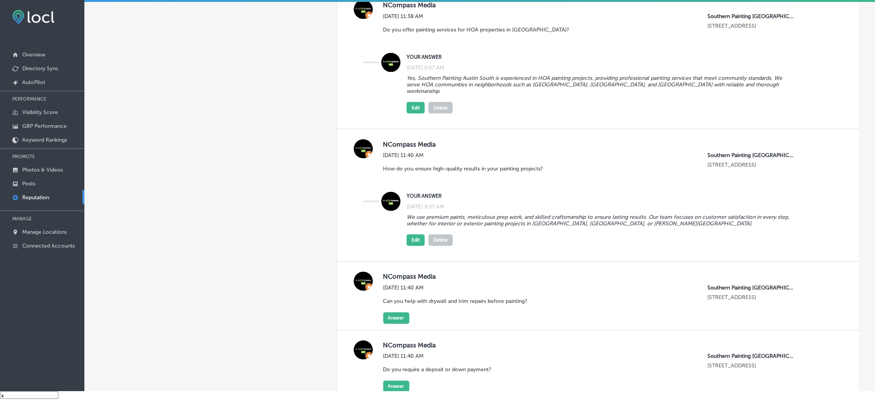
scroll to position [6380, 0]
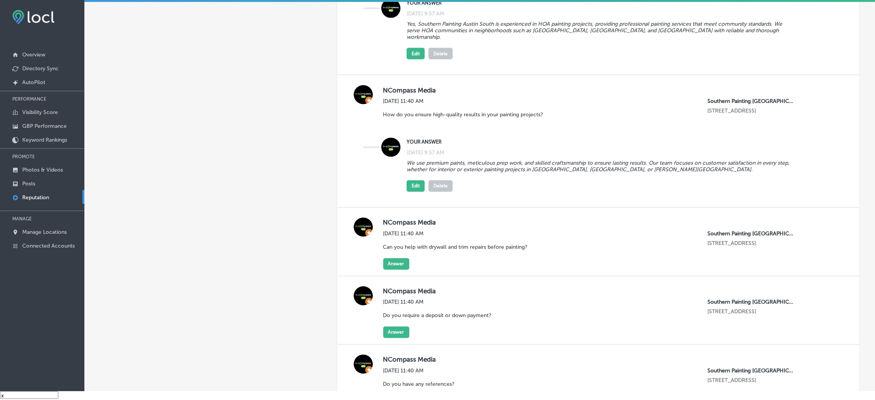
click at [401, 256] on div "[DATE] 11:40 AM Can you help with drywall and trim repairs before painting?" at bounding box center [458, 245] width 150 height 28
click at [402, 262] on button "Answer" at bounding box center [396, 264] width 26 height 12
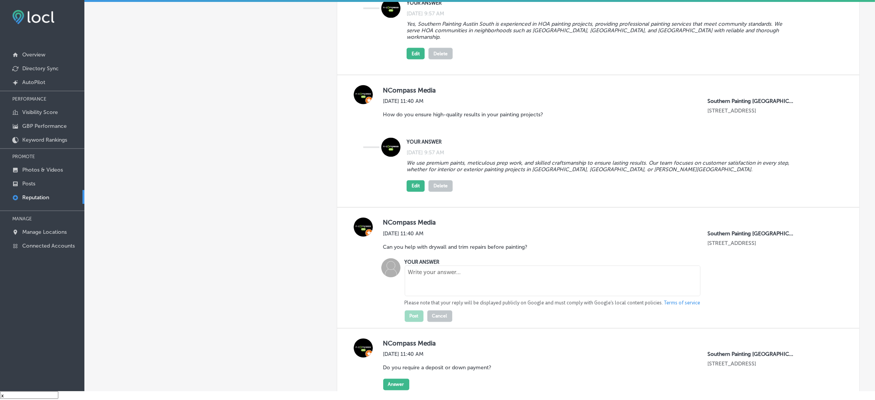
click at [444, 280] on textarea at bounding box center [553, 281] width 296 height 31
paste textarea "Absolutely. Southern Painting Austin South offers drywall, trim, and repair ser…"
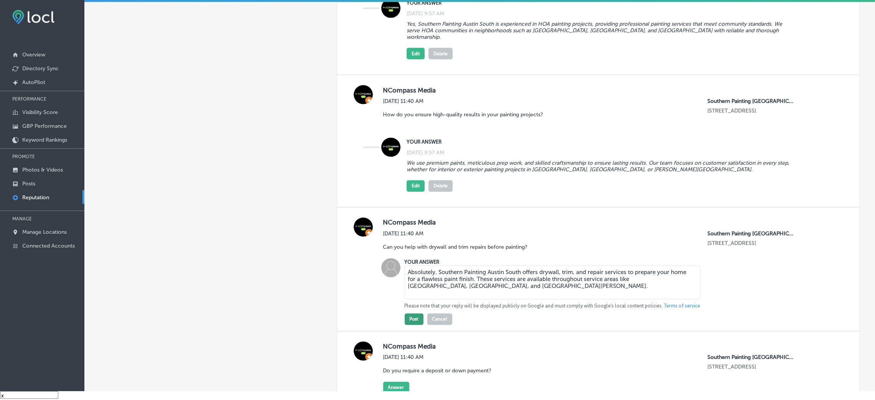
type textarea "Absolutely. Southern Painting Austin South offers drywall, trim, and repair ser…"
click at [408, 318] on button "Post" at bounding box center [414, 320] width 19 height 12
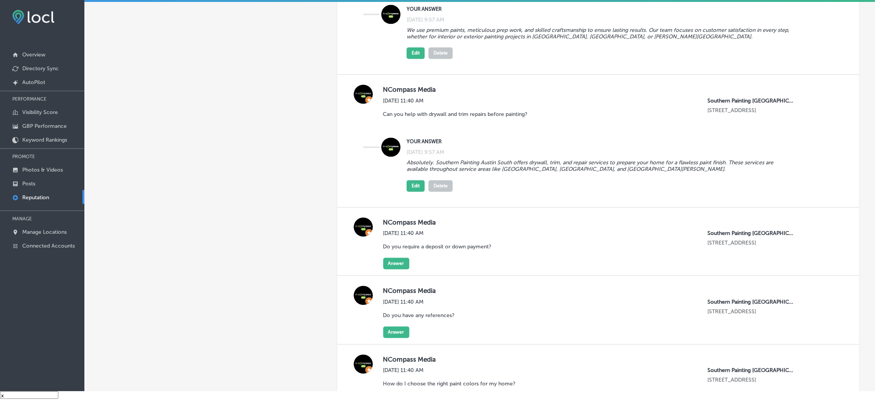
scroll to position [6552, 0]
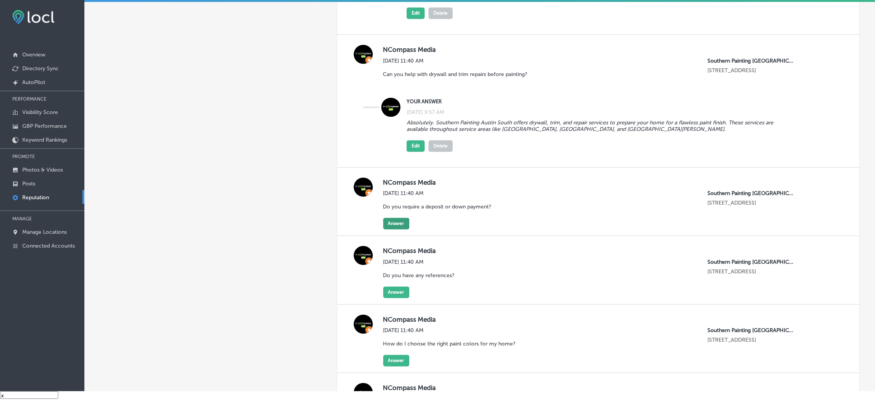
click at [397, 220] on button "Answer" at bounding box center [396, 224] width 26 height 12
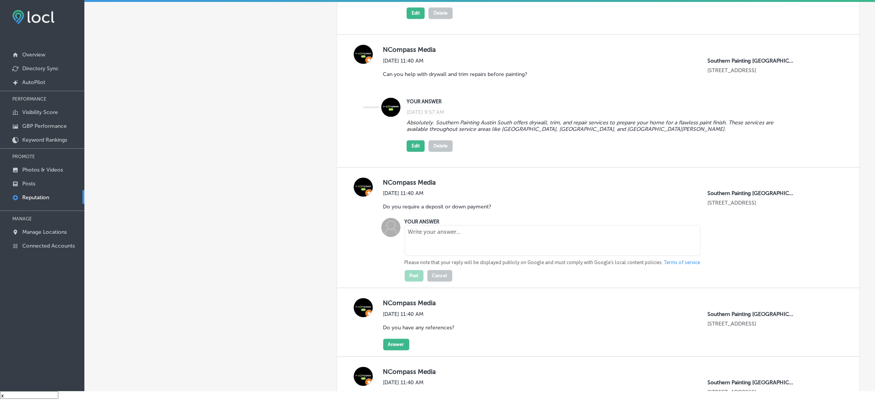
click at [421, 236] on textarea at bounding box center [553, 240] width 296 height 31
paste textarea "A reputable, established paint contractor will have funds available to complete…"
type textarea "A reputable, established paint contractor will have funds available to complete…"
click at [416, 273] on button "Post" at bounding box center [414, 276] width 19 height 12
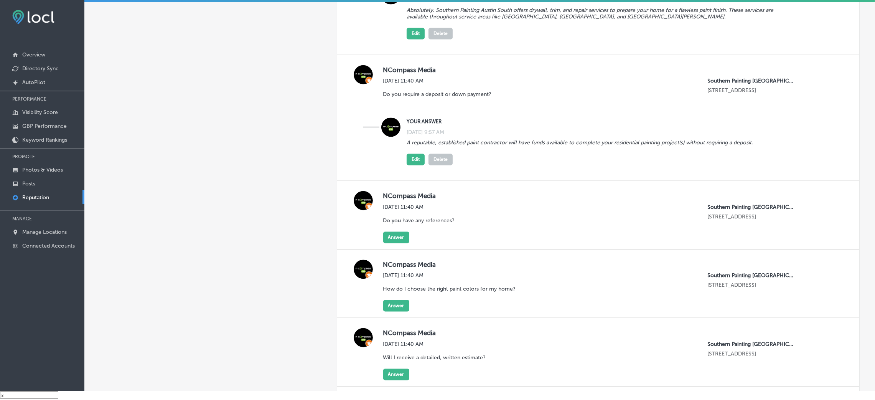
scroll to position [6667, 0]
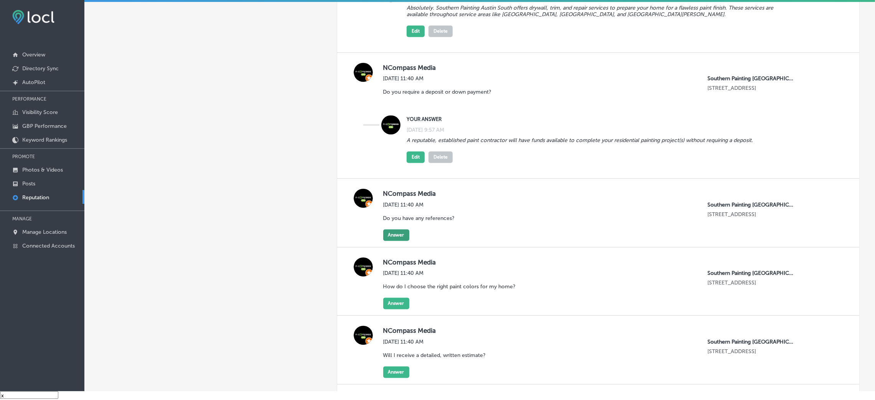
click at [396, 233] on button "Answer" at bounding box center [396, 235] width 26 height 12
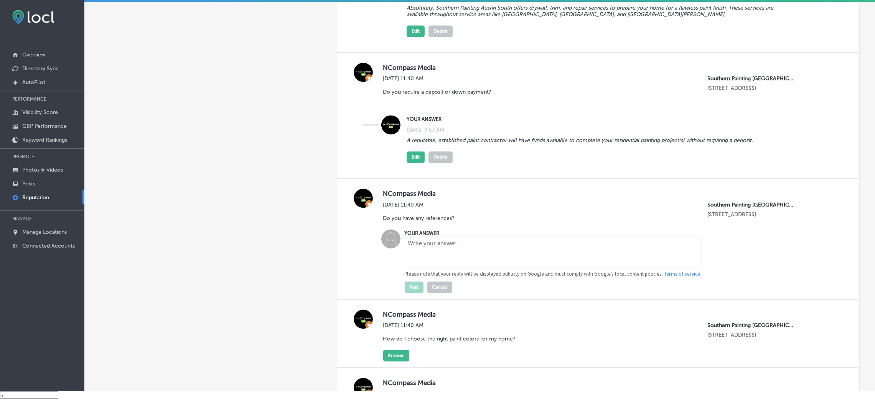
click at [425, 249] on textarea at bounding box center [553, 251] width 296 height 31
paste textarea "All reputable, established paint contractors are normally registered with the B…"
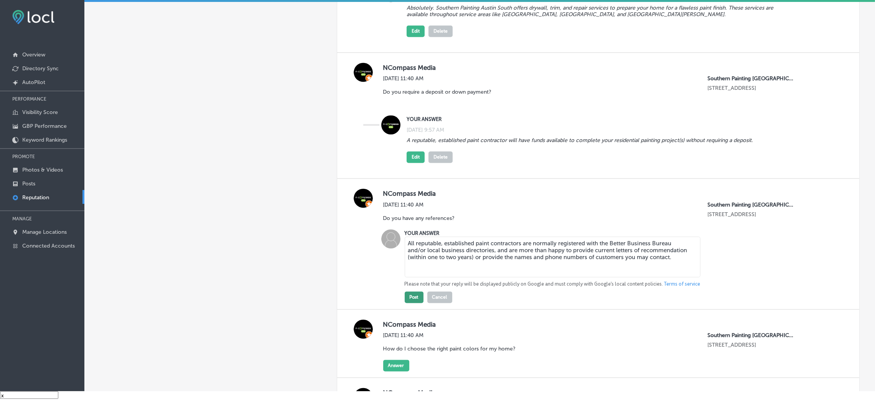
type textarea "All reputable, established paint contractors are normally registered with the B…"
click at [412, 295] on button "Post" at bounding box center [414, 297] width 19 height 12
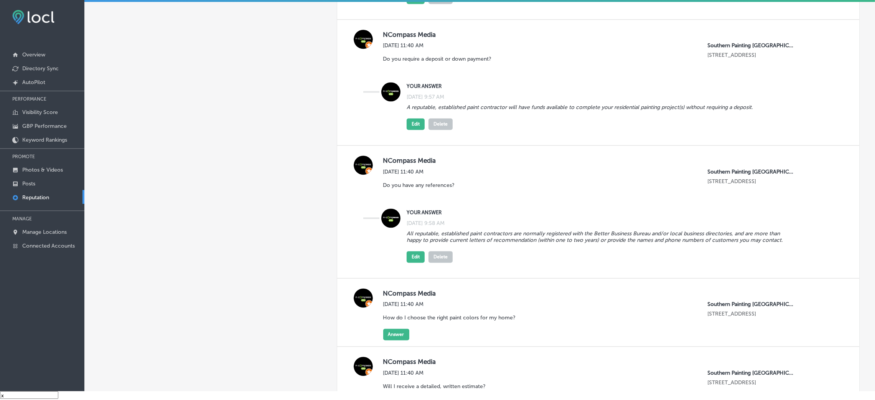
scroll to position [6783, 0]
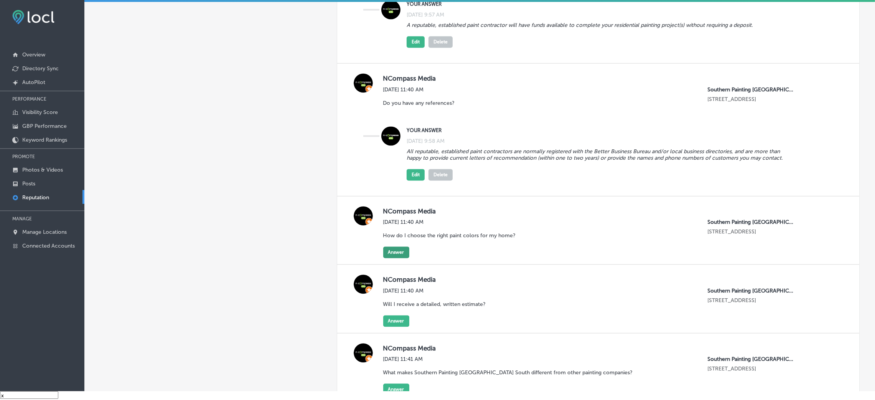
click at [402, 250] on button "Answer" at bounding box center [396, 252] width 26 height 12
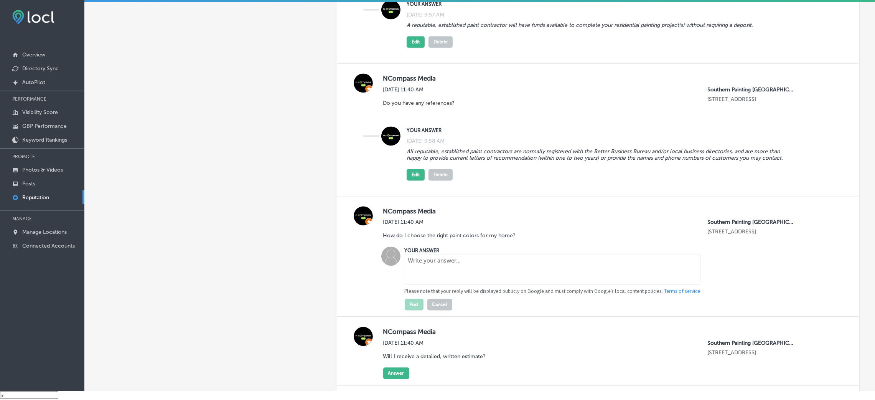
click at [446, 261] on textarea at bounding box center [553, 269] width 296 height 31
paste textarea "We guide you through color selection to find hues that complement your style an…"
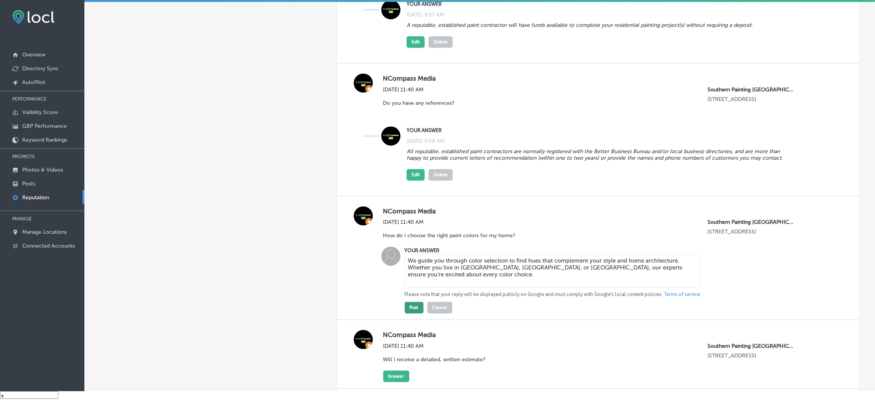
type textarea "We guide you through color selection to find hues that complement your style an…"
click at [411, 312] on button "Post" at bounding box center [414, 308] width 19 height 12
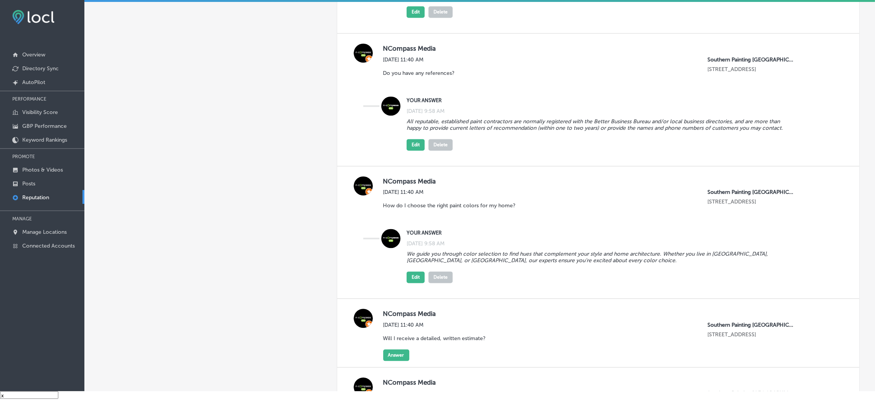
scroll to position [6840, 0]
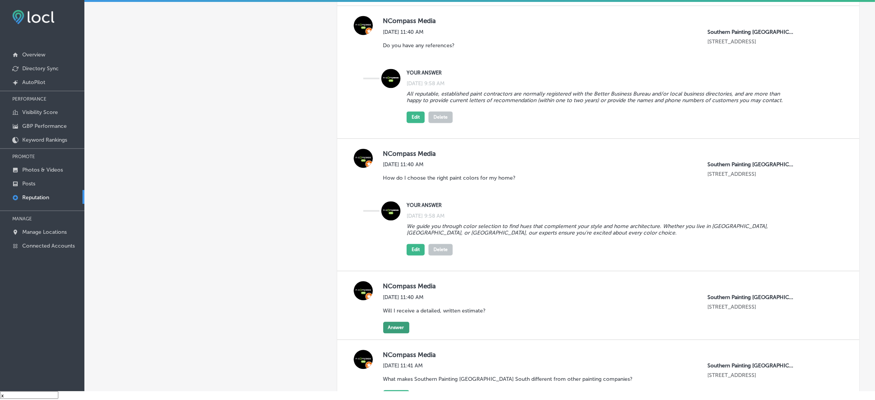
click at [395, 331] on button "Answer" at bounding box center [396, 328] width 26 height 12
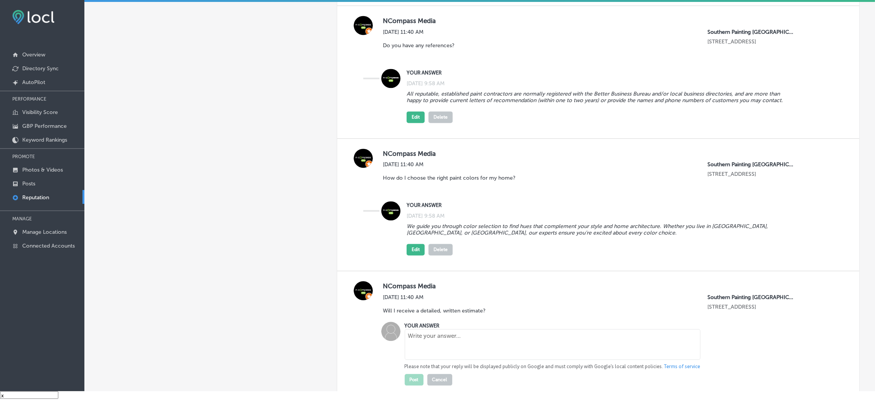
click at [432, 338] on textarea at bounding box center [553, 344] width 296 height 31
paste textarea "Beware of paint contractors who do not give you a completely detailed estimate.…"
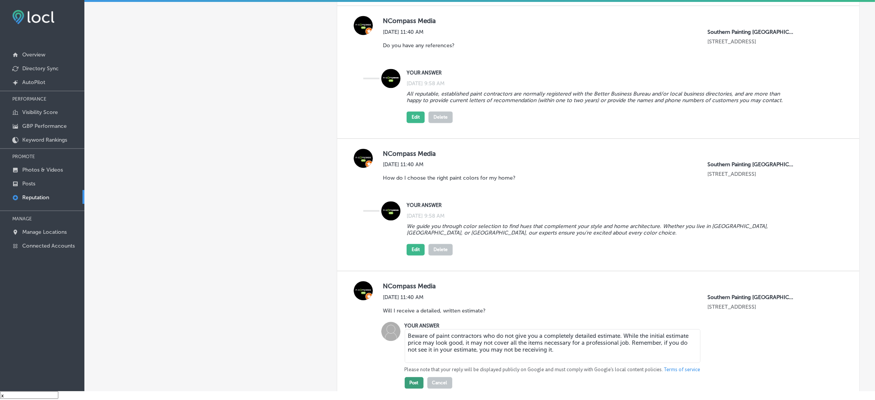
type textarea "Beware of paint contractors who do not give you a completely detailed estimate.…"
click at [414, 382] on button "Post" at bounding box center [414, 383] width 19 height 12
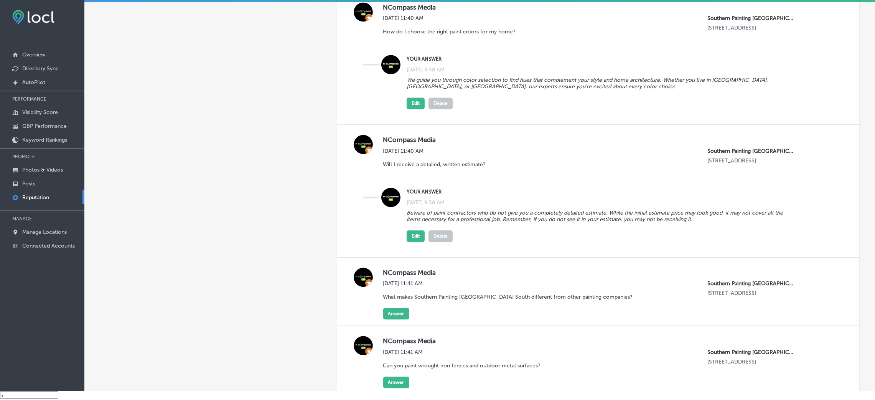
scroll to position [7013, 0]
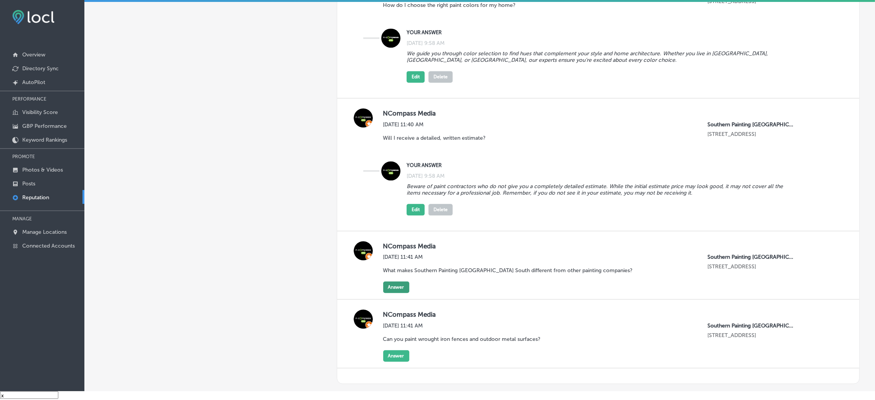
click at [400, 283] on button "Answer" at bounding box center [396, 287] width 26 height 12
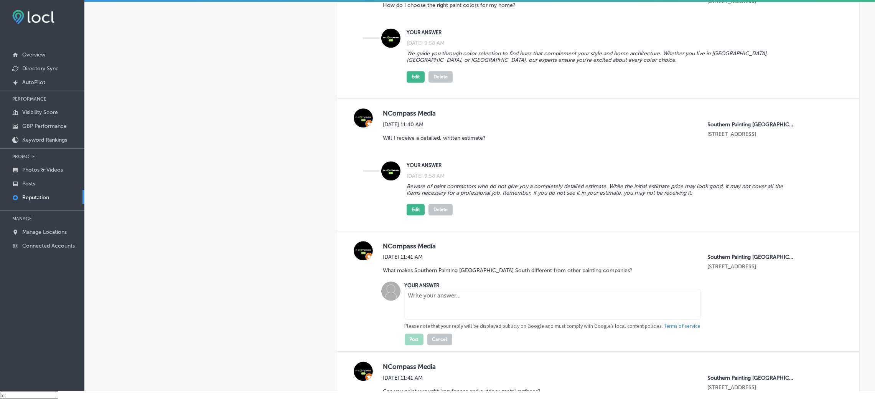
click at [430, 304] on textarea at bounding box center [553, 304] width 296 height 31
paste textarea "With over 30 years of experience, a strong focus on customer satisfaction, and …"
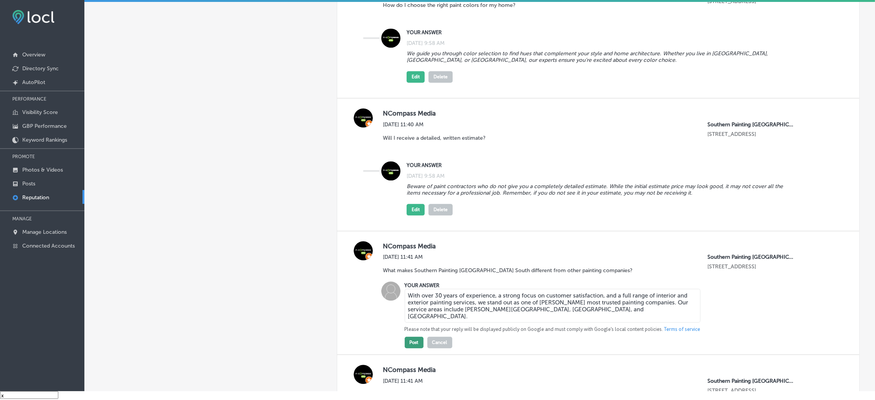
type textarea "With over 30 years of experience, a strong focus on customer satisfaction, and …"
click at [413, 344] on button "Post" at bounding box center [414, 343] width 19 height 12
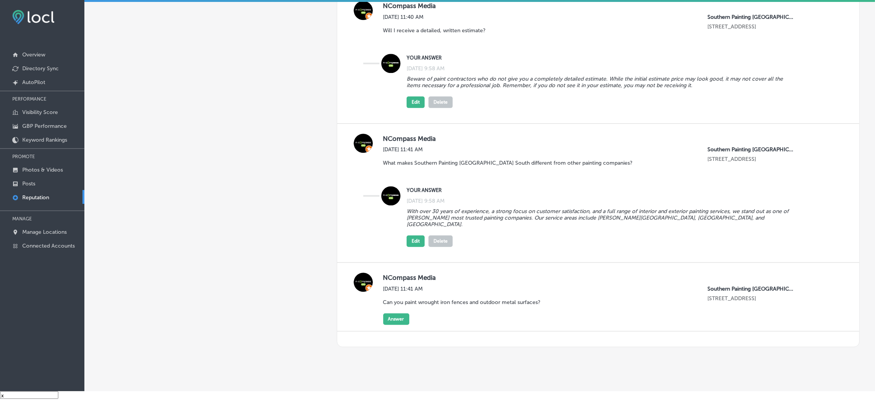
scroll to position [7130, 0]
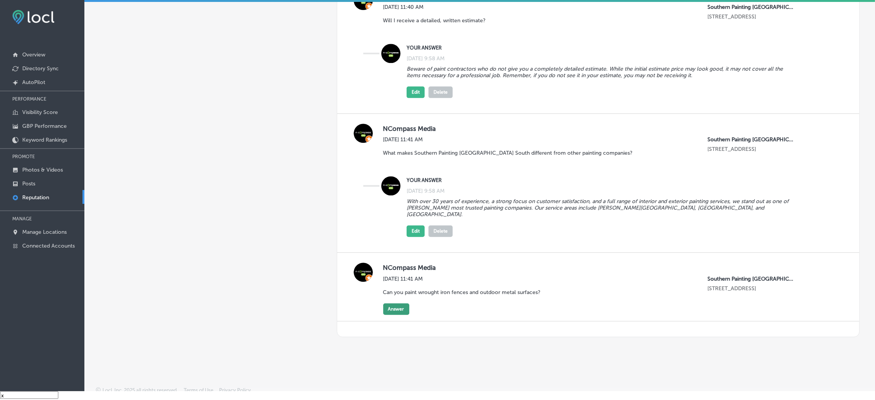
click at [399, 303] on button "Answer" at bounding box center [396, 309] width 26 height 12
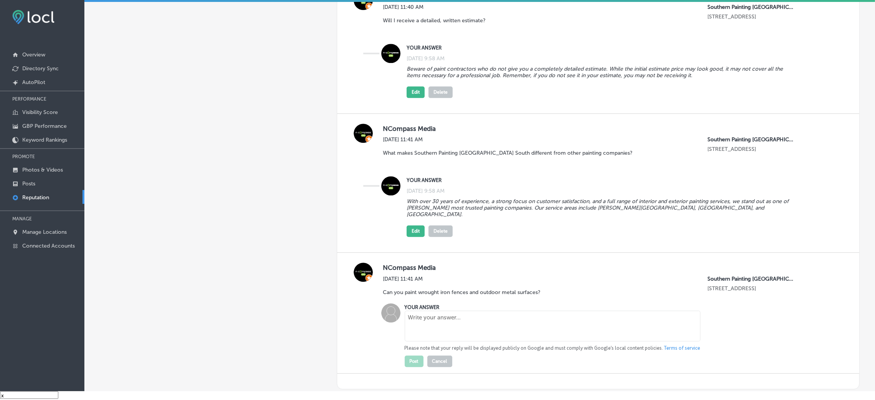
click at [437, 324] on textarea at bounding box center [553, 325] width 296 height 31
paste textarea "Yes, we provide specialized wrought iron fence painting using durable coatings …"
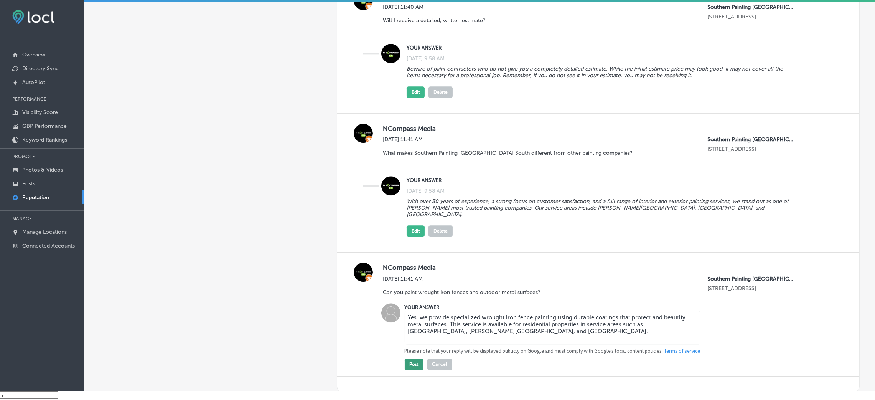
type textarea "Yes, we provide specialized wrought iron fence painting using durable coatings …"
click at [412, 361] on button "Post" at bounding box center [414, 364] width 19 height 12
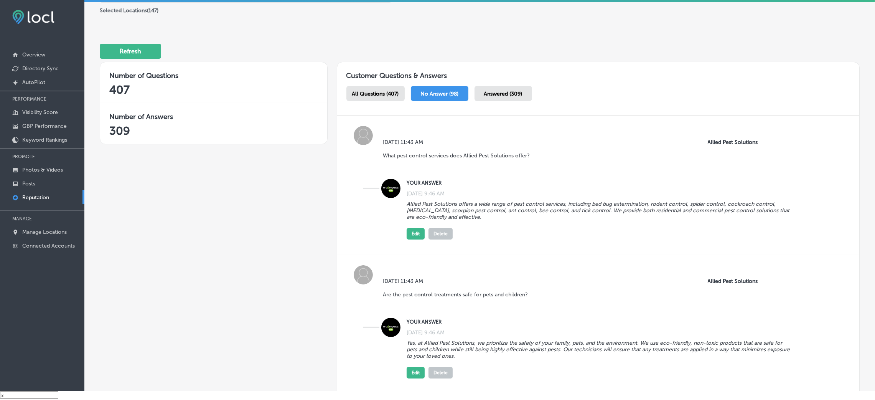
scroll to position [0, 0]
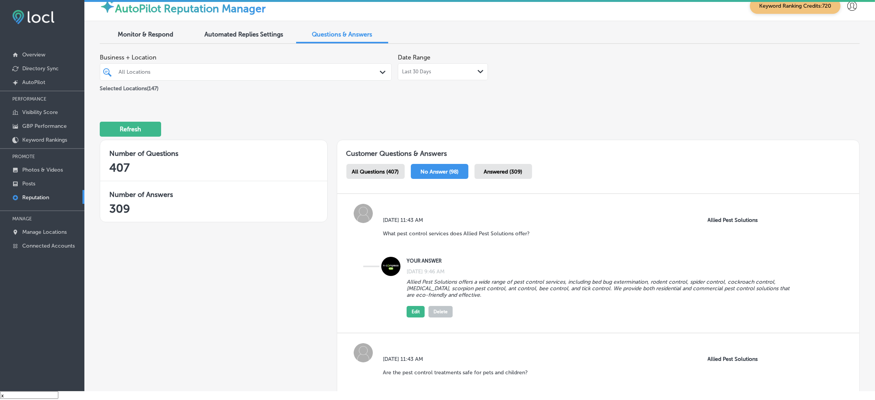
click at [383, 171] on span "All Questions (407)" at bounding box center [375, 171] width 47 height 7
click at [428, 170] on span "No Answer (98)" at bounding box center [439, 171] width 38 height 7
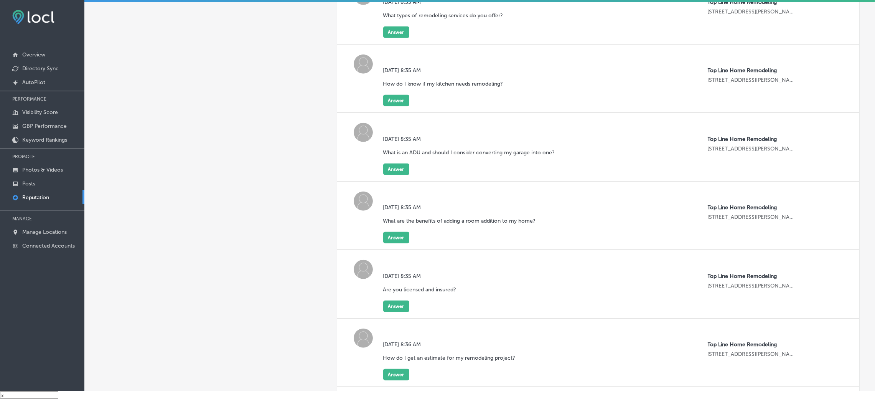
scroll to position [1256, 0]
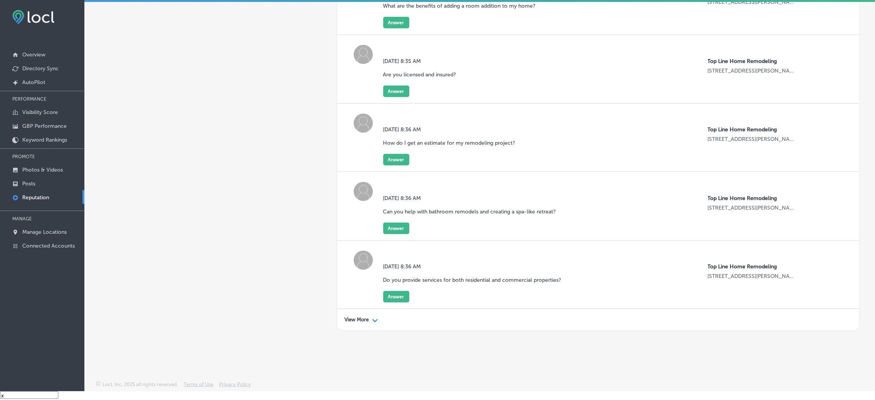
click at [345, 323] on div "View More Path Created with Sketch." at bounding box center [598, 319] width 523 height 21
click at [354, 321] on p "View More" at bounding box center [357, 320] width 24 height 6
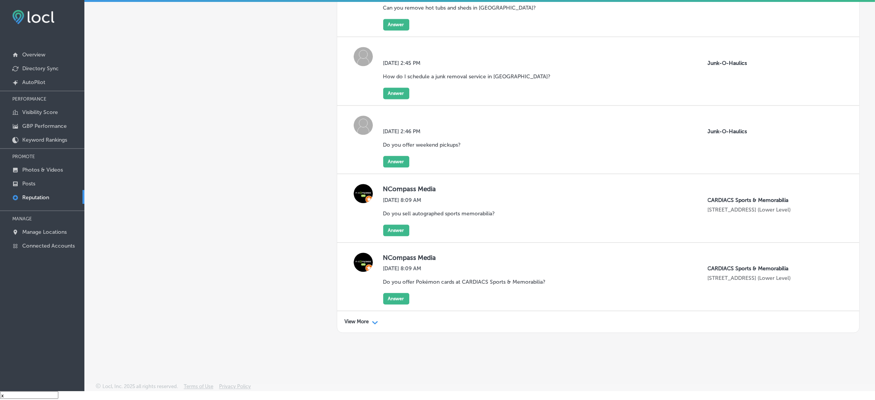
scroll to position [2626, 0]
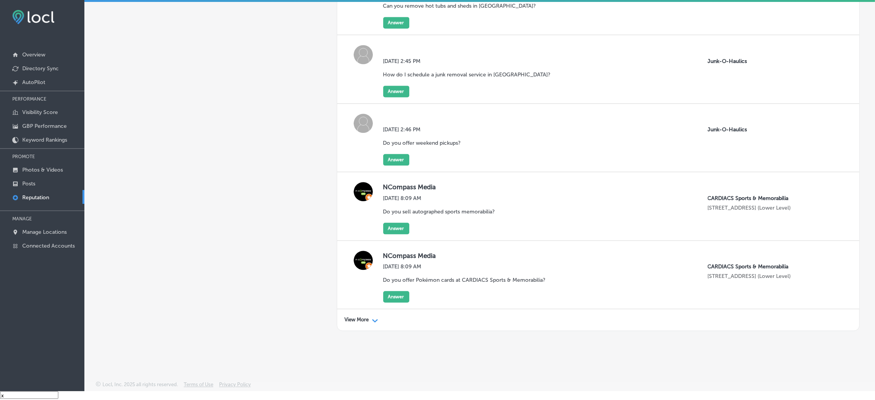
click at [367, 317] on div "View More Path Created with Sketch." at bounding box center [598, 319] width 523 height 21
click at [366, 317] on p "View More" at bounding box center [357, 320] width 24 height 6
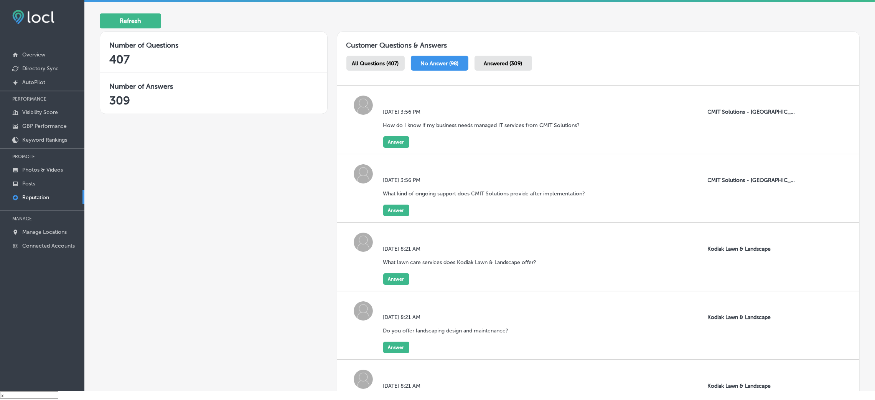
scroll to position [115, 0]
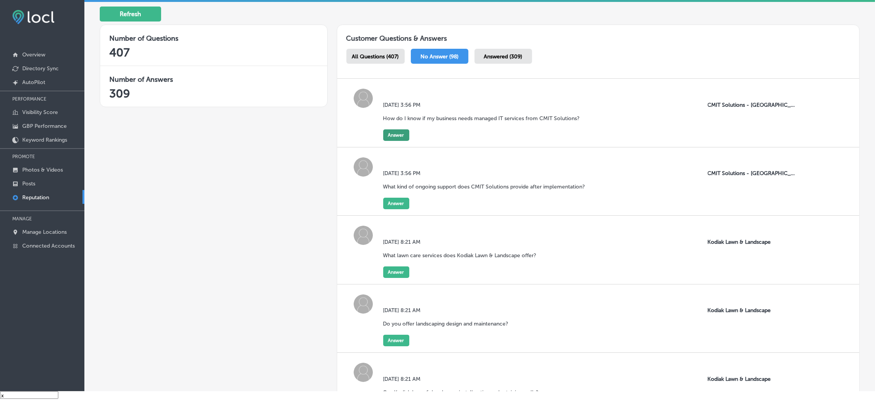
click at [390, 135] on button "Answer" at bounding box center [396, 135] width 26 height 12
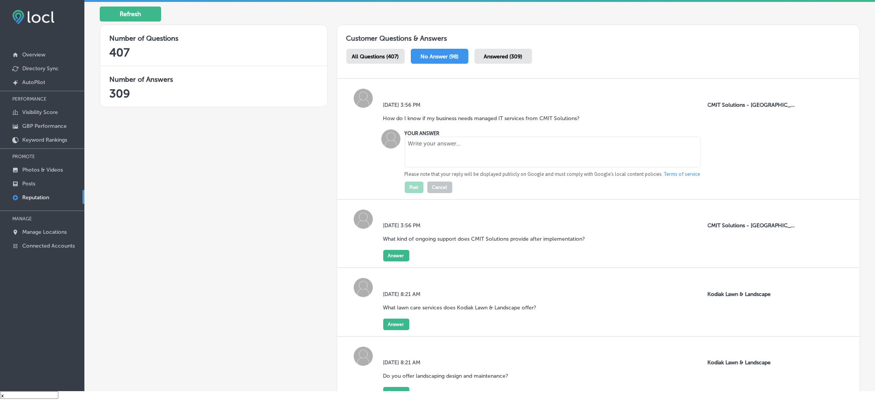
click at [421, 165] on textarea at bounding box center [553, 152] width 296 height 31
paste textarea "If your business is experiencing slow IT systems, frequent downtime, security c…"
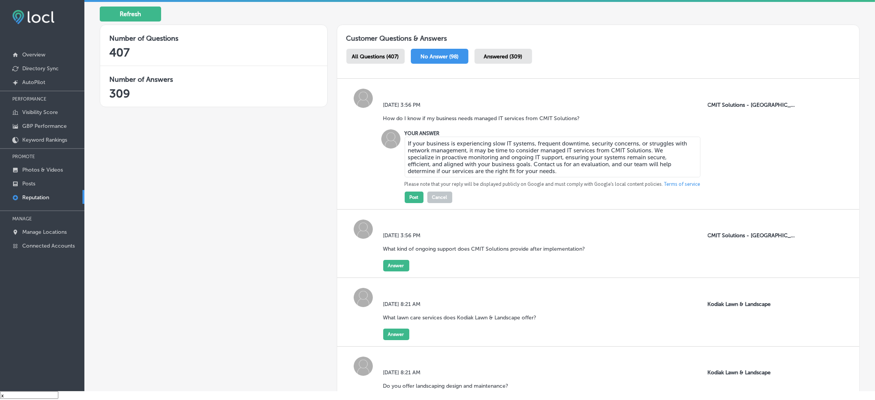
type textarea "If your business is experiencing slow IT systems, frequent downtime, security c…"
click at [411, 203] on div "[DATE] 3:56 PM How do I know if my business needs managed IT services from CMIT…" at bounding box center [598, 144] width 523 height 131
click at [412, 199] on button "Post" at bounding box center [414, 197] width 19 height 12
click at [395, 266] on button "Answer" at bounding box center [396, 266] width 26 height 12
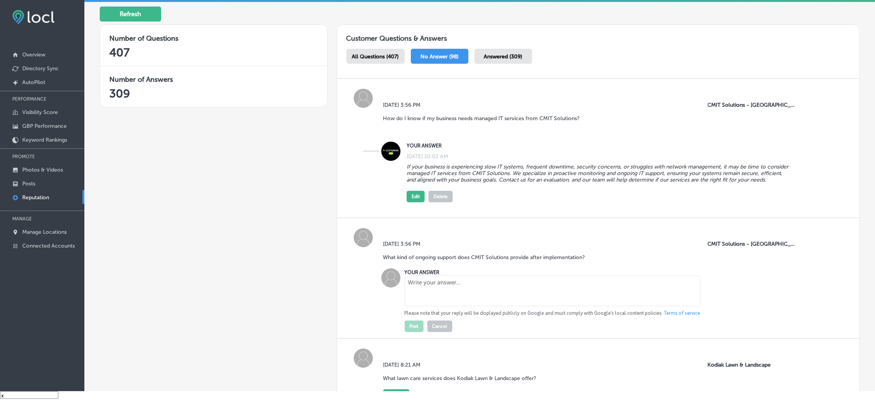
click at [436, 295] on textarea at bounding box center [553, 291] width 296 height 31
paste textarea "After implementation, CMIT Solutions offers continuous IT support through proac…"
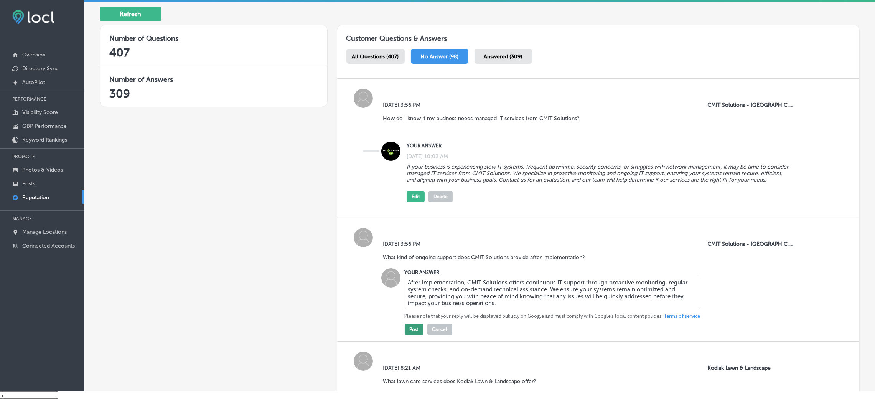
type textarea "After implementation, CMIT Solutions offers continuous IT support through proac…"
click at [408, 335] on button "Post" at bounding box center [414, 330] width 19 height 12
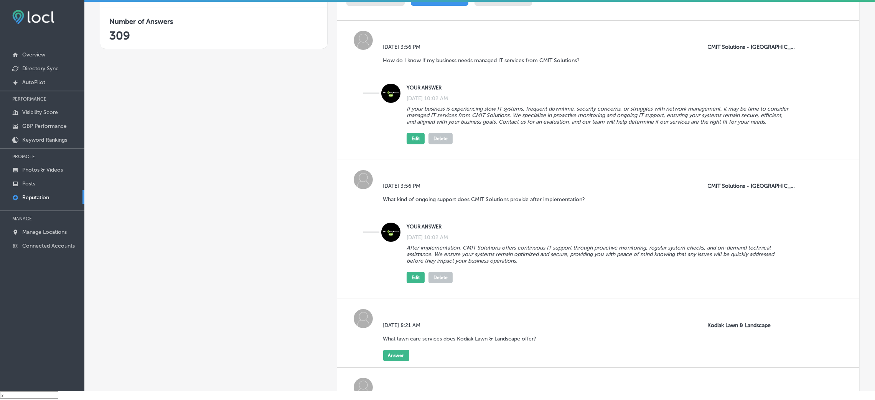
scroll to position [0, 0]
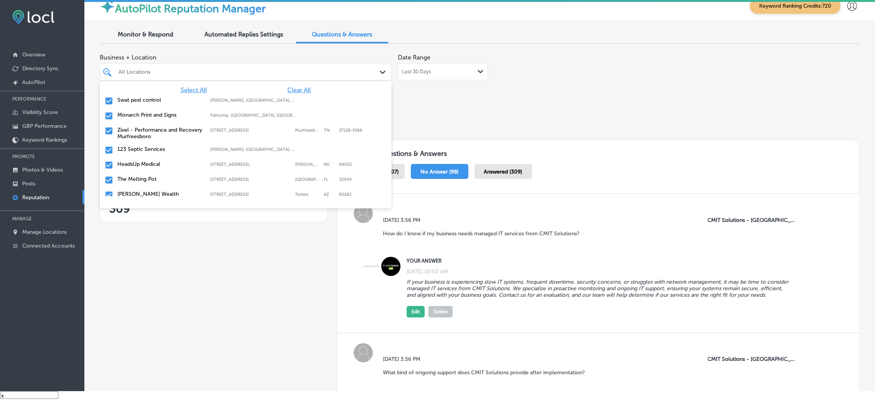
click at [327, 67] on div at bounding box center [233, 72] width 230 height 10
click at [296, 86] on span "Clear All" at bounding box center [298, 89] width 23 height 7
